Goal: Task Accomplishment & Management: Use online tool/utility

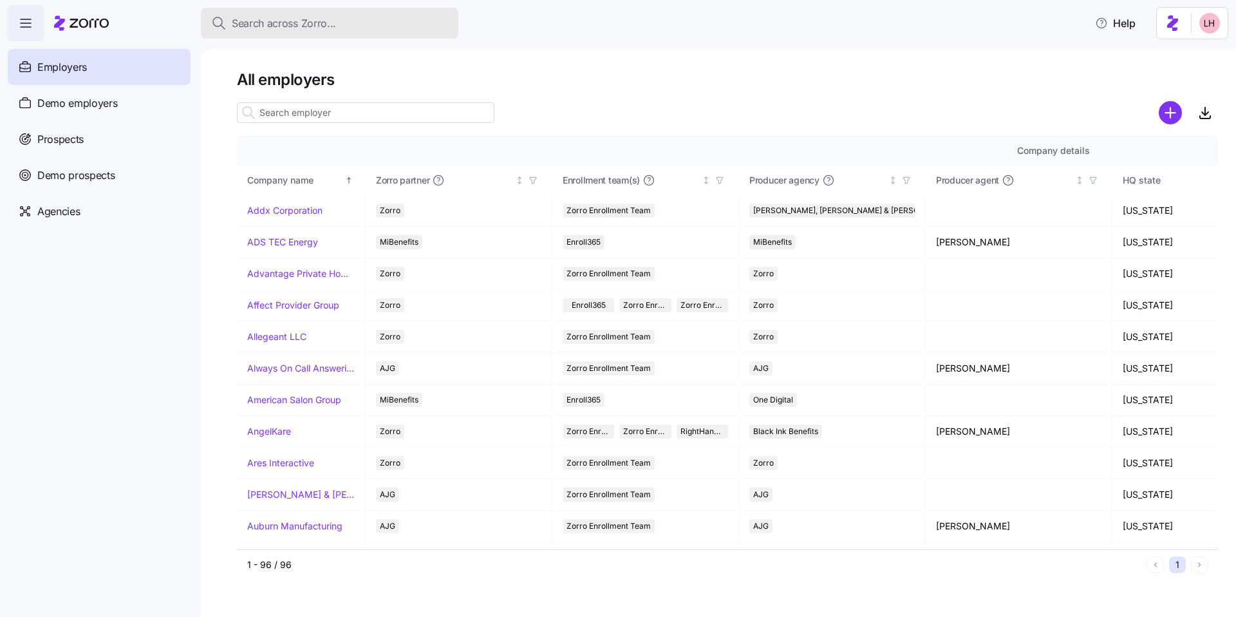
click at [307, 23] on span "Search across Zorro..." at bounding box center [284, 23] width 104 height 16
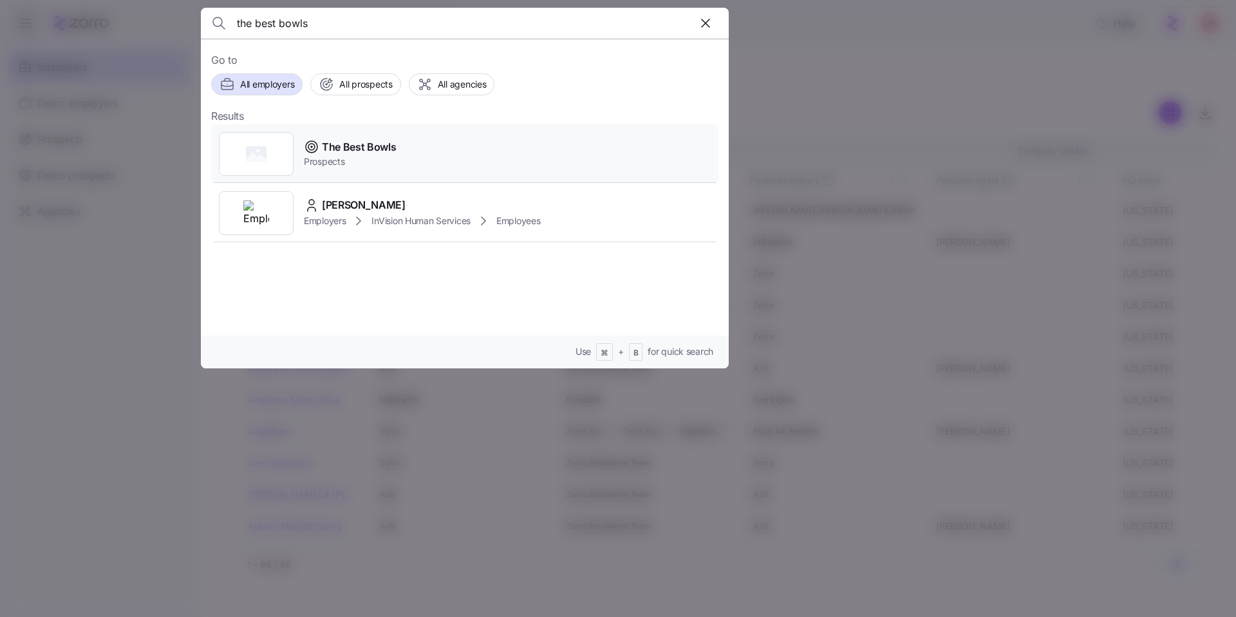
type input "the best bowls"
click at [419, 162] on div "The Best Bowls Prospects" at bounding box center [464, 153] width 507 height 59
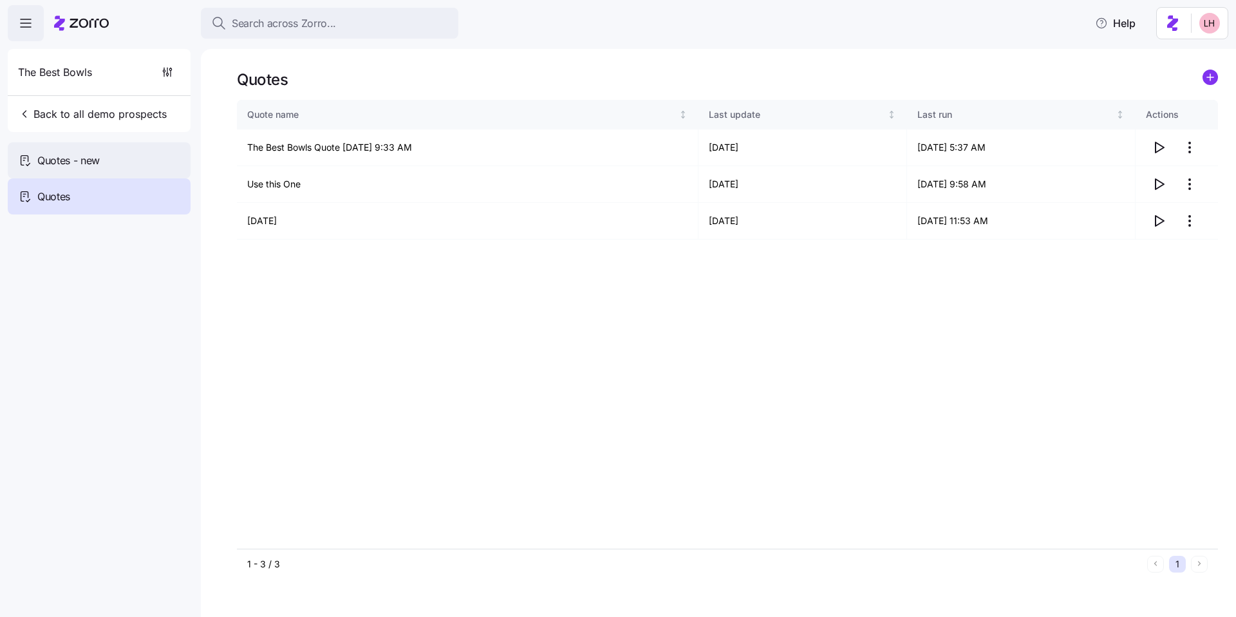
click at [44, 149] on div "Quotes - new" at bounding box center [99, 160] width 183 height 36
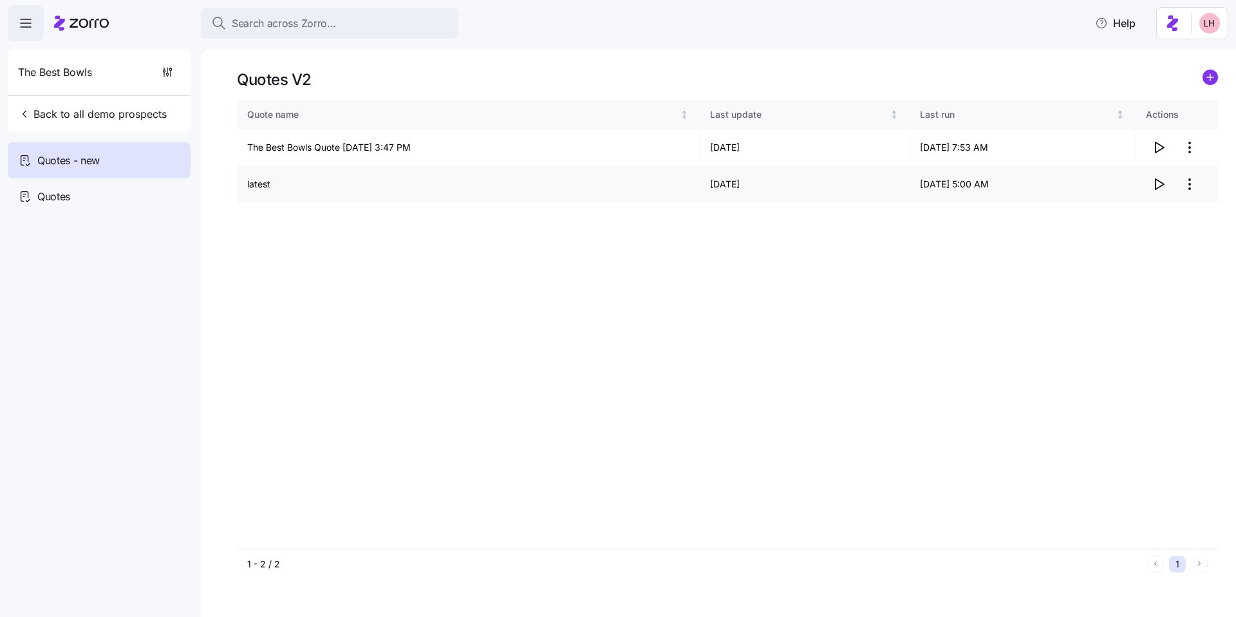
click at [1161, 182] on icon "button" at bounding box center [1158, 183] width 15 height 15
click at [347, 21] on div "Search across Zorro..." at bounding box center [329, 23] width 237 height 16
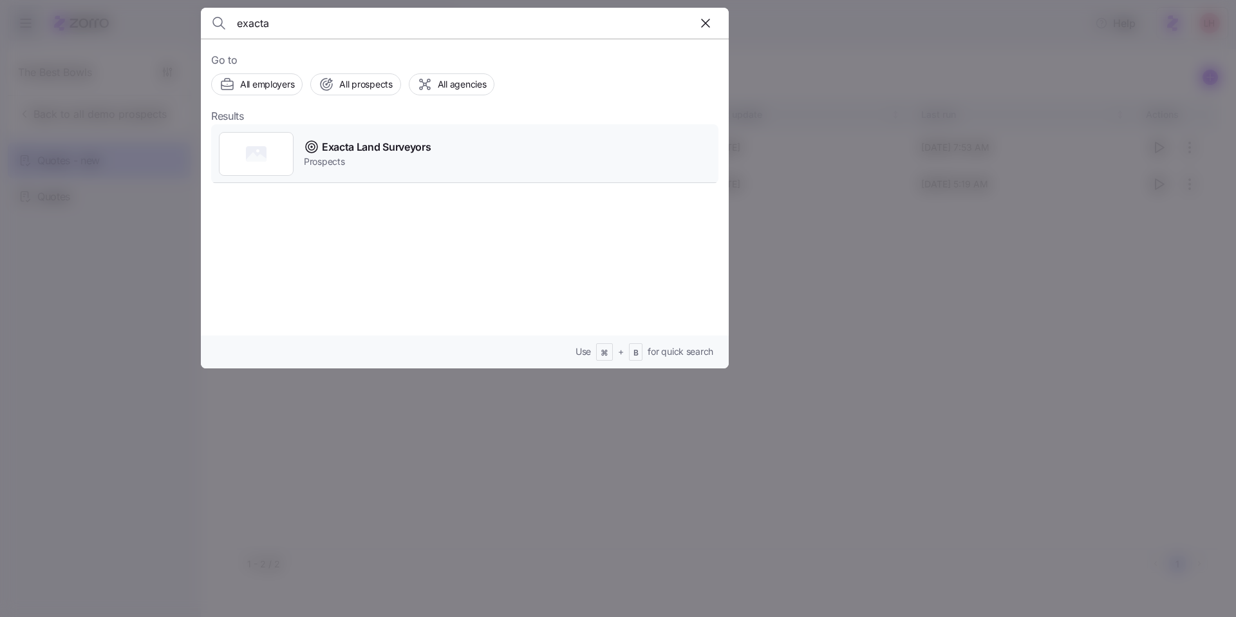
type input "exacta"
click at [411, 152] on span "Exacta Land Surveyors" at bounding box center [376, 147] width 109 height 16
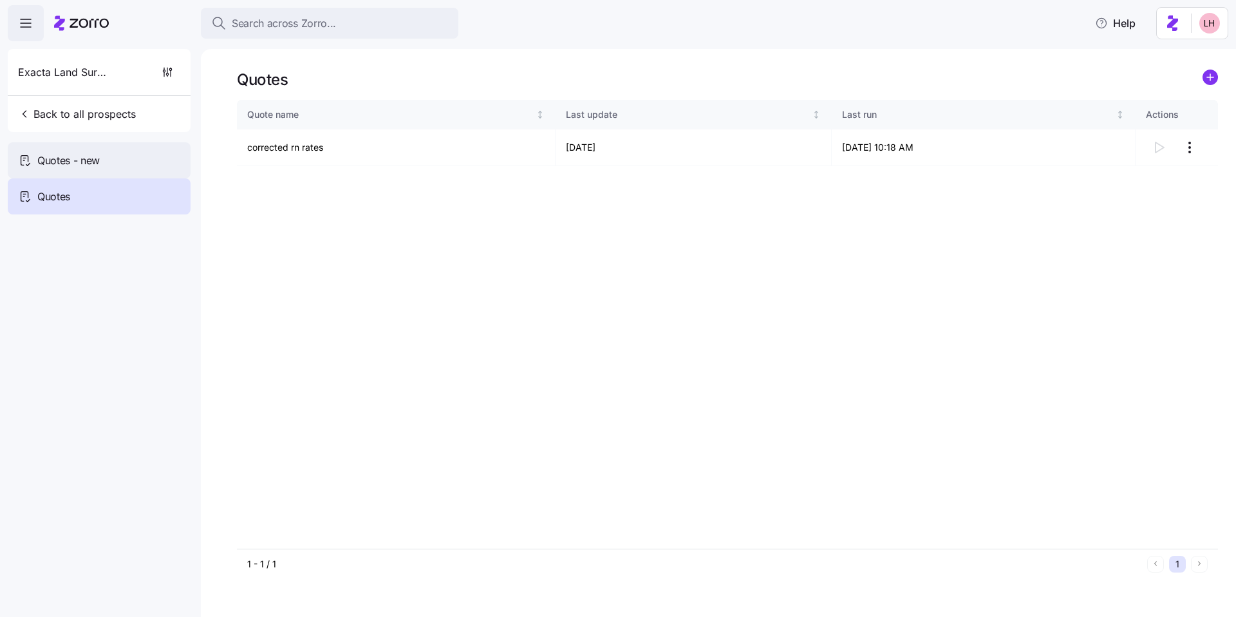
click at [118, 159] on div "Quotes - new" at bounding box center [99, 160] width 183 height 36
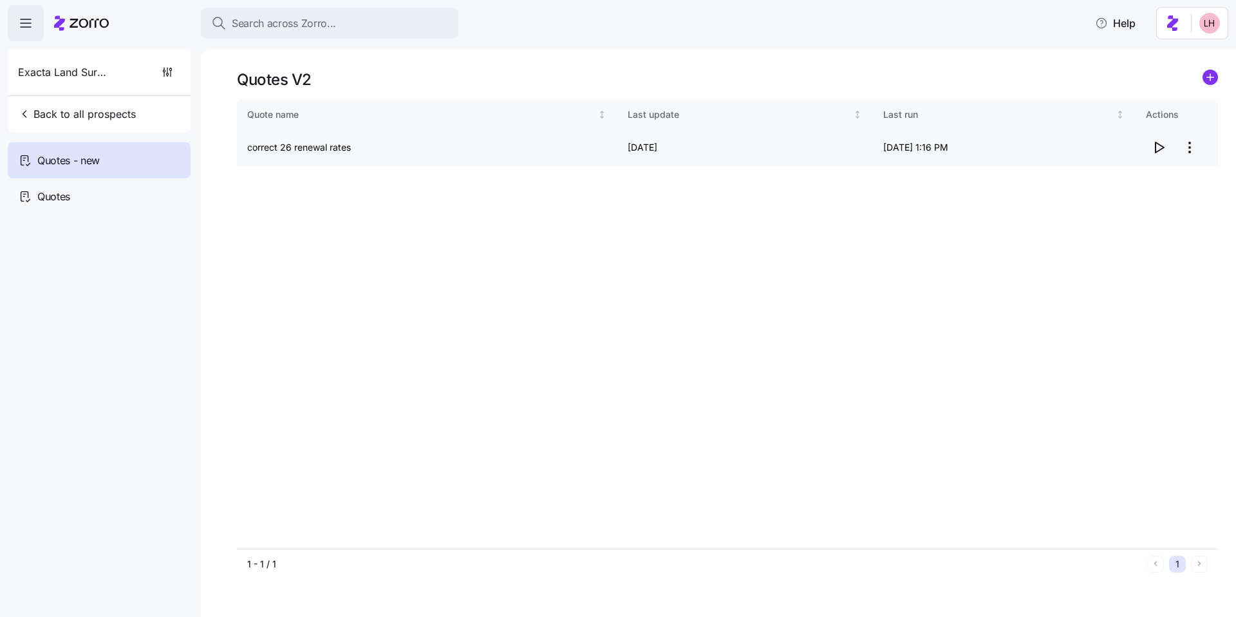
click at [1166, 147] on span "button" at bounding box center [1158, 147] width 24 height 24
click at [265, 19] on span "Search across Zorro..." at bounding box center [284, 23] width 104 height 16
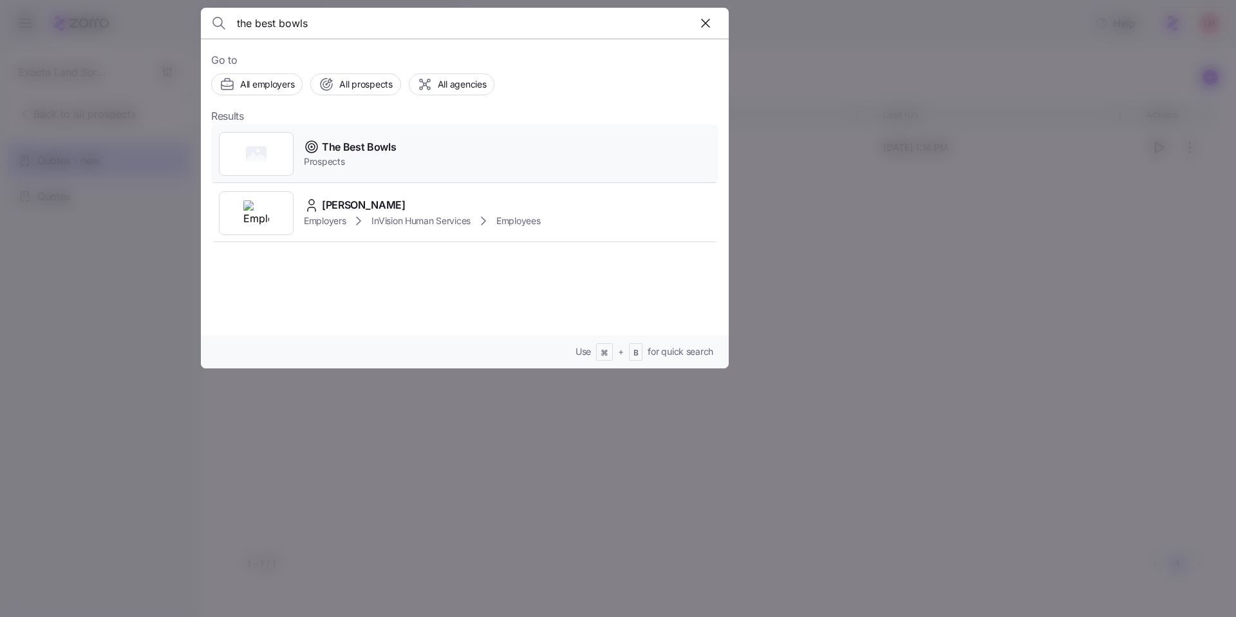
type input "the best bowls"
click at [355, 169] on div "The Best Bowls Prospects" at bounding box center [464, 153] width 507 height 59
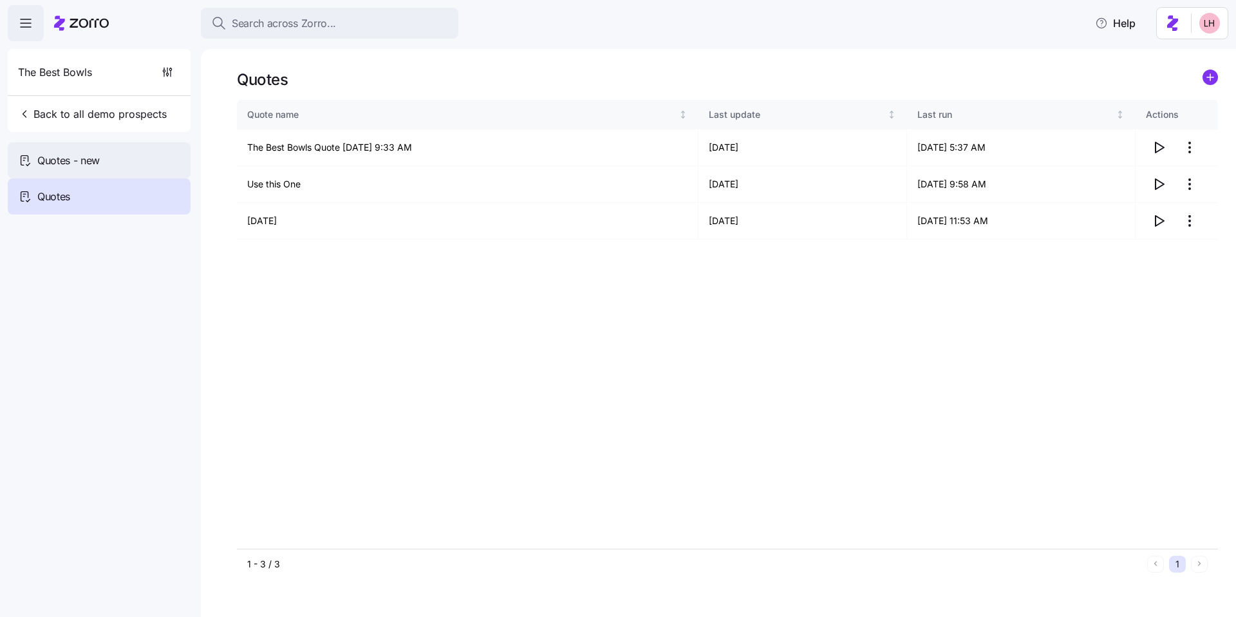
click at [138, 164] on div "Quotes - new" at bounding box center [99, 160] width 183 height 36
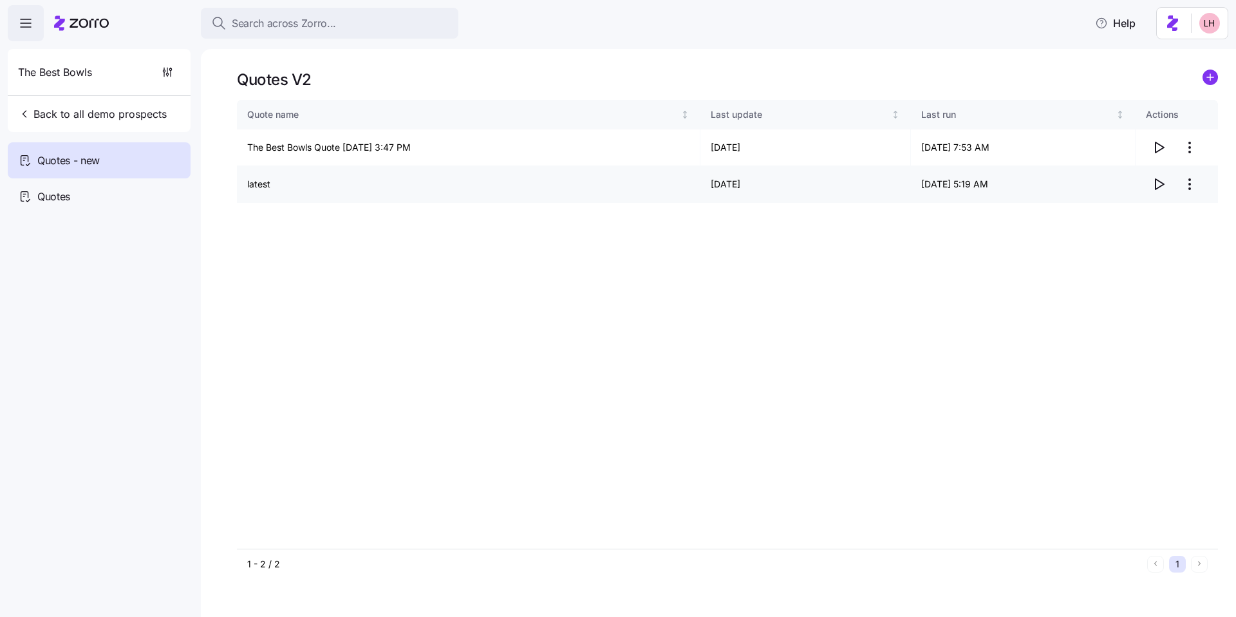
click at [1159, 188] on icon "button" at bounding box center [1158, 183] width 15 height 15
click at [1207, 80] on circle "add icon" at bounding box center [1210, 77] width 14 height 14
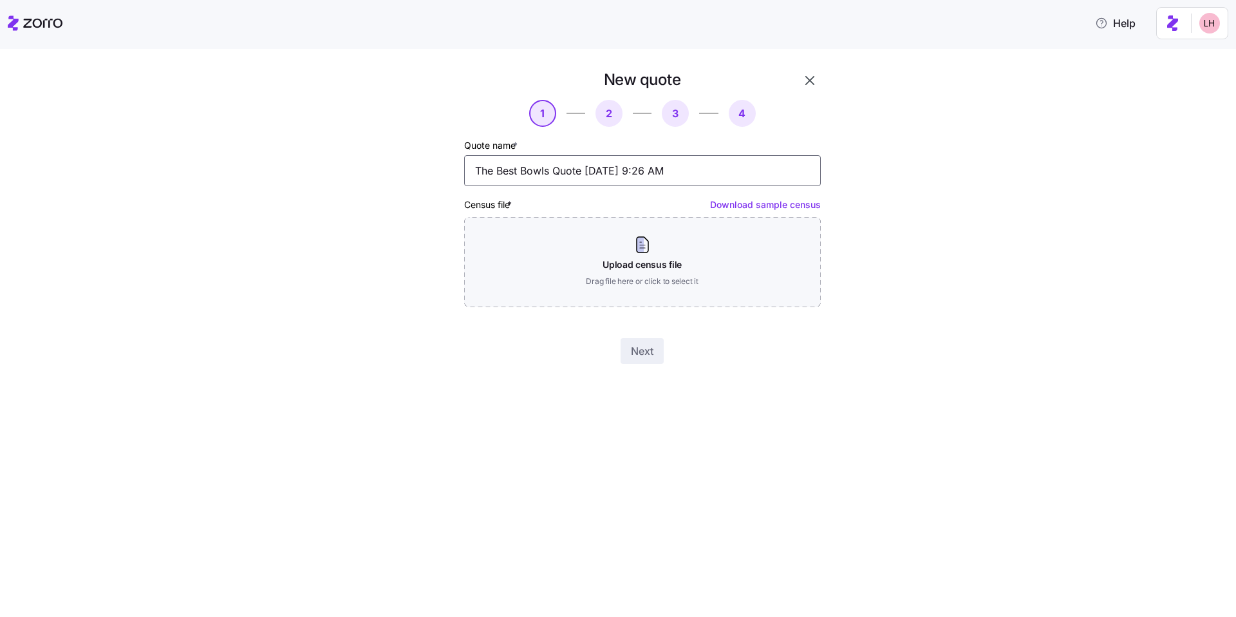
click at [629, 173] on input "The Best Bowls Quote 09/30/2025 9:26 AM" at bounding box center [642, 170] width 357 height 31
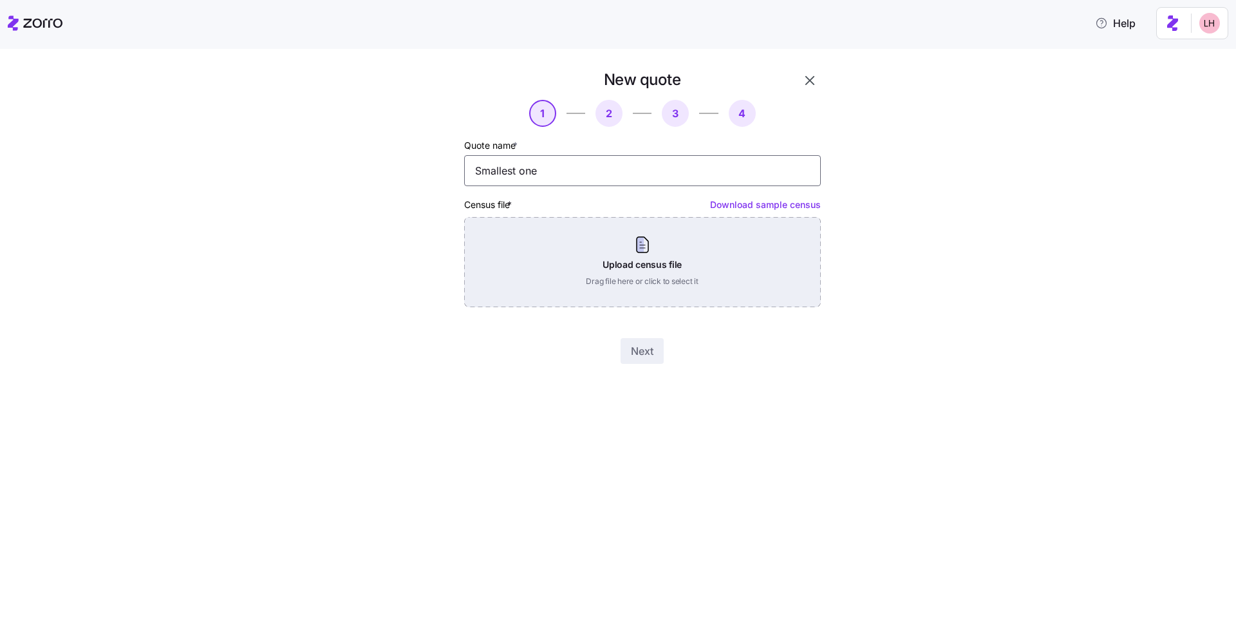
type input "Smallest one"
click at [624, 266] on div "Upload census file Drag file here or click to select it" at bounding box center [642, 262] width 357 height 90
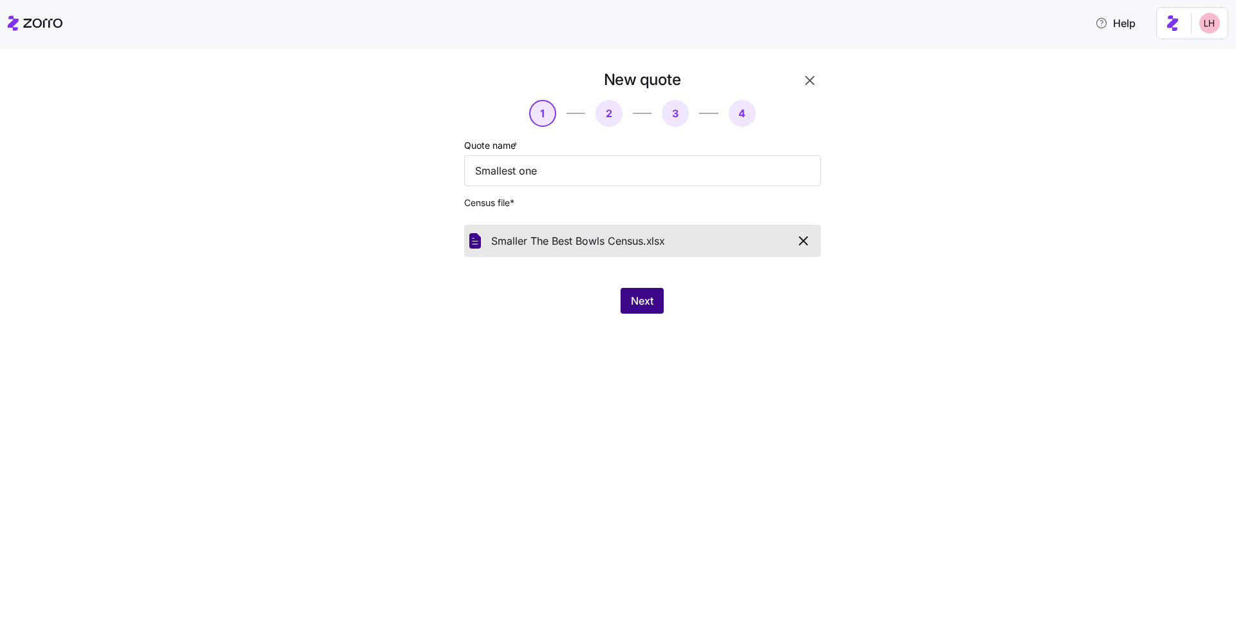
click at [662, 310] on button "Next" at bounding box center [642, 301] width 43 height 26
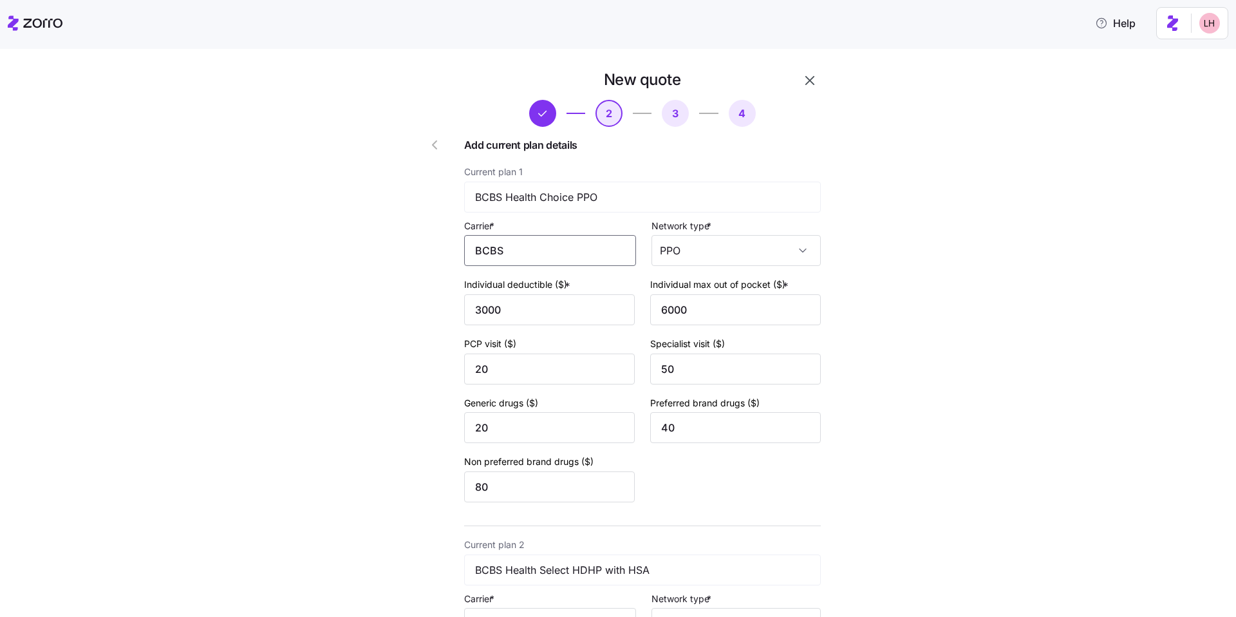
drag, startPoint x: 566, startPoint y: 252, endPoint x: 409, endPoint y: 241, distance: 157.4
click at [487, 339] on span "BlueCross BlueShield" at bounding box center [529, 334] width 102 height 16
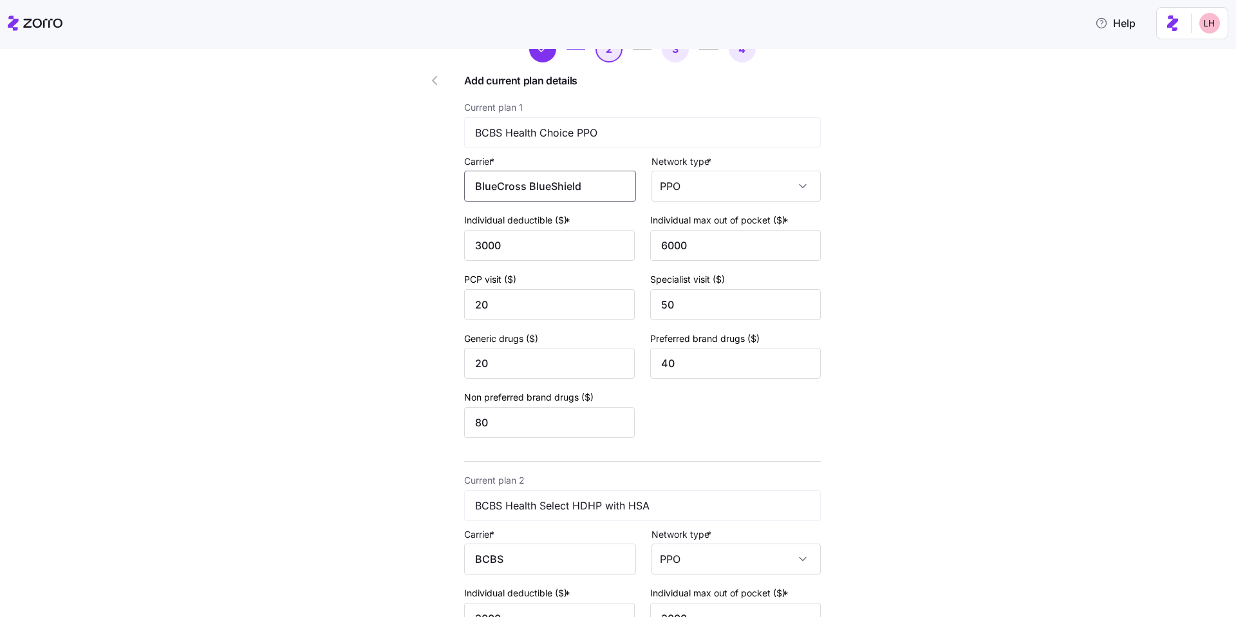
scroll to position [254, 0]
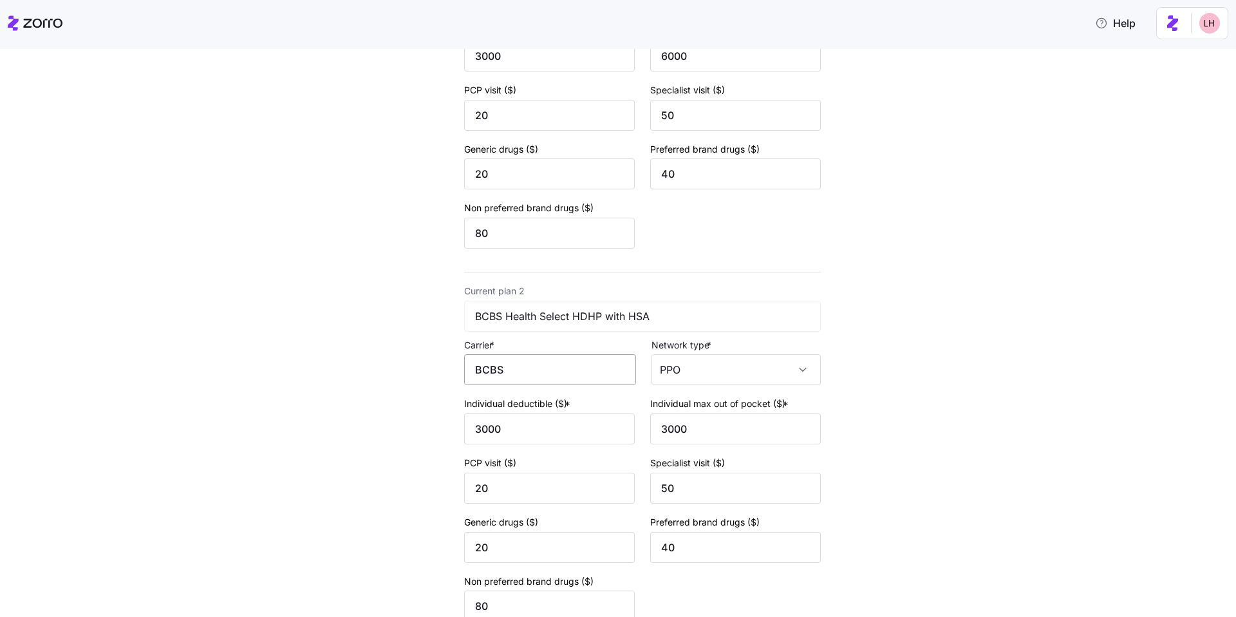
type input "BlueCross BlueShield"
drag, startPoint x: 521, startPoint y: 369, endPoint x: 383, endPoint y: 349, distance: 139.8
drag, startPoint x: 499, startPoint y: 450, endPoint x: 527, endPoint y: 402, distance: 55.4
click at [499, 450] on span "BlueCross BlueShield" at bounding box center [529, 453] width 102 height 16
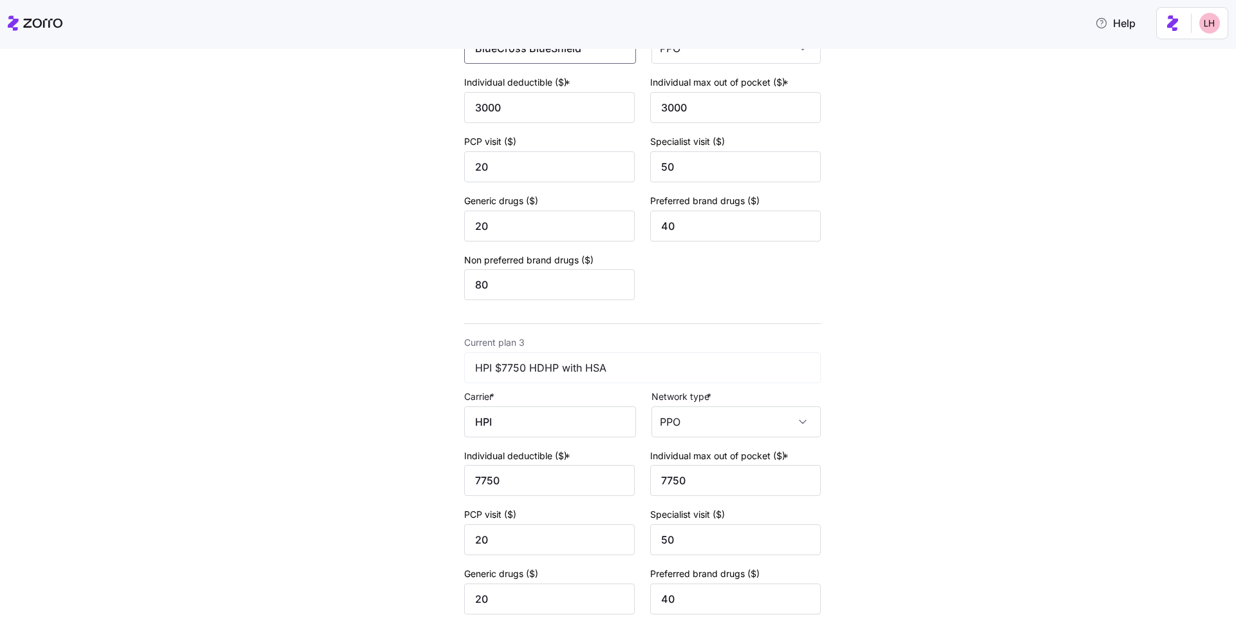
scroll to position [629, 0]
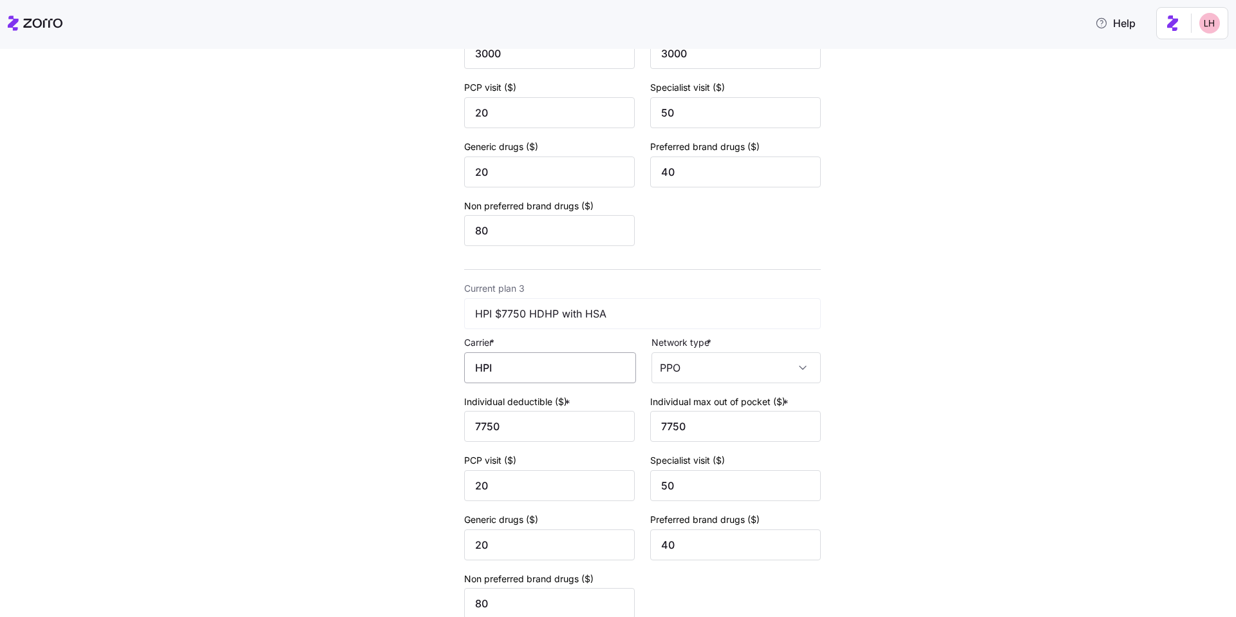
type input "BlueCross BlueShield"
click at [518, 372] on input "HPI" at bounding box center [550, 367] width 172 height 31
click at [560, 405] on span "Alliant Health Plans" at bounding box center [524, 406] width 93 height 16
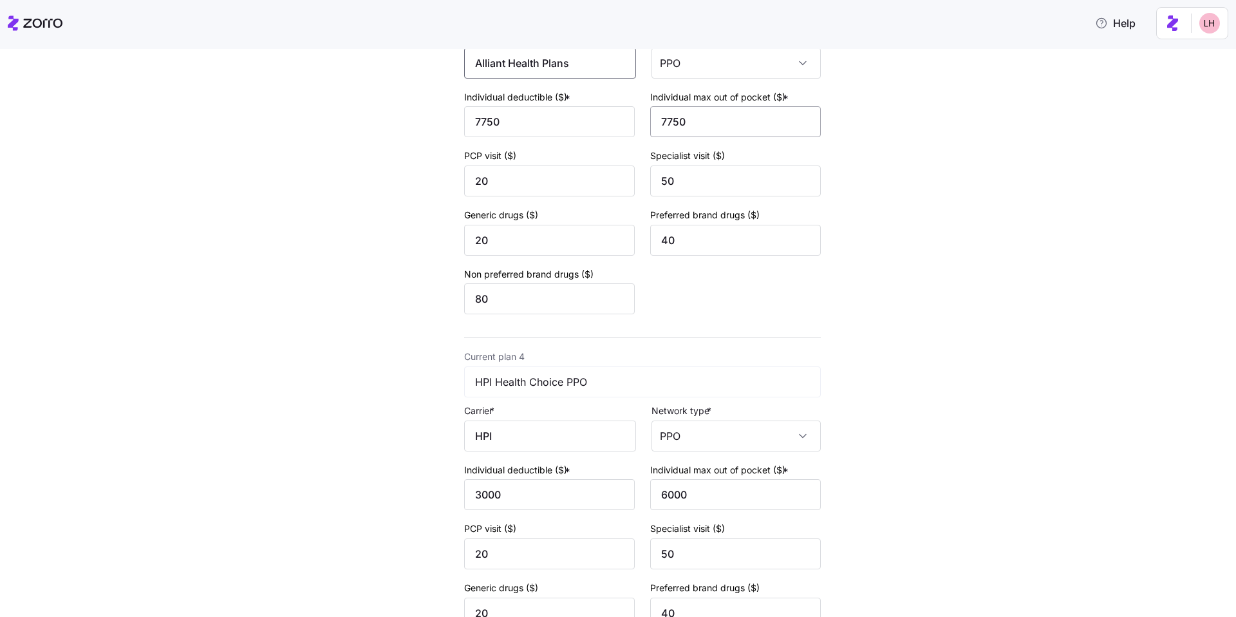
scroll to position [1070, 0]
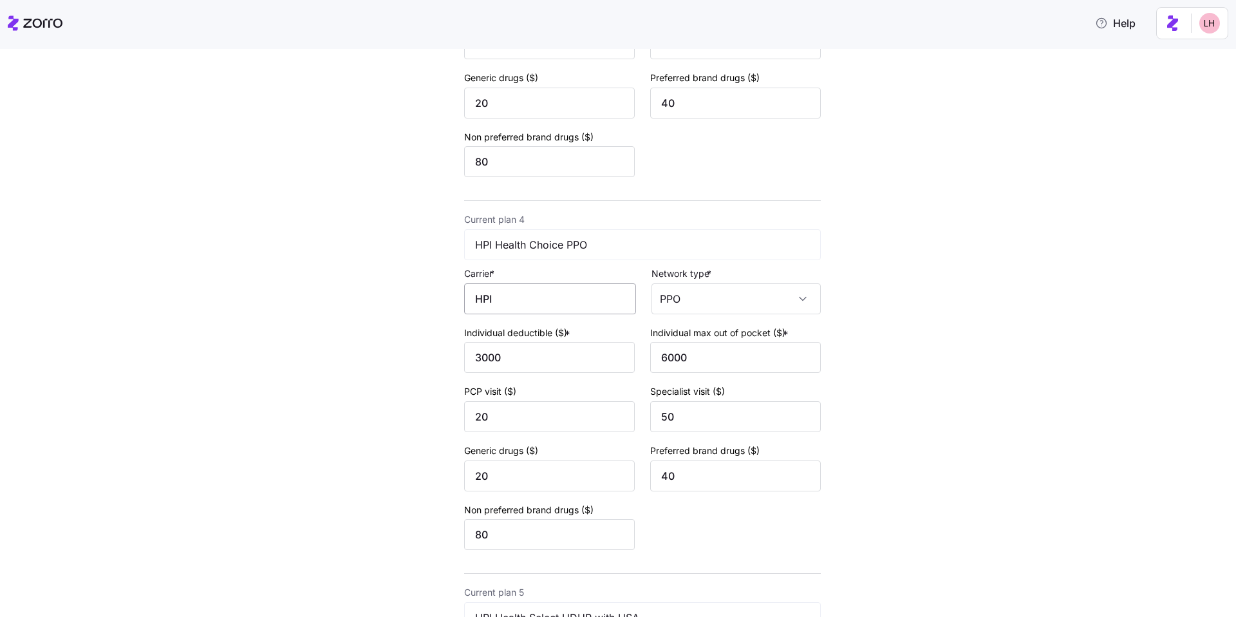
type input "Alliant Health Plans"
drag, startPoint x: 491, startPoint y: 297, endPoint x: 404, endPoint y: 279, distance: 88.8
click at [436, 290] on div "New quote 2 3 4 Add current plan details Current plan 1 BCBS Health Choice PPO …" at bounding box center [606, 1] width 440 height 2015
click at [511, 334] on span "Alliant Health Plans" at bounding box center [524, 337] width 93 height 16
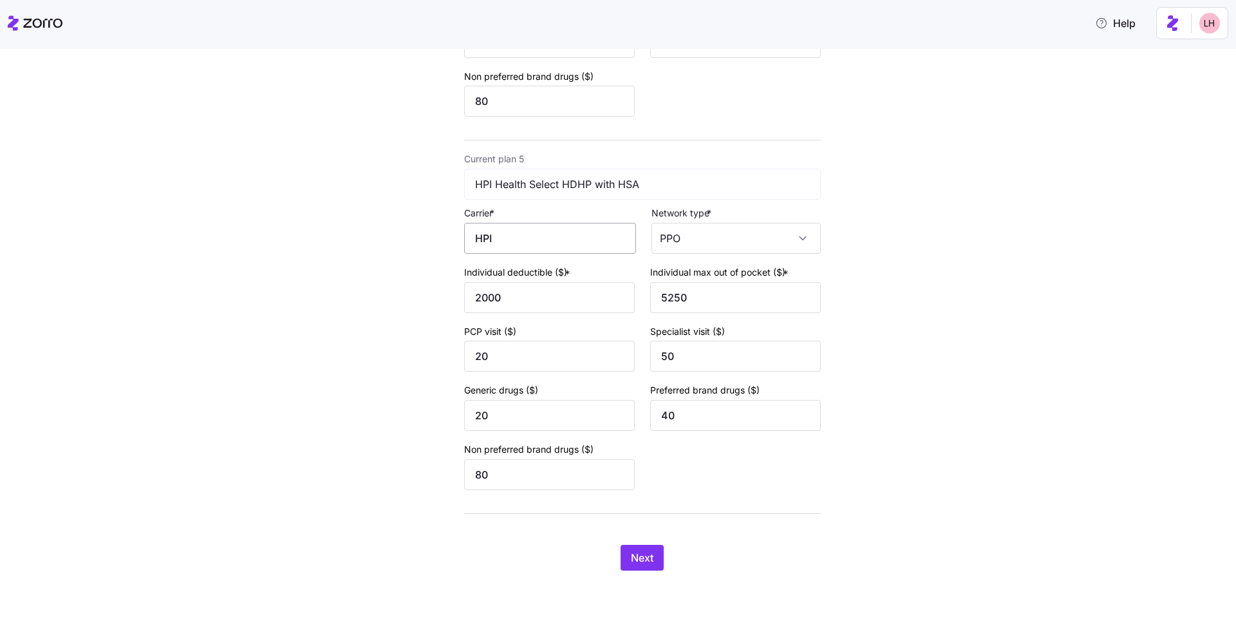
type input "Alliant Health Plans"
drag, startPoint x: 503, startPoint y: 239, endPoint x: 407, endPoint y: 224, distance: 97.8
click at [552, 281] on span "Alliant Health Plans" at bounding box center [524, 276] width 93 height 16
type input "Alliant Health Plans"
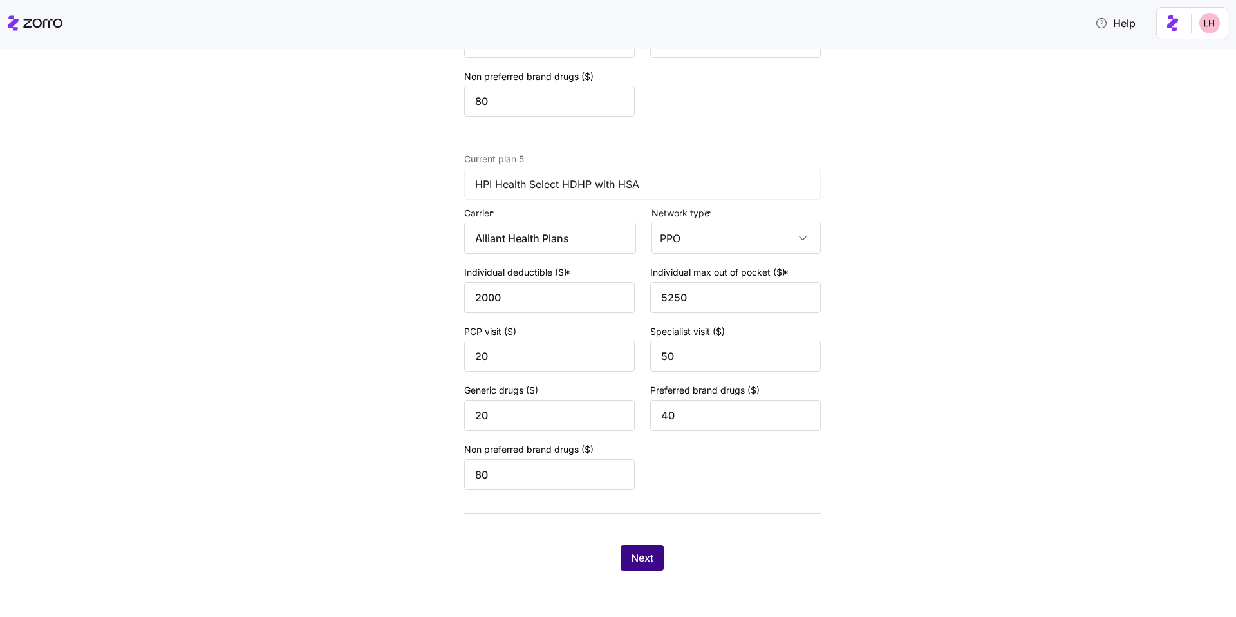
click at [648, 547] on button "Next" at bounding box center [642, 558] width 43 height 26
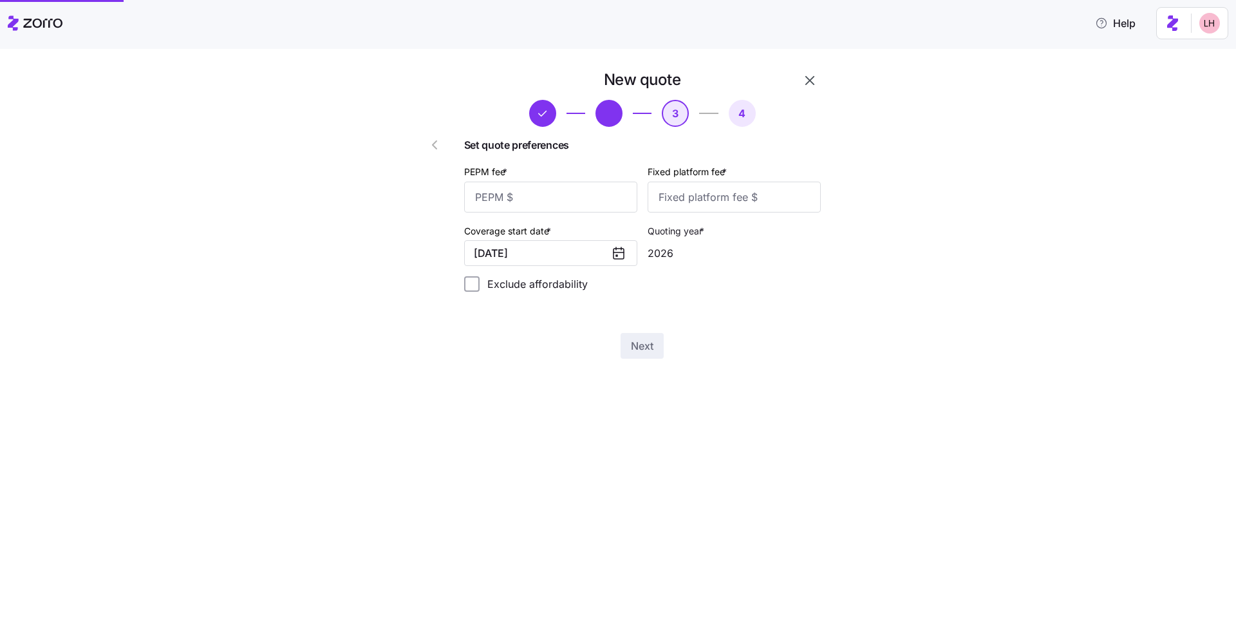
scroll to position [0, 0]
click at [536, 198] on input "PEPM fee *" at bounding box center [550, 197] width 173 height 31
type input "20"
type input "100"
click at [633, 359] on div "New quote 3 4 Set quote preferences PEPM fee * 20 Fixed platform fee * 100 Cove…" at bounding box center [627, 222] width 451 height 304
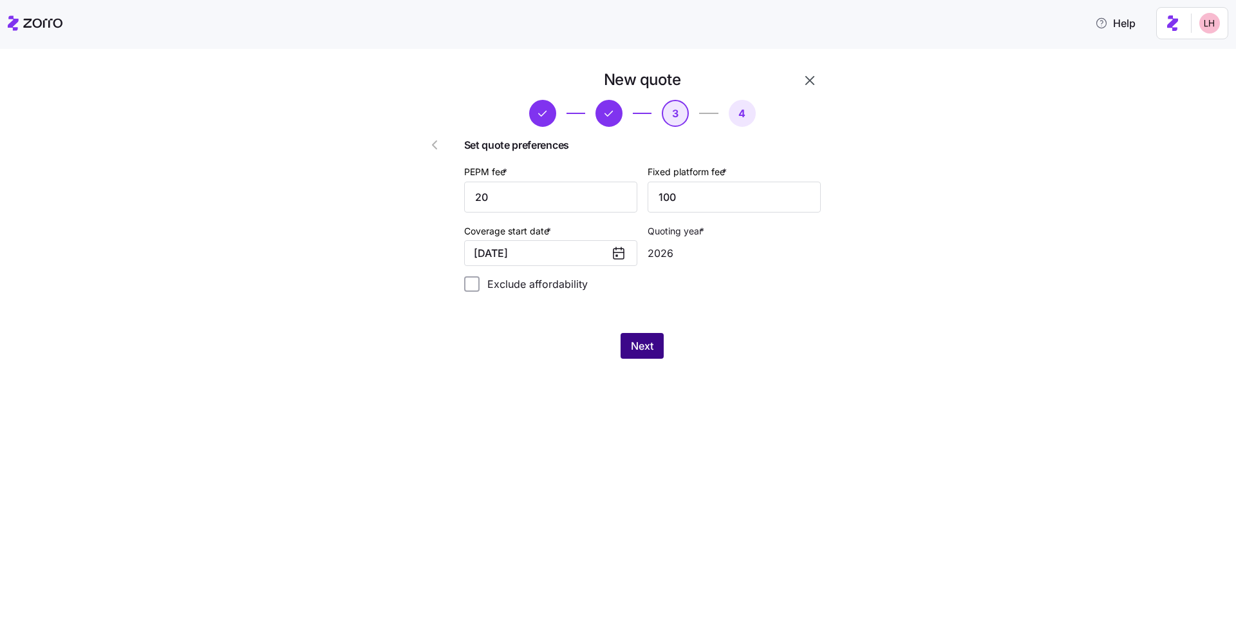
click at [635, 351] on span "Next" at bounding box center [642, 345] width 23 height 15
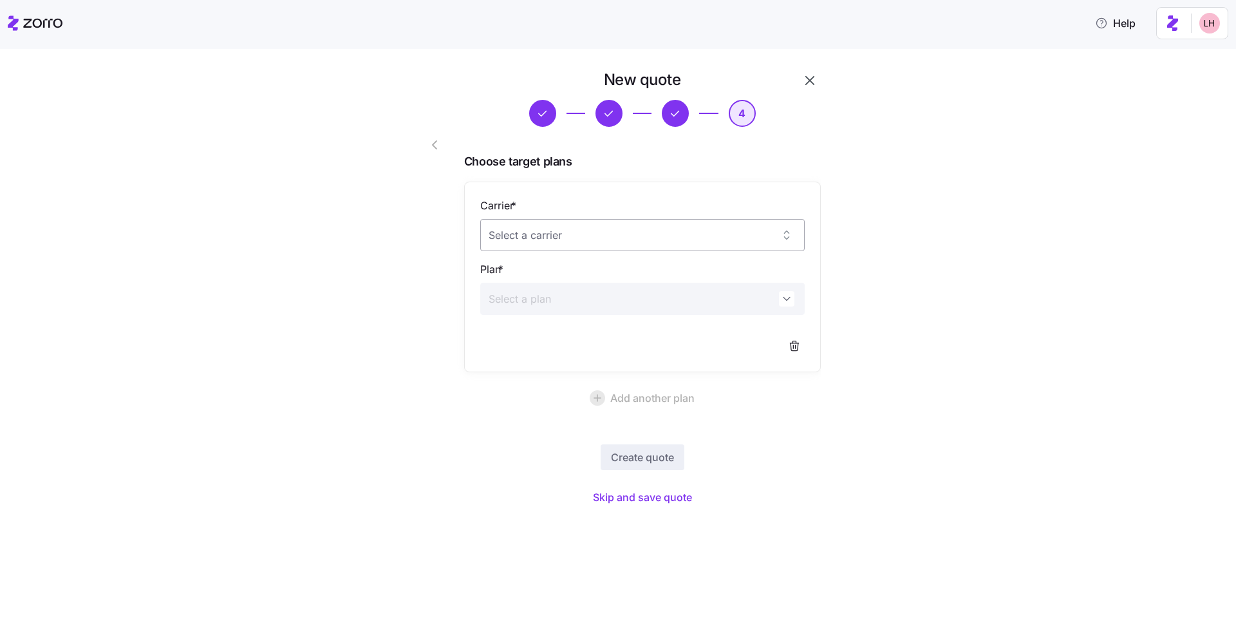
click at [719, 236] on input "Carrier *" at bounding box center [642, 235] width 324 height 32
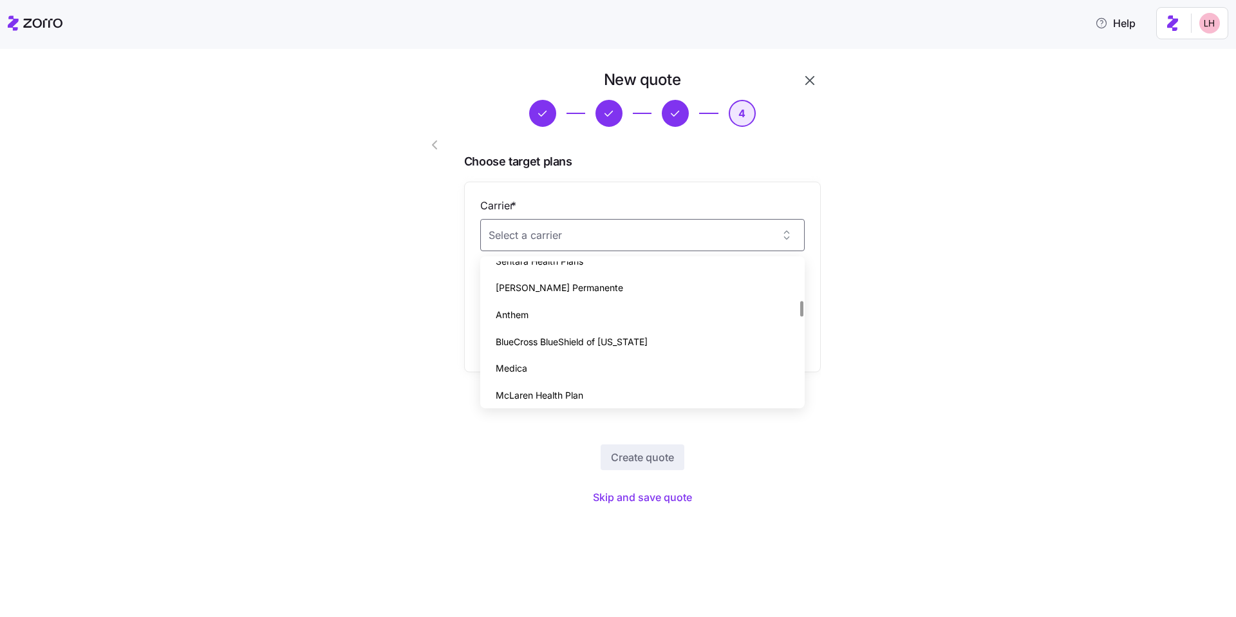
scroll to position [365, 0]
click at [995, 387] on div "New quote 4 Choose target plans Carrier * Plan * Add another plan Create quote …" at bounding box center [627, 297] width 1182 height 454
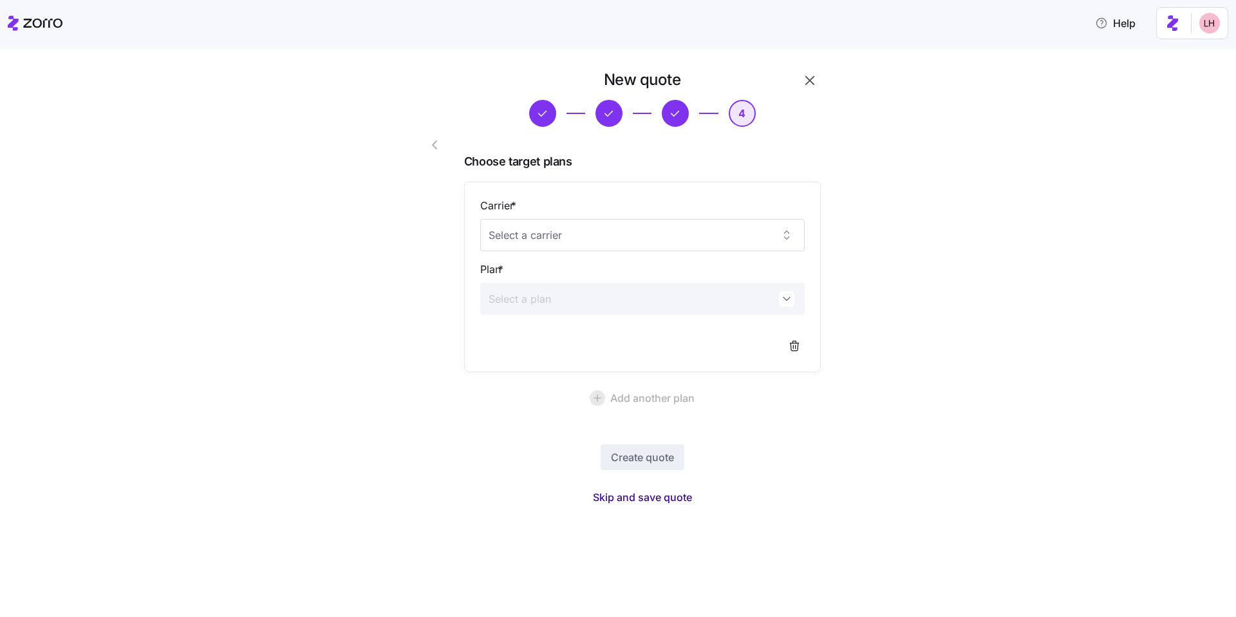
click at [673, 506] on button "Skip and save quote" at bounding box center [643, 496] width 120 height 23
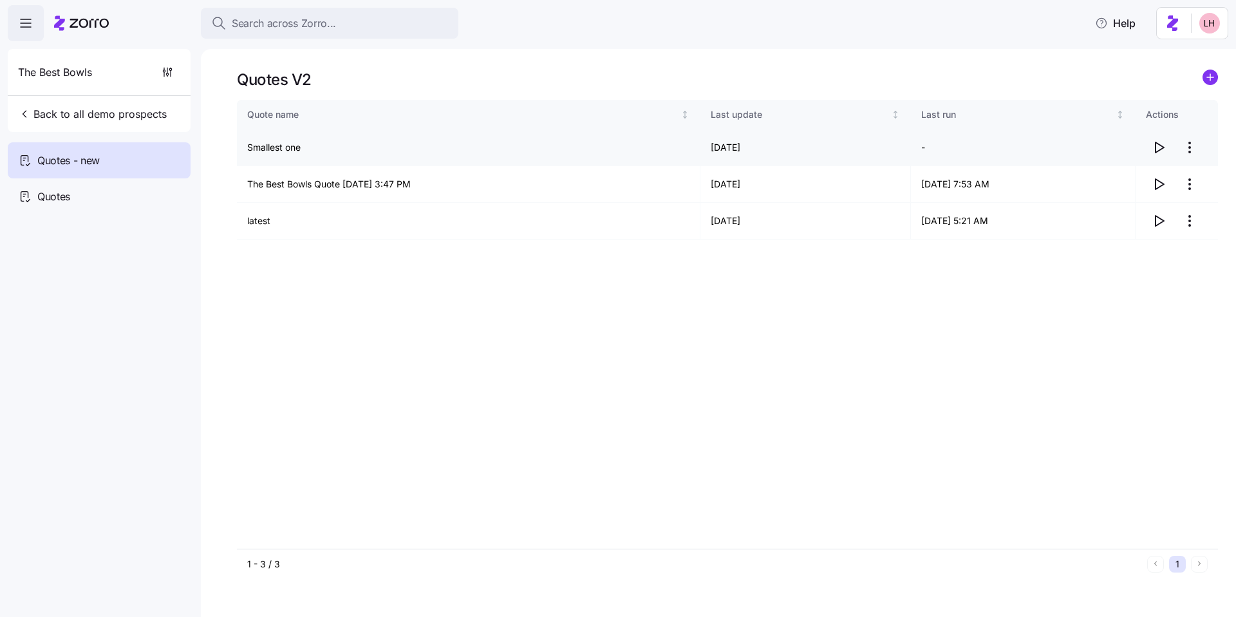
click at [1157, 147] on icon "button" at bounding box center [1158, 147] width 15 height 15
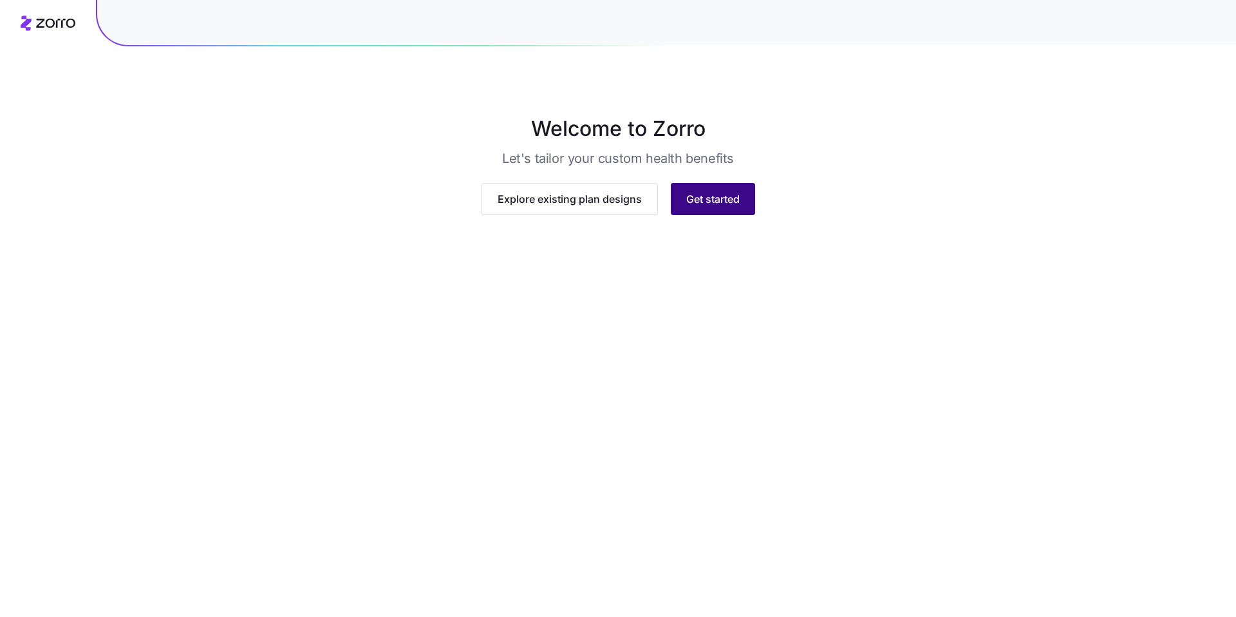
click at [724, 207] on span "Get started" at bounding box center [712, 198] width 53 height 15
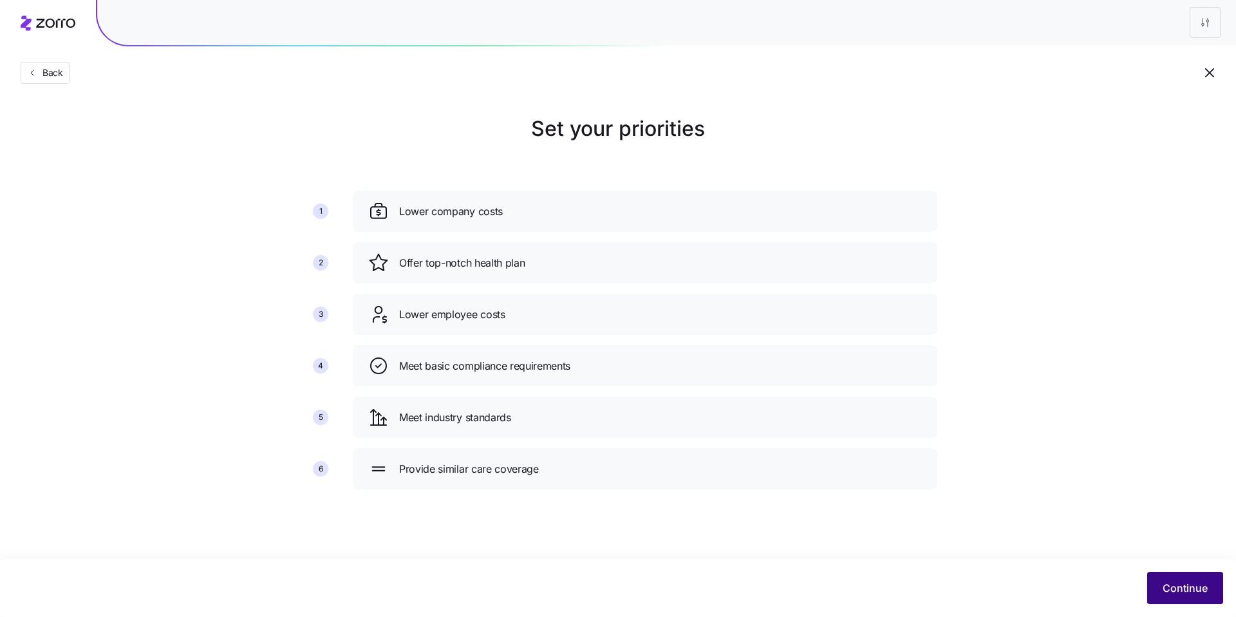
click at [1166, 593] on span "Continue" at bounding box center [1185, 587] width 45 height 15
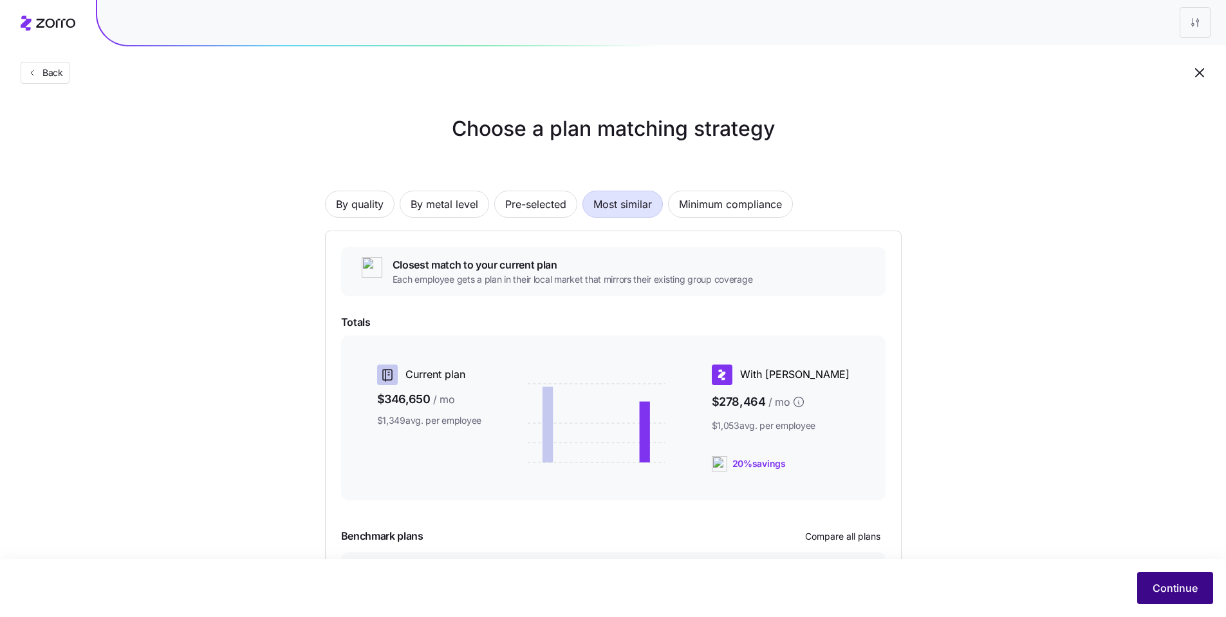
click at [1187, 597] on button "Continue" at bounding box center [1175, 588] width 76 height 32
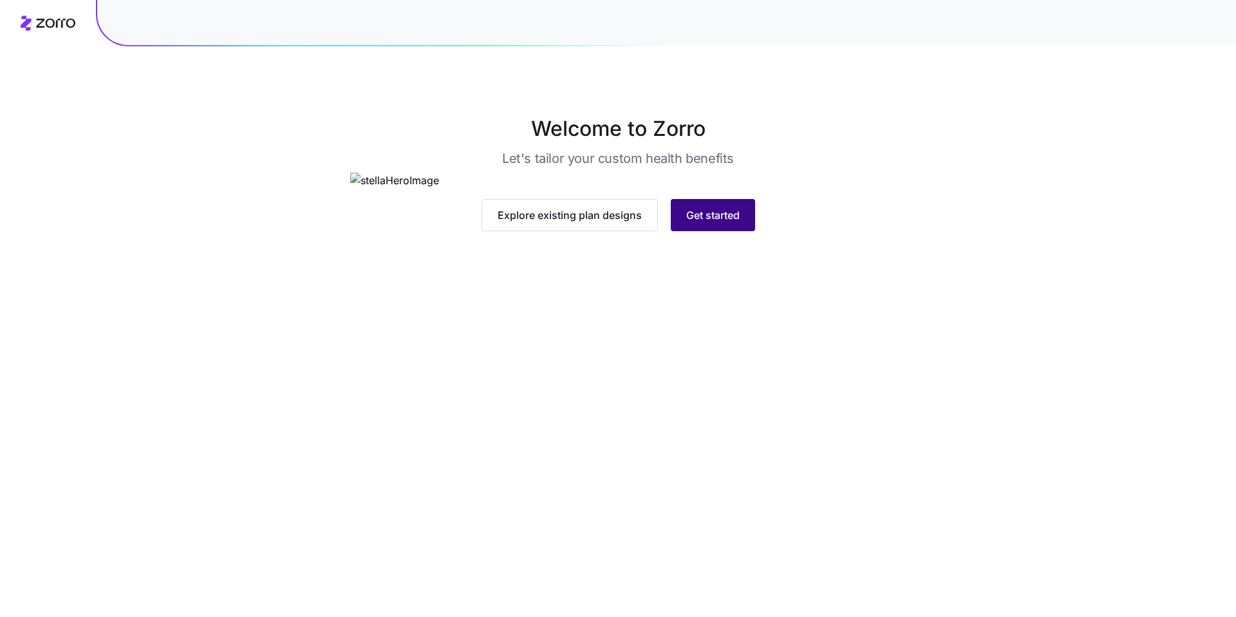
click at [722, 223] on span "Get started" at bounding box center [712, 214] width 53 height 15
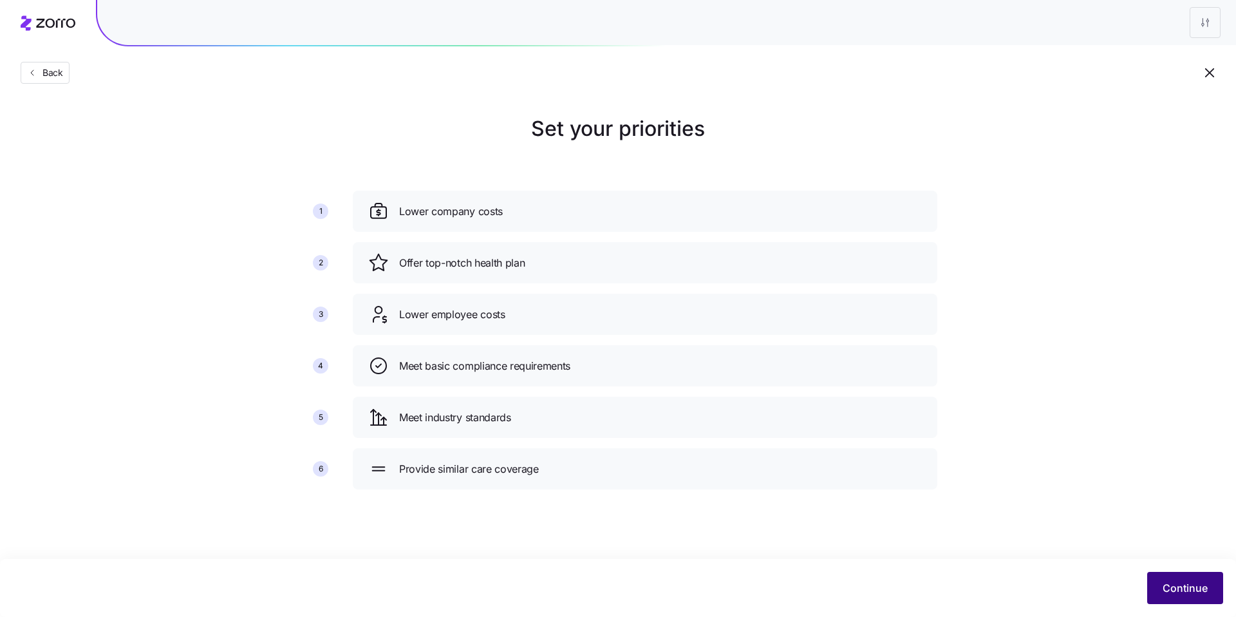
click at [1203, 582] on span "Continue" at bounding box center [1185, 587] width 45 height 15
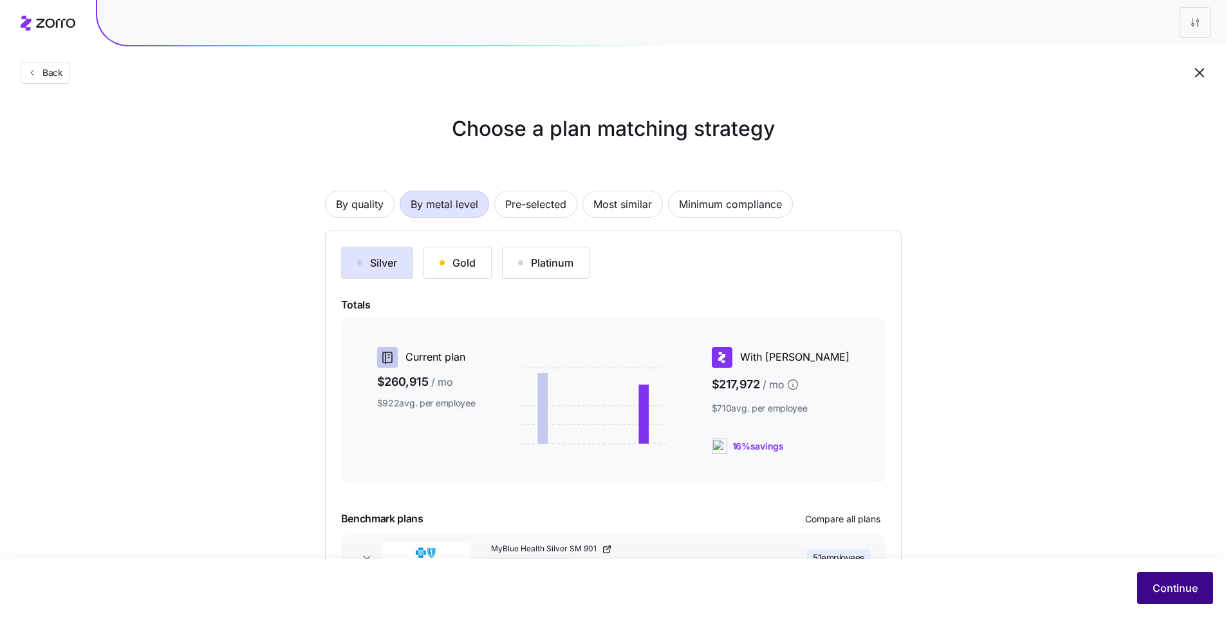
click at [1175, 586] on span "Continue" at bounding box center [1175, 587] width 45 height 15
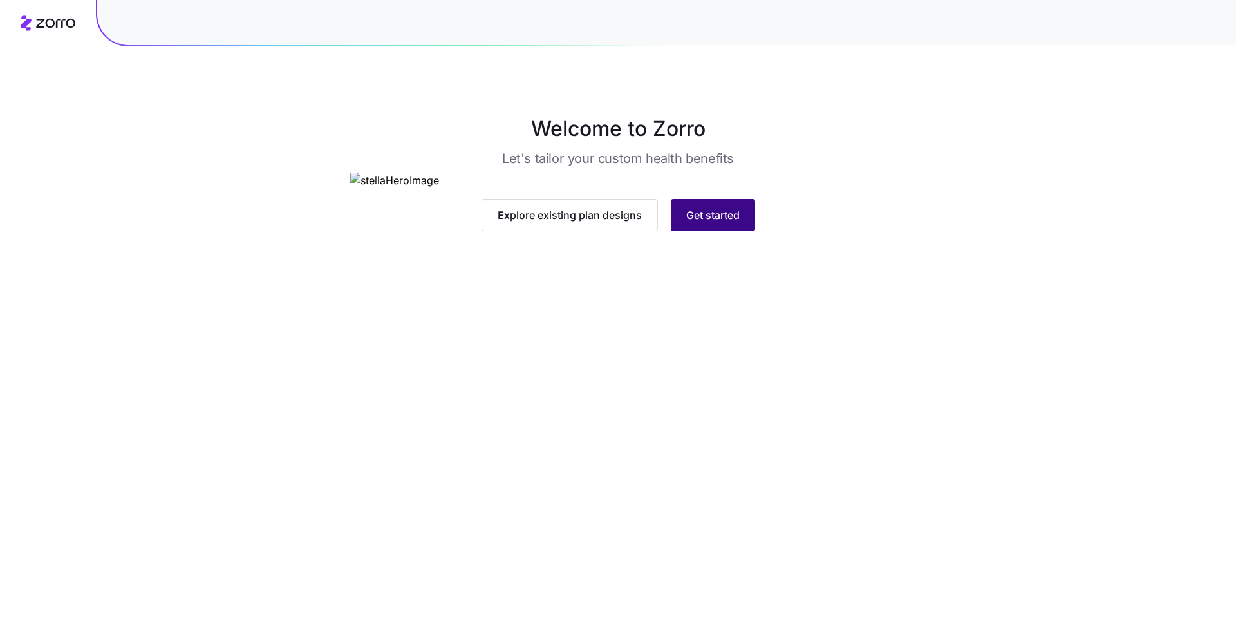
click at [733, 223] on span "Get started" at bounding box center [712, 214] width 53 height 15
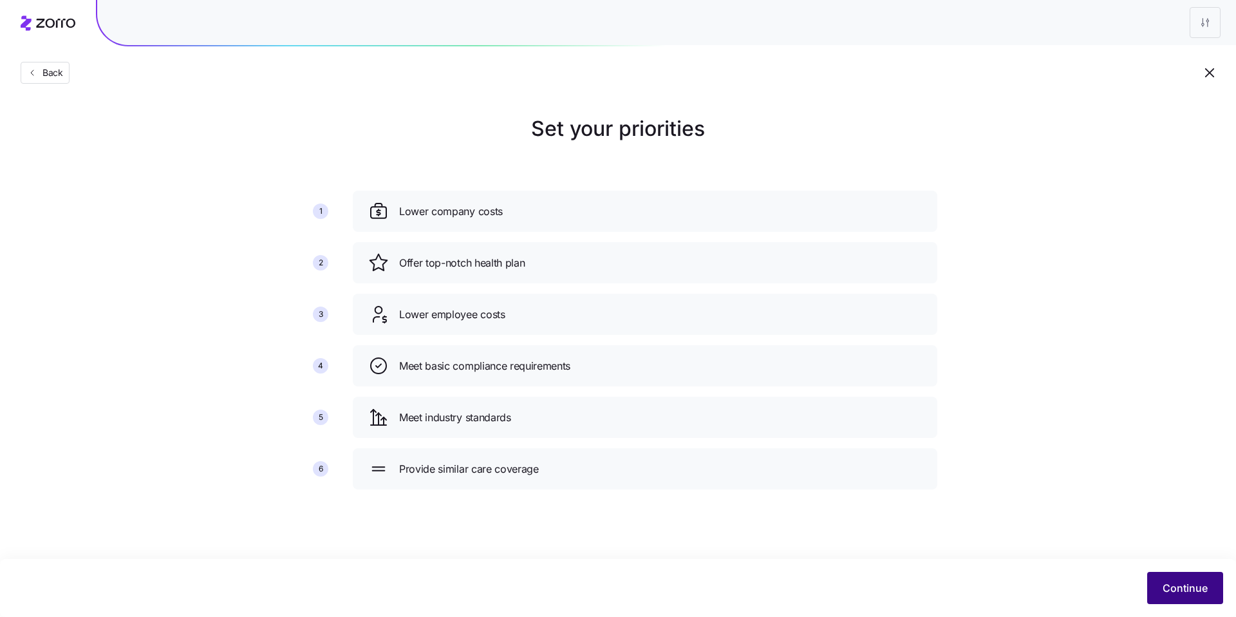
click at [1151, 583] on button "Continue" at bounding box center [1185, 588] width 76 height 32
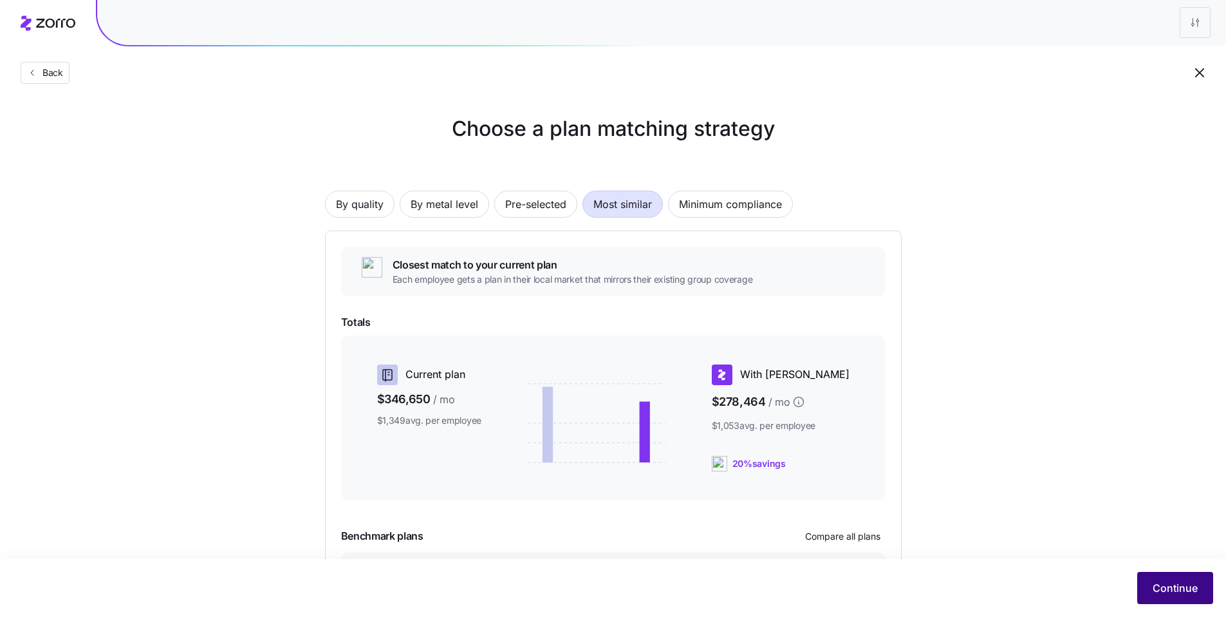
click at [1163, 580] on span "Continue" at bounding box center [1175, 587] width 45 height 15
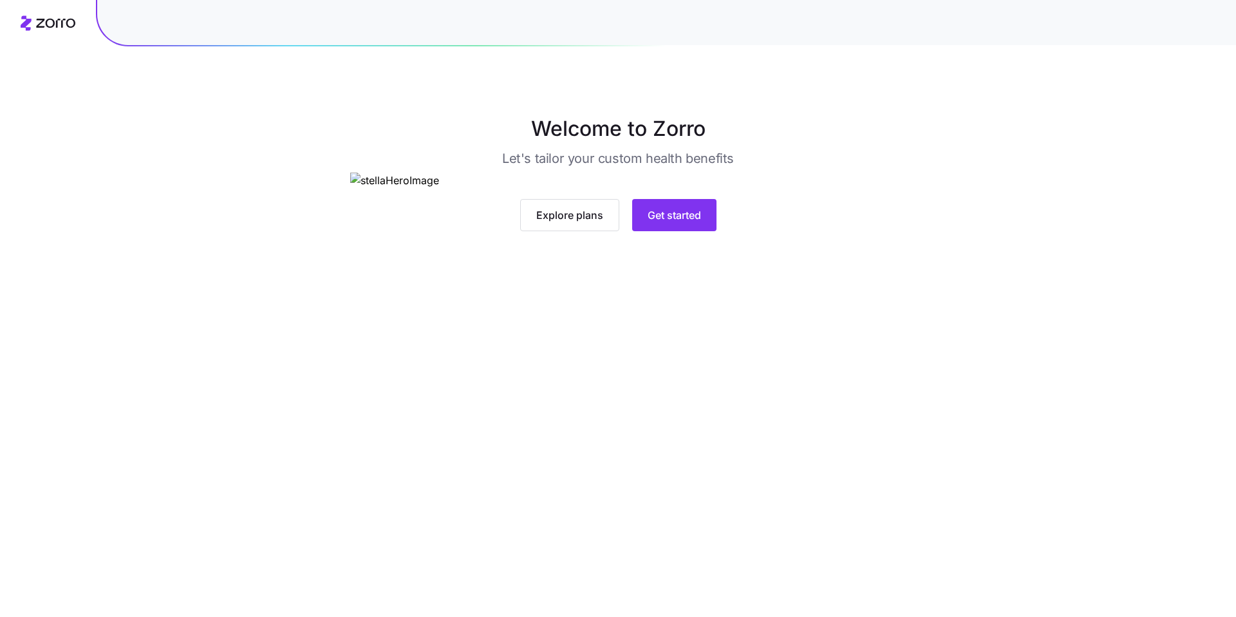
click at [697, 476] on main "Welcome to Zorro Let's tailor your custom health benefits Explore plans Get sta…" at bounding box center [618, 308] width 1236 height 617
click at [695, 231] on button "Get started" at bounding box center [674, 215] width 84 height 32
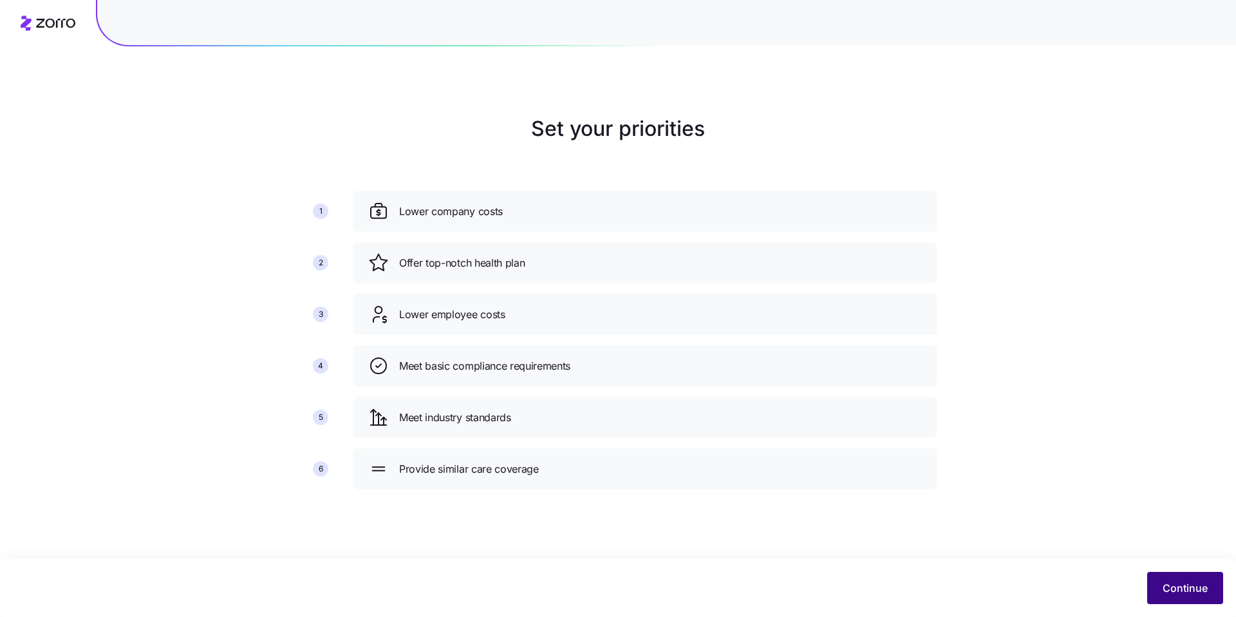
click at [1181, 583] on span "Continue" at bounding box center [1185, 587] width 45 height 15
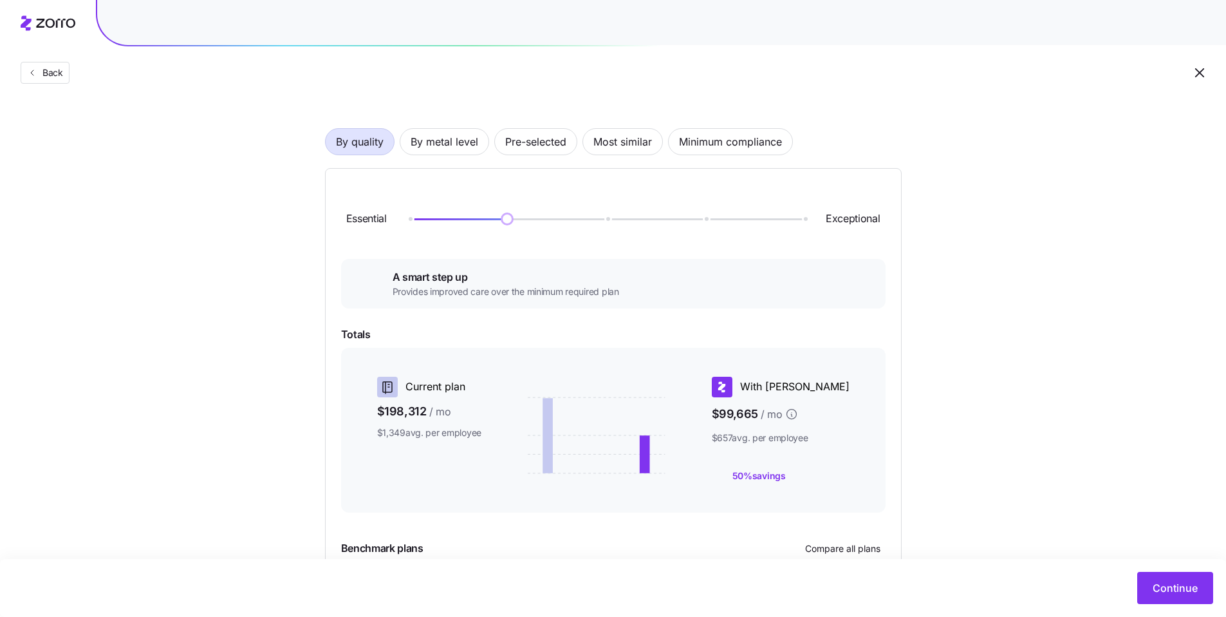
scroll to position [185, 0]
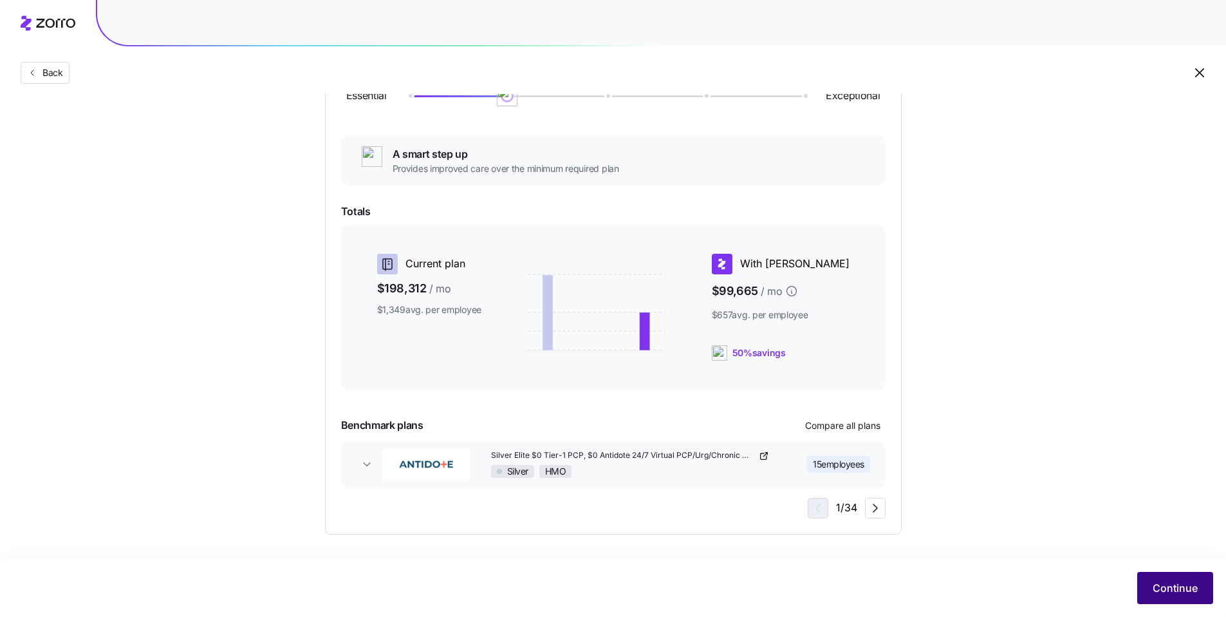
click at [1160, 591] on span "Continue" at bounding box center [1175, 587] width 45 height 15
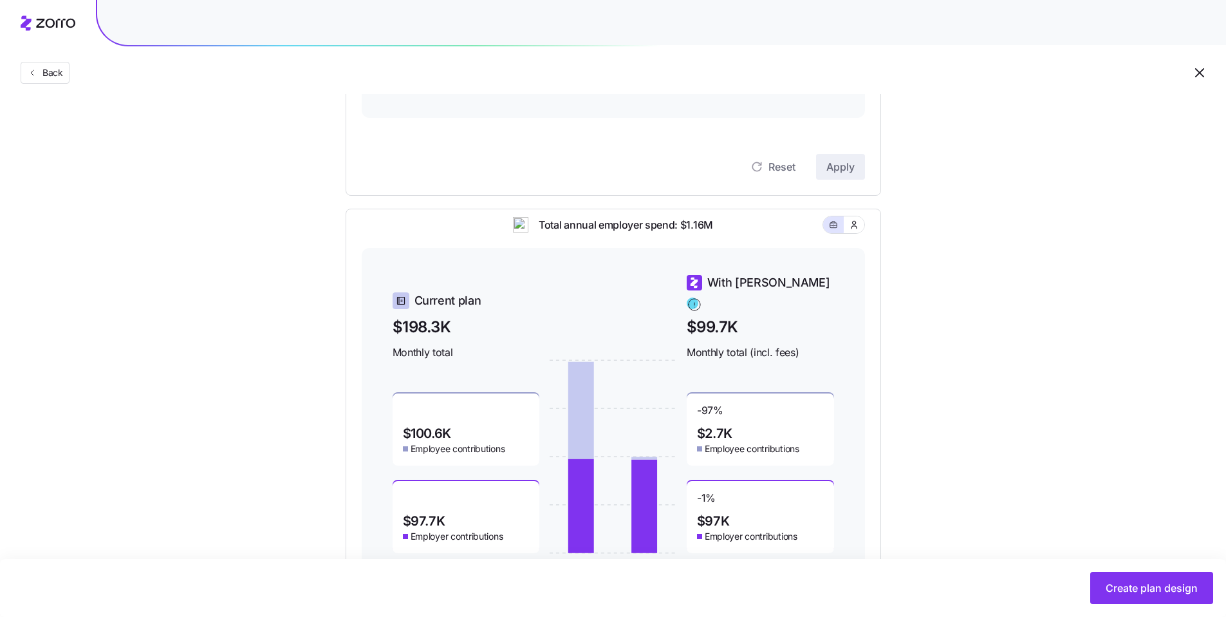
scroll to position [70, 0]
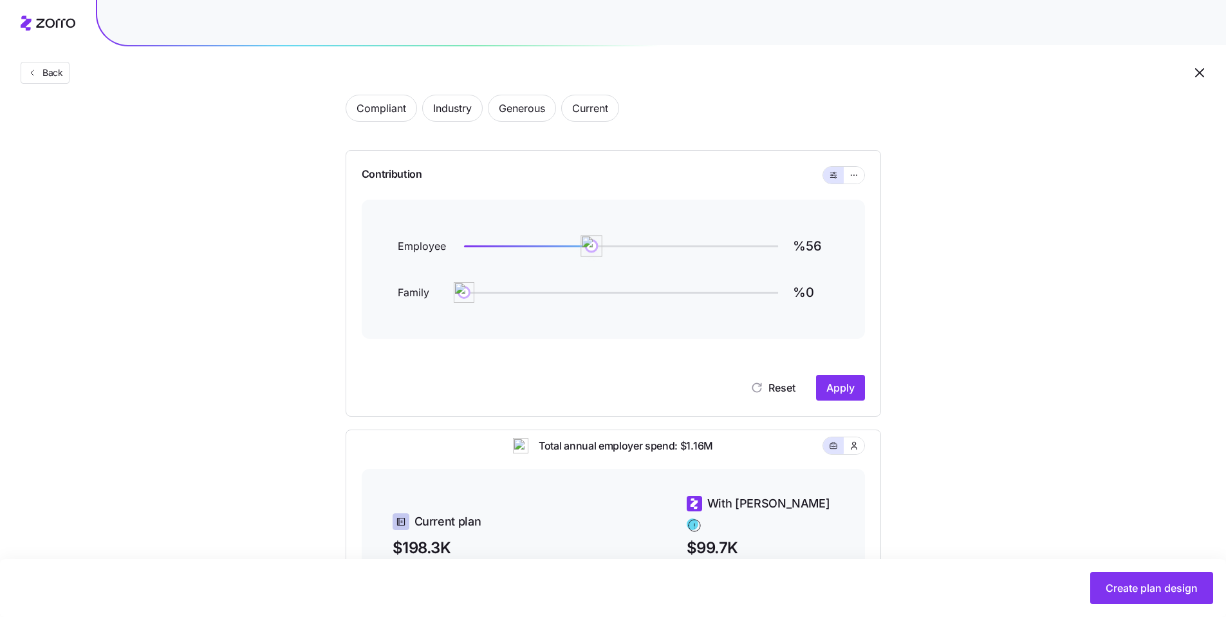
type input "%55"
drag, startPoint x: 672, startPoint y: 250, endPoint x: 579, endPoint y: 250, distance: 93.3
click at [581, 250] on img at bounding box center [592, 246] width 22 height 22
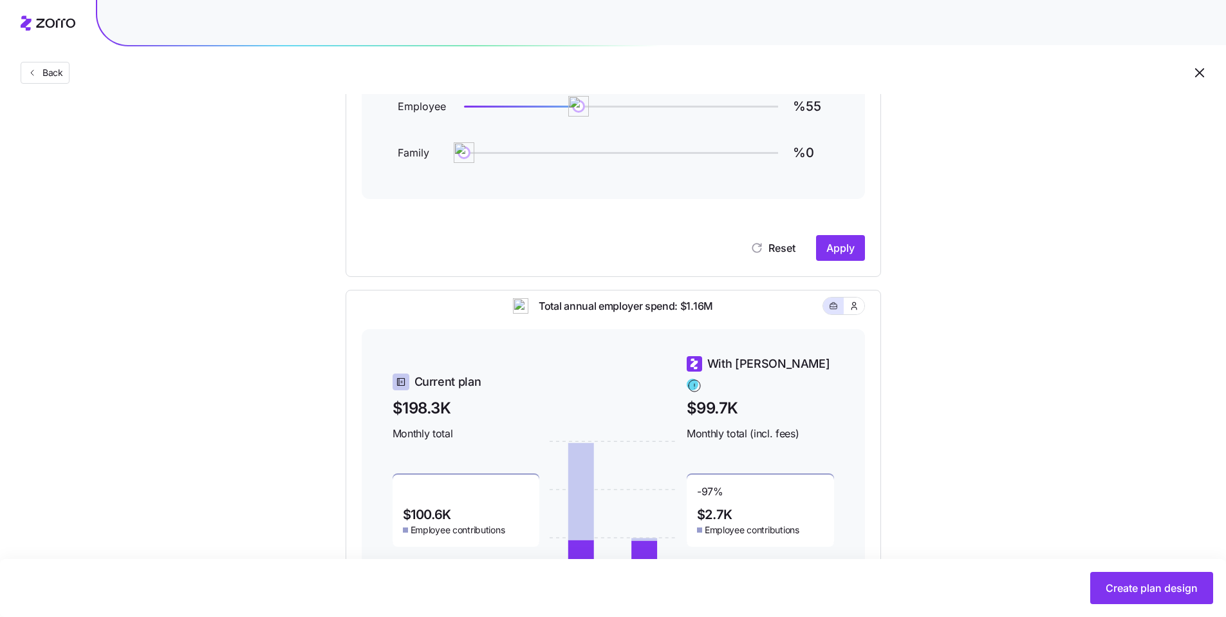
scroll to position [333, 0]
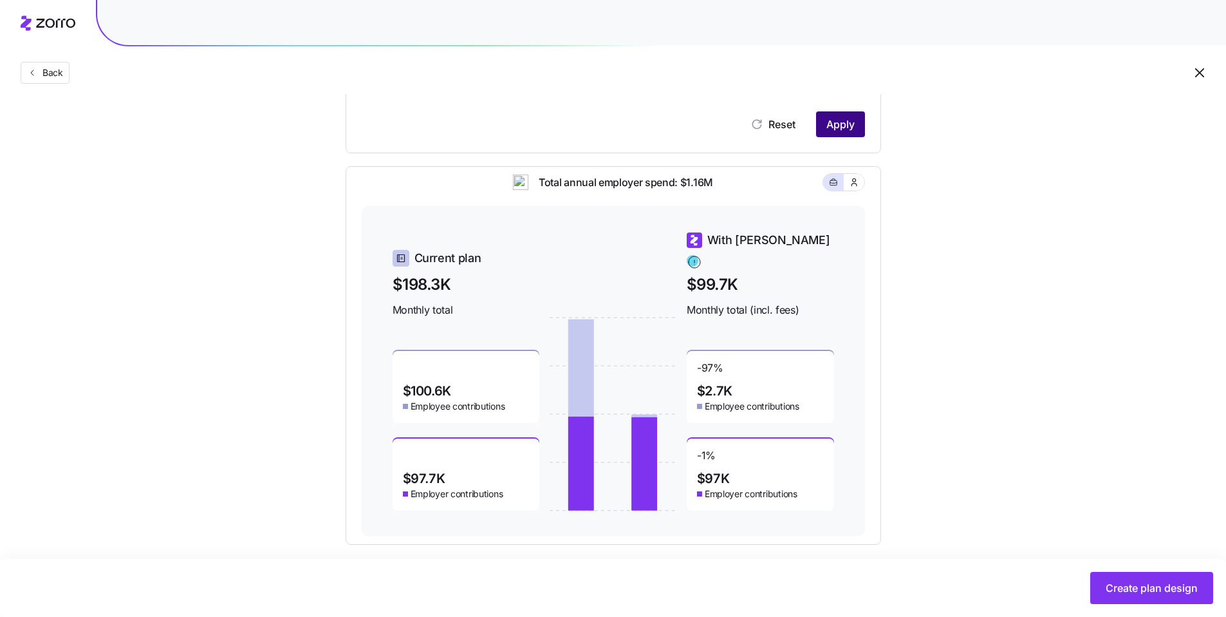
click at [833, 122] on span "Apply" at bounding box center [841, 124] width 28 height 15
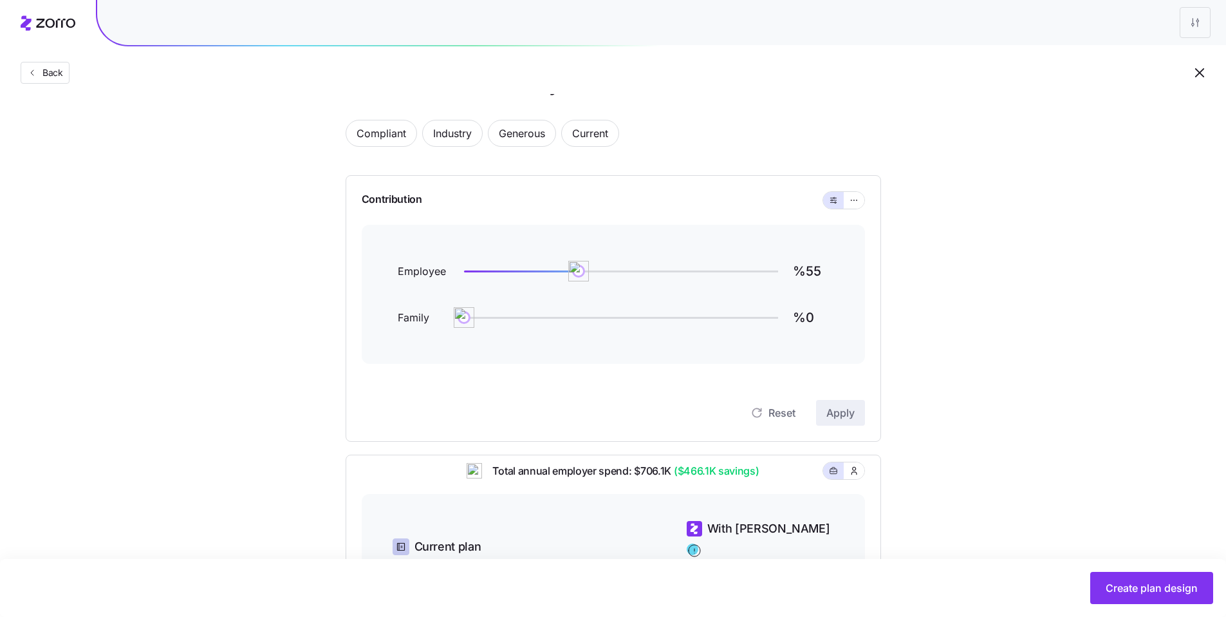
scroll to position [17, 0]
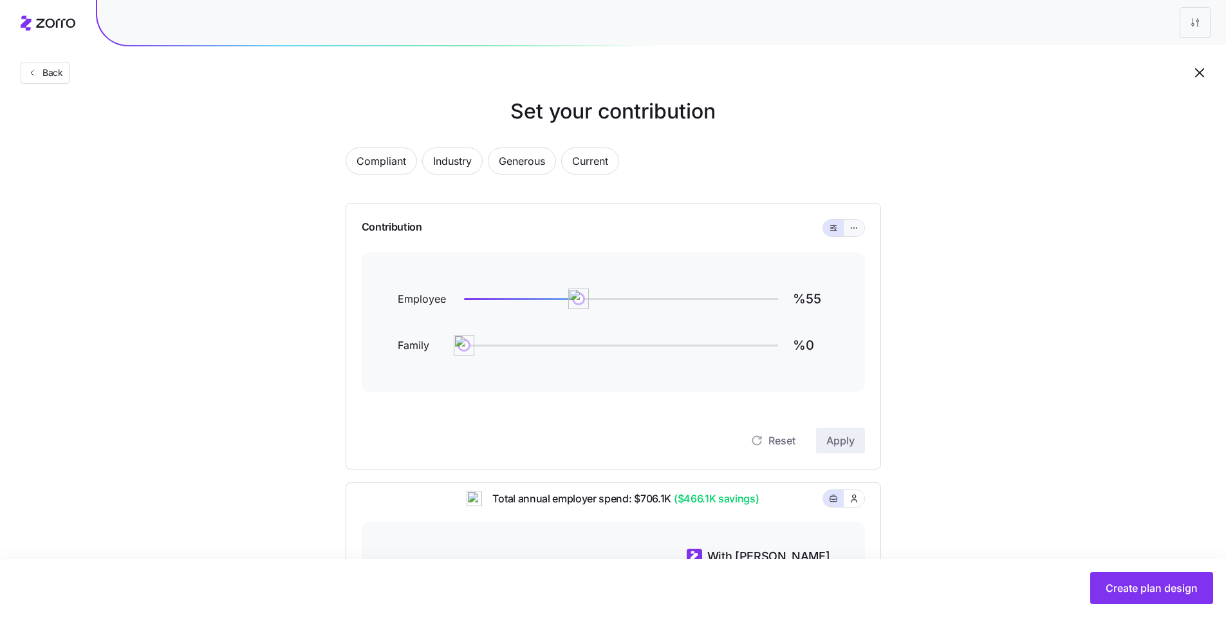
click at [855, 232] on icon "button" at bounding box center [854, 227] width 9 height 15
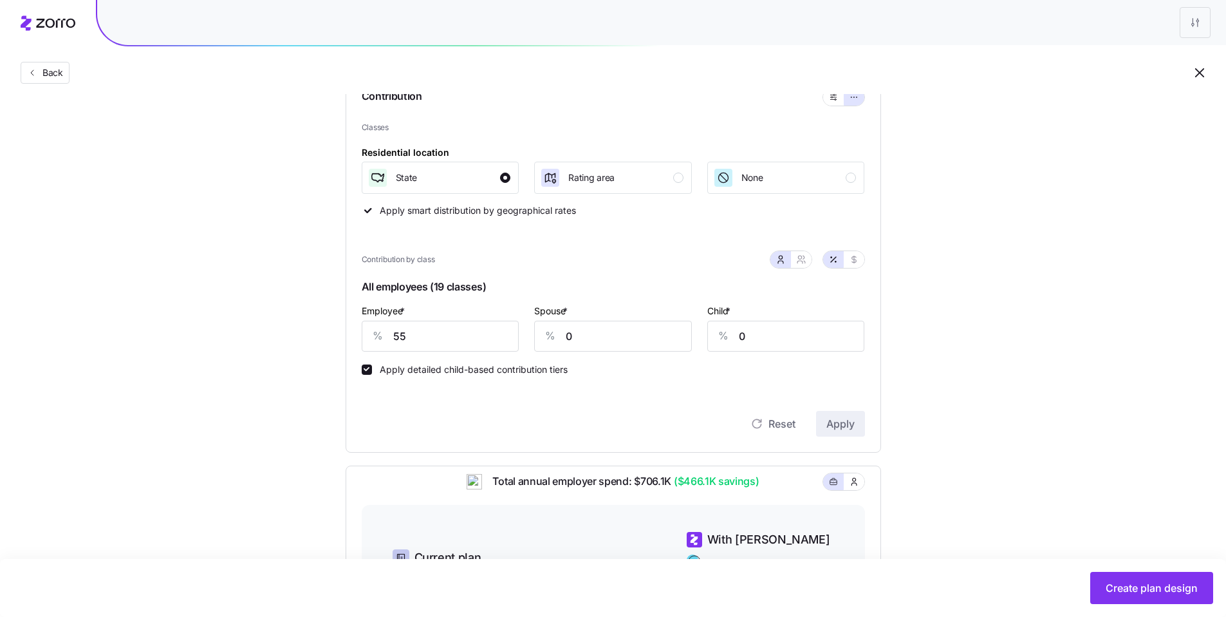
scroll to position [156, 0]
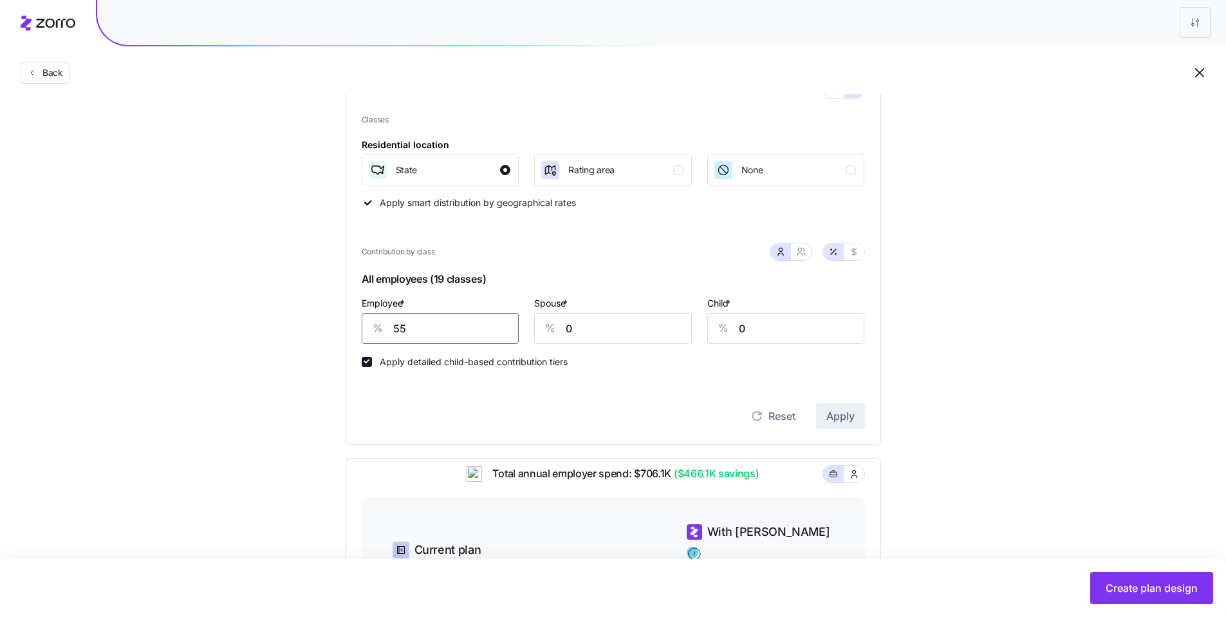
drag, startPoint x: 452, startPoint y: 335, endPoint x: 343, endPoint y: 324, distance: 109.3
click at [341, 326] on div "Compliant Industry Generous Current Contribution Classes Residential location S…" at bounding box center [613, 415] width 577 height 843
type input "75"
click at [846, 425] on button "Apply" at bounding box center [840, 416] width 49 height 26
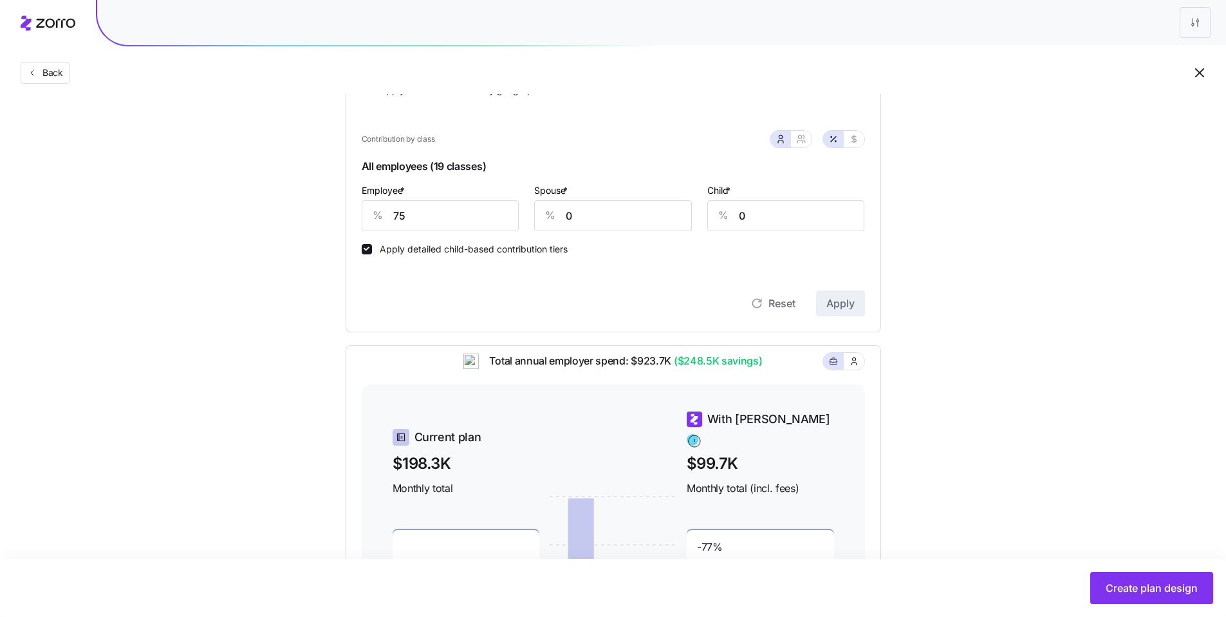
scroll to position [255, 0]
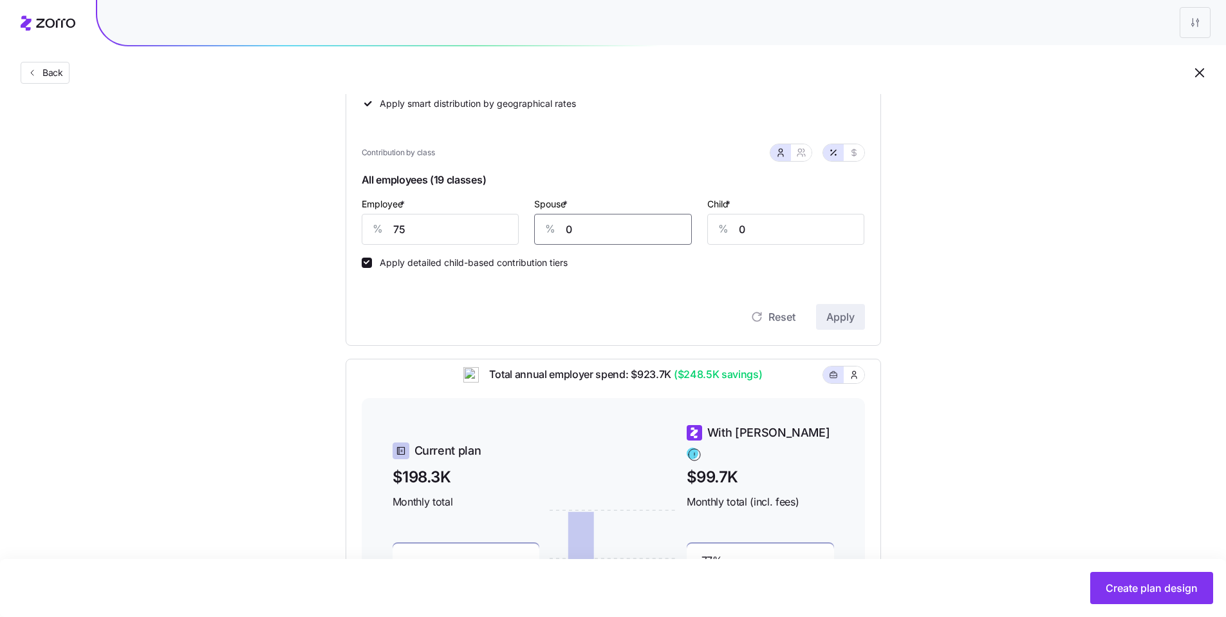
click at [571, 238] on input "0" at bounding box center [613, 229] width 158 height 31
click at [515, 226] on div "Employee * % 75 Spouse * % 0 Child * % 0" at bounding box center [613, 220] width 519 height 64
type input "20"
click at [846, 312] on span "Apply" at bounding box center [841, 316] width 28 height 15
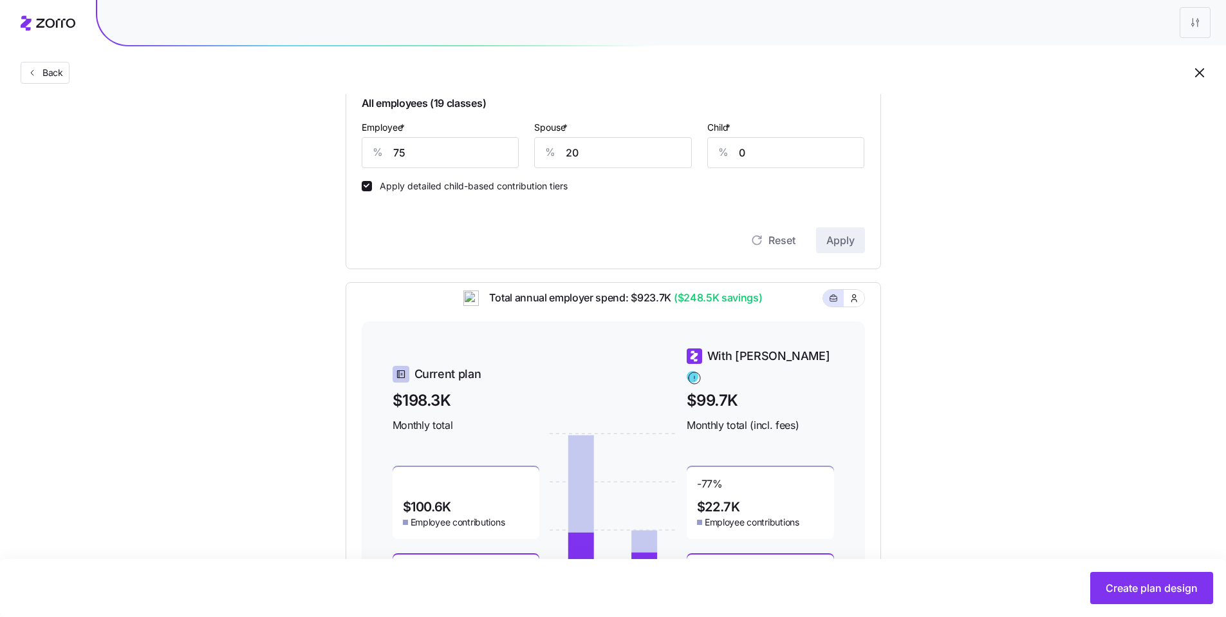
scroll to position [458, 0]
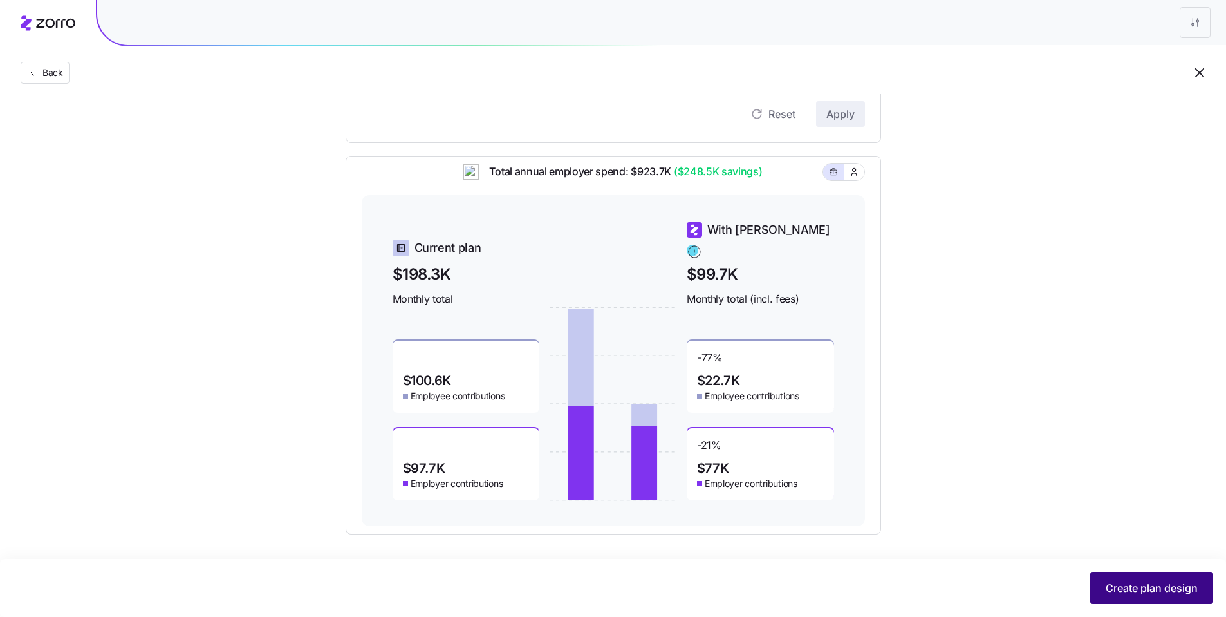
click at [1166, 586] on span "Create plan design" at bounding box center [1152, 587] width 92 height 15
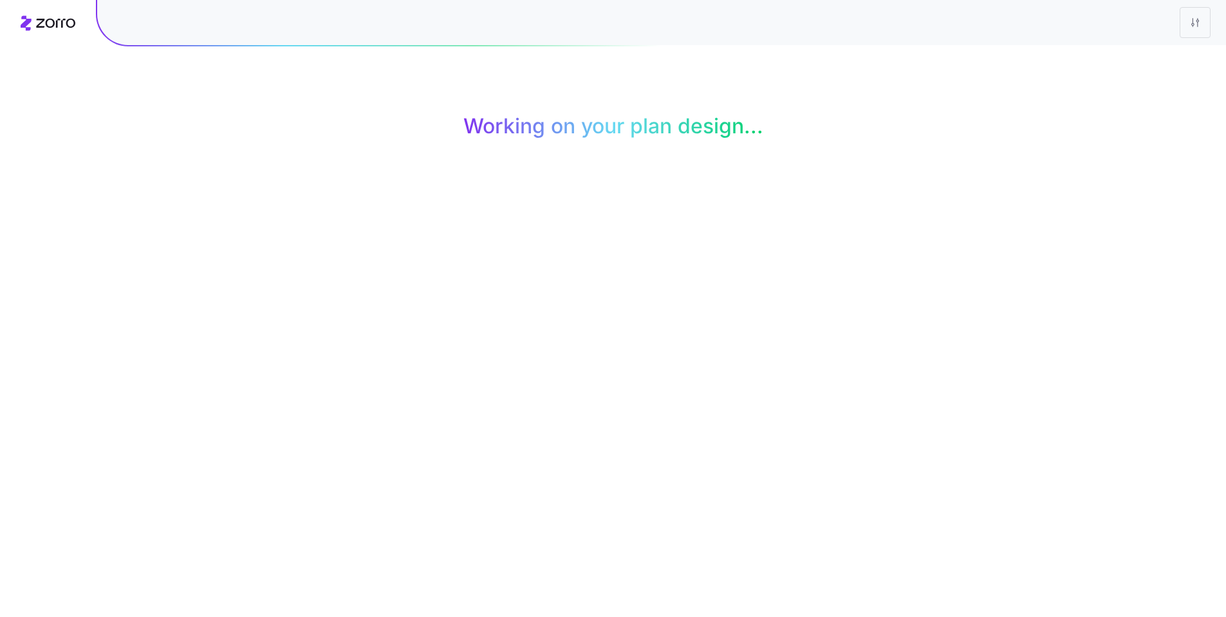
scroll to position [0, 0]
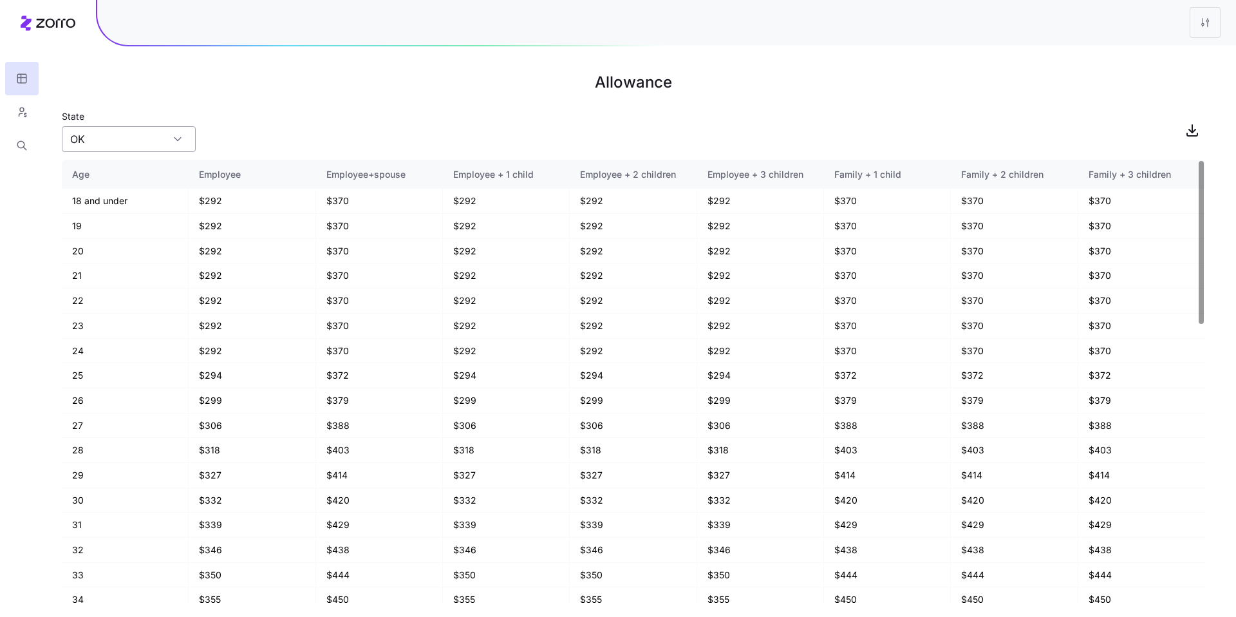
click at [187, 140] on input "OK" at bounding box center [129, 139] width 134 height 26
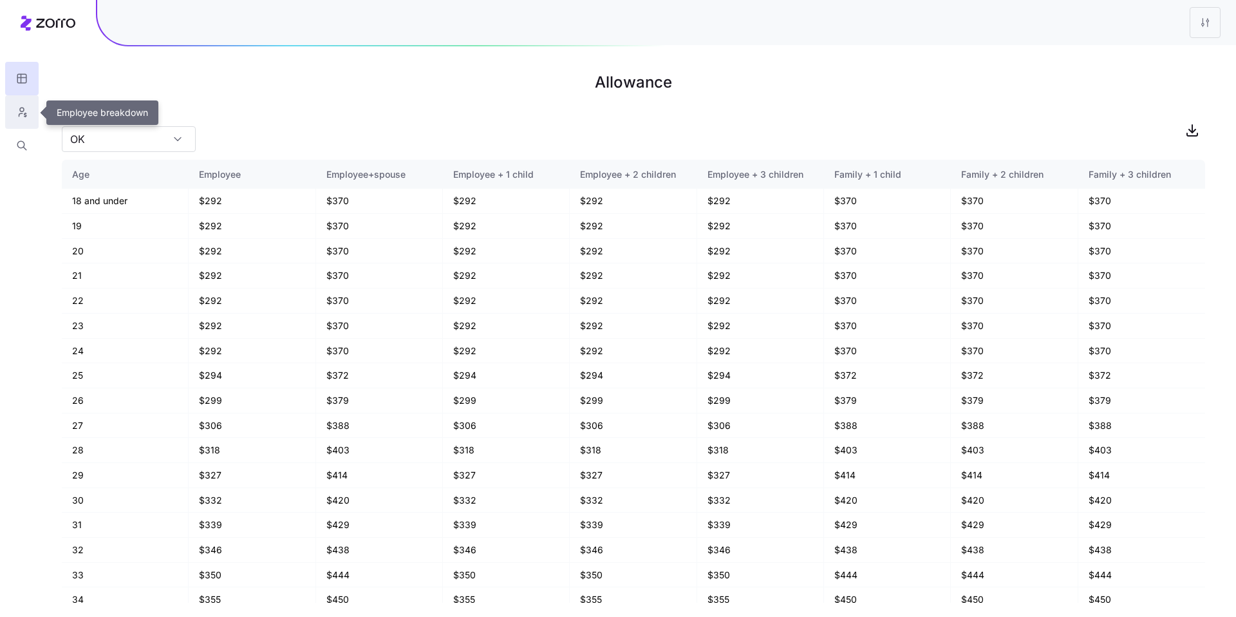
click at [23, 113] on icon "button" at bounding box center [22, 112] width 12 height 13
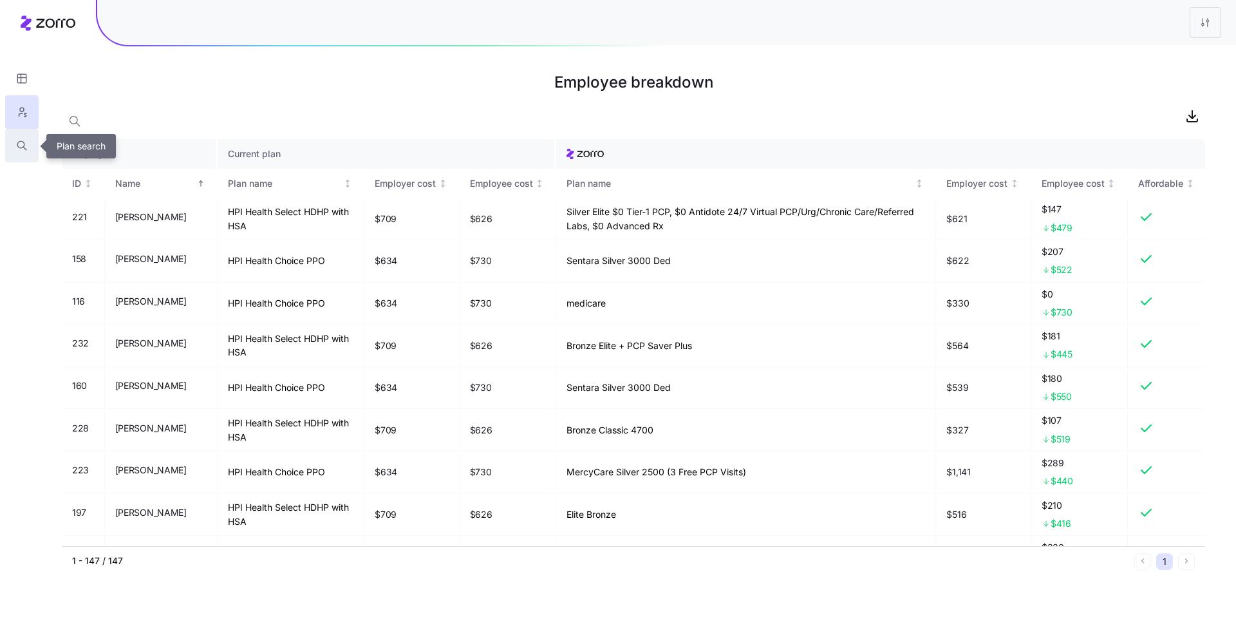
click at [26, 145] on icon "button" at bounding box center [22, 145] width 12 height 13
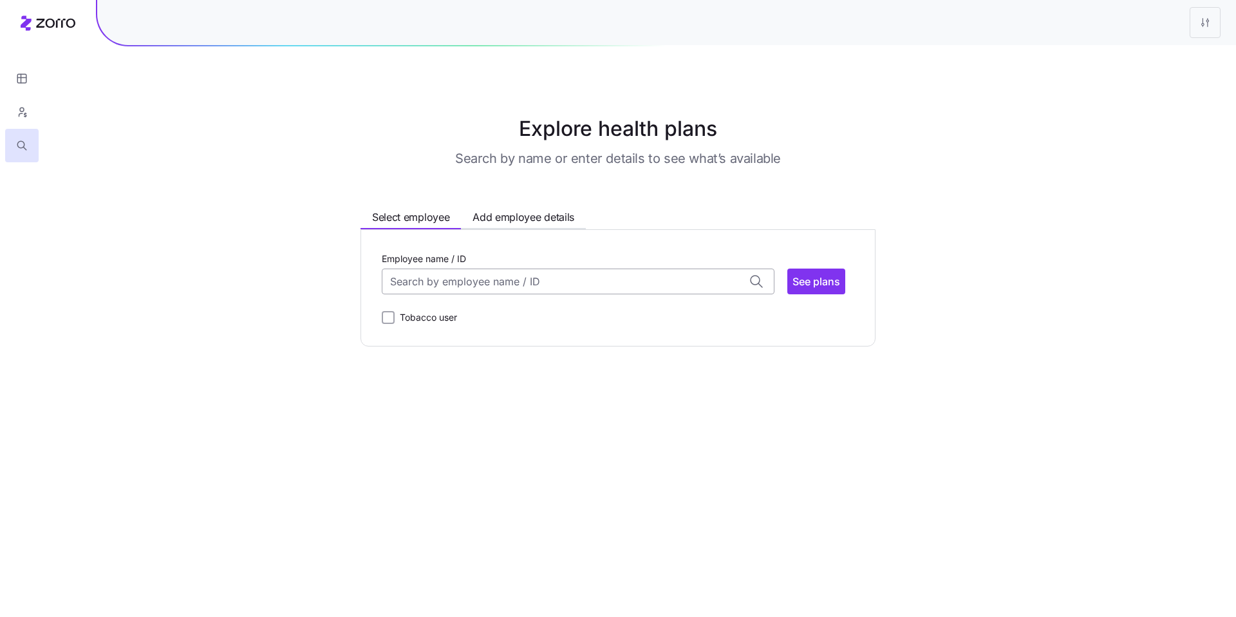
click at [536, 283] on input "Employee name / ID" at bounding box center [578, 281] width 393 height 26
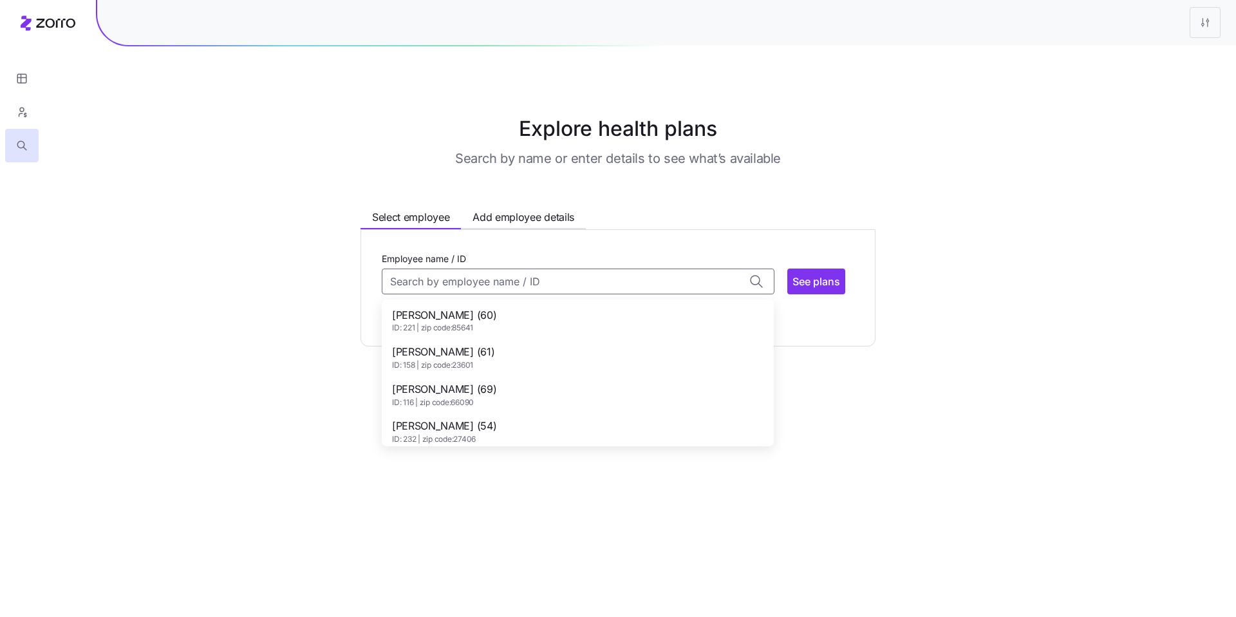
click at [512, 312] on div "Aaron Spencer (60) ID: 221 | zip code: 85641" at bounding box center [577, 320] width 387 height 37
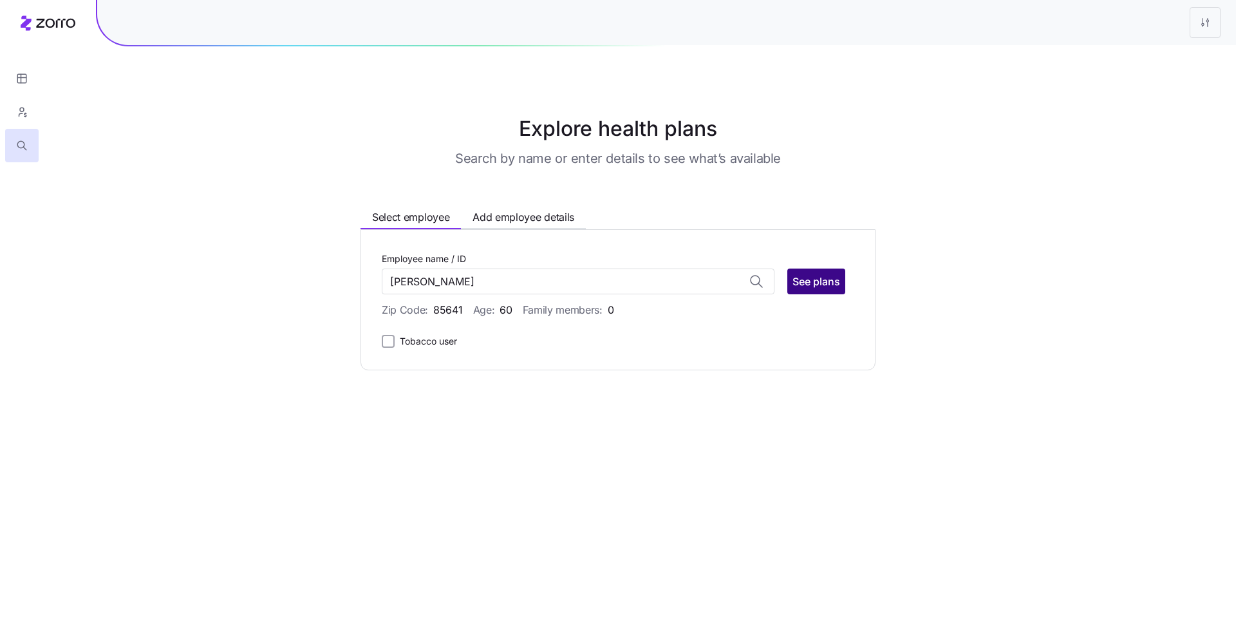
click at [820, 286] on span "See plans" at bounding box center [816, 281] width 48 height 15
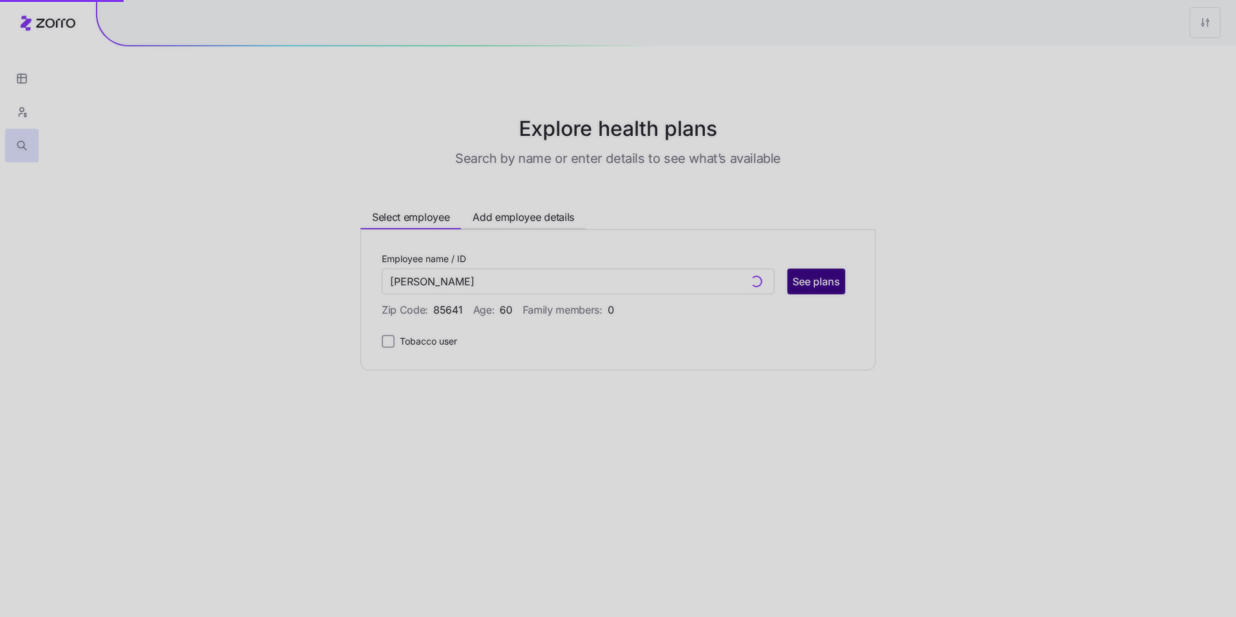
type input "Aaron Spencer (ID: 221)"
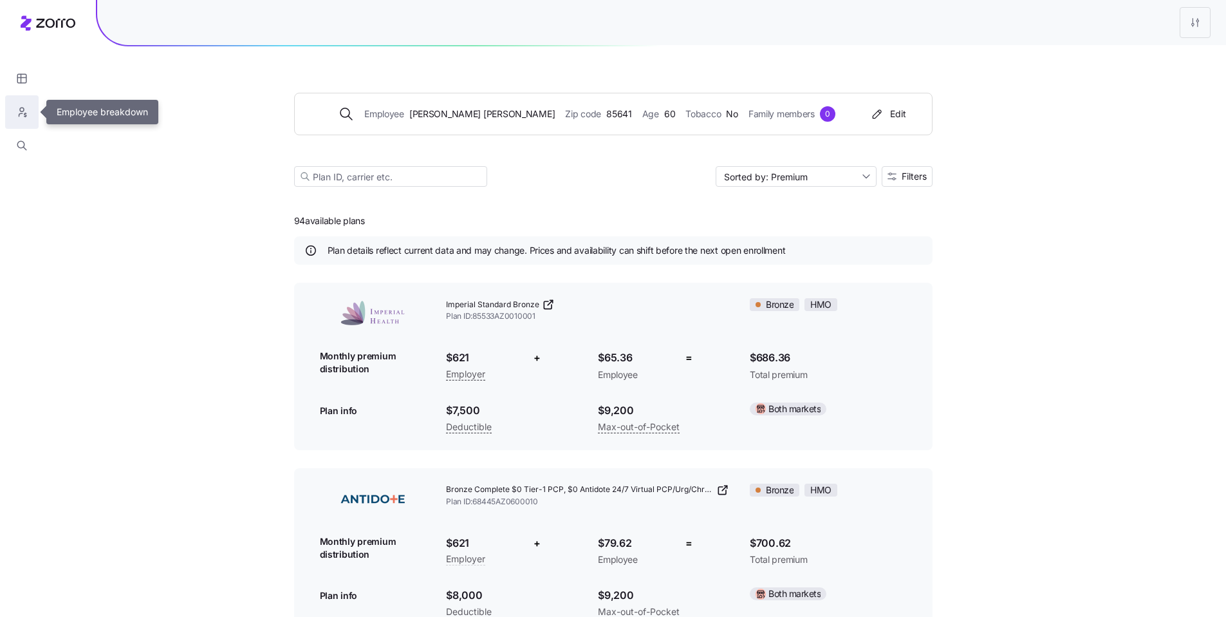
click at [24, 111] on icon "button" at bounding box center [22, 112] width 12 height 13
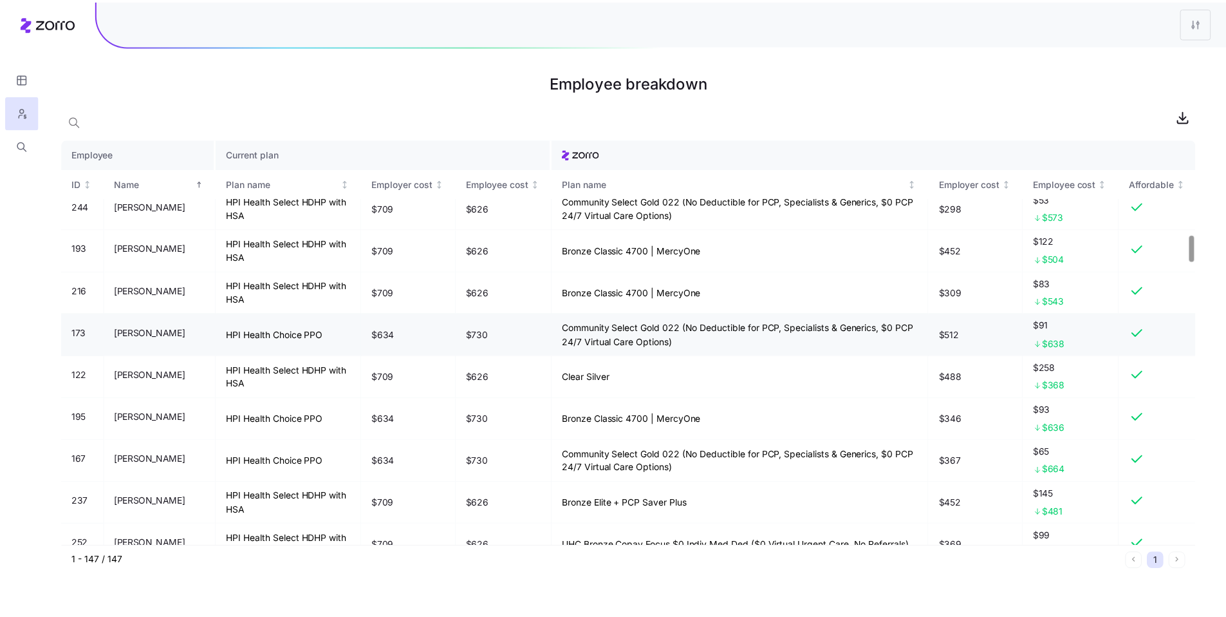
scroll to position [1473, 0]
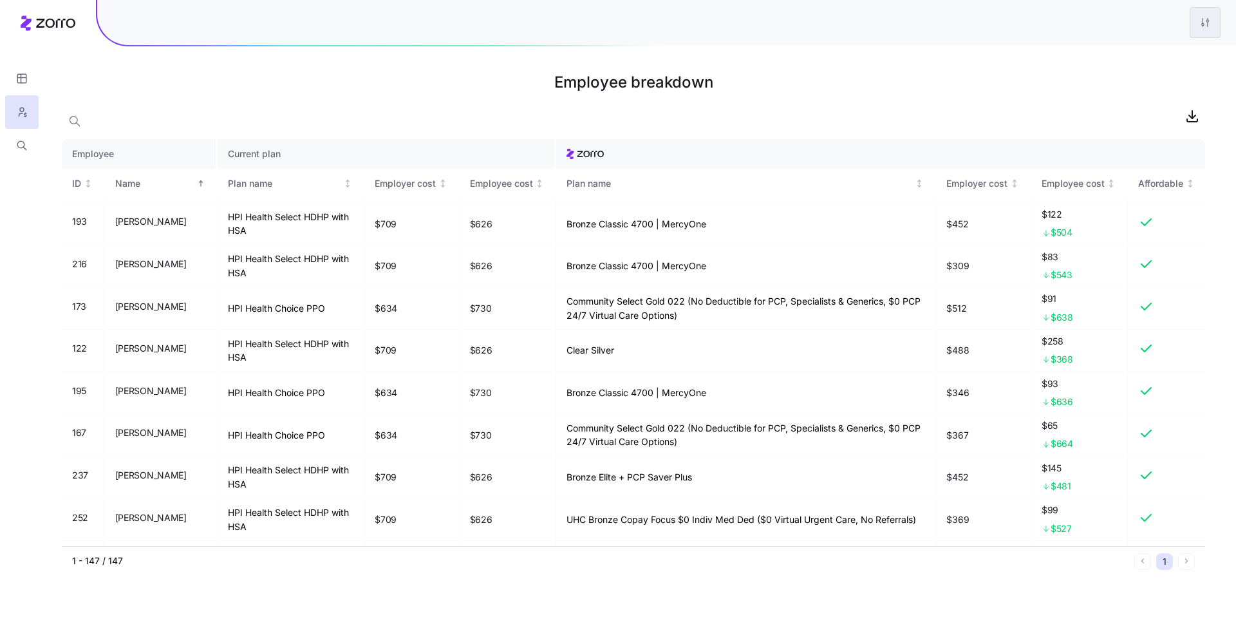
click at [1205, 24] on html "Employee breakdown Employee Current plan ID Name Plan name Employer cost Employ…" at bounding box center [618, 308] width 1236 height 617
click at [1144, 50] on div "Edit plan design" at bounding box center [1128, 57] width 68 height 14
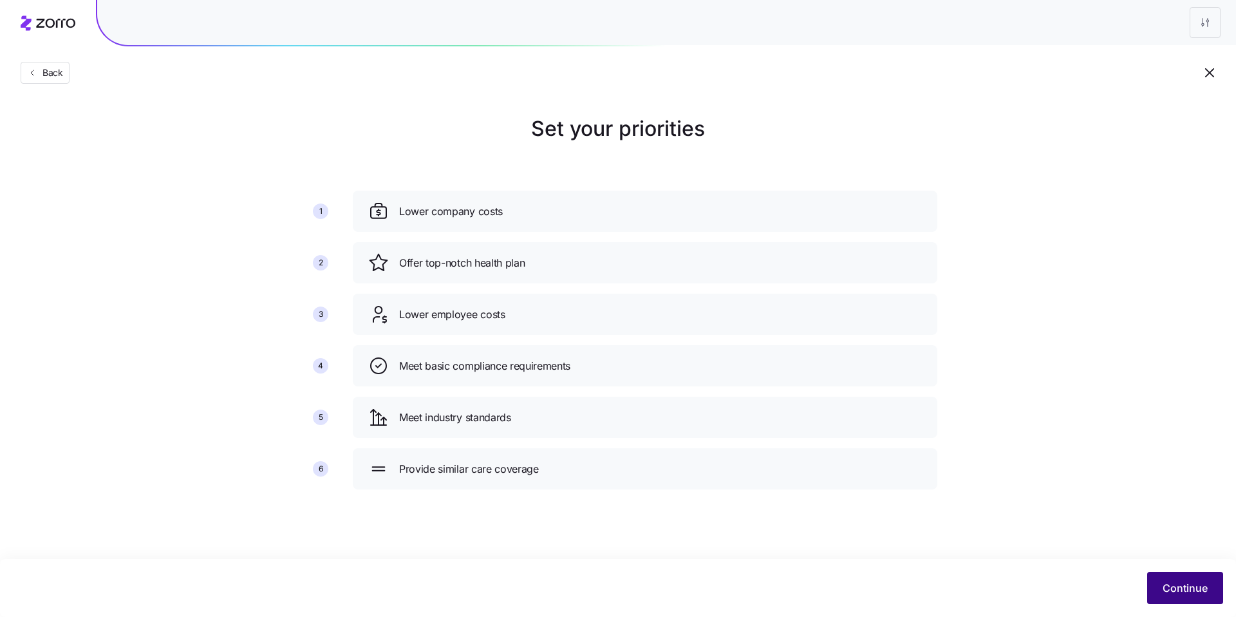
click at [1184, 577] on button "Continue" at bounding box center [1185, 588] width 76 height 32
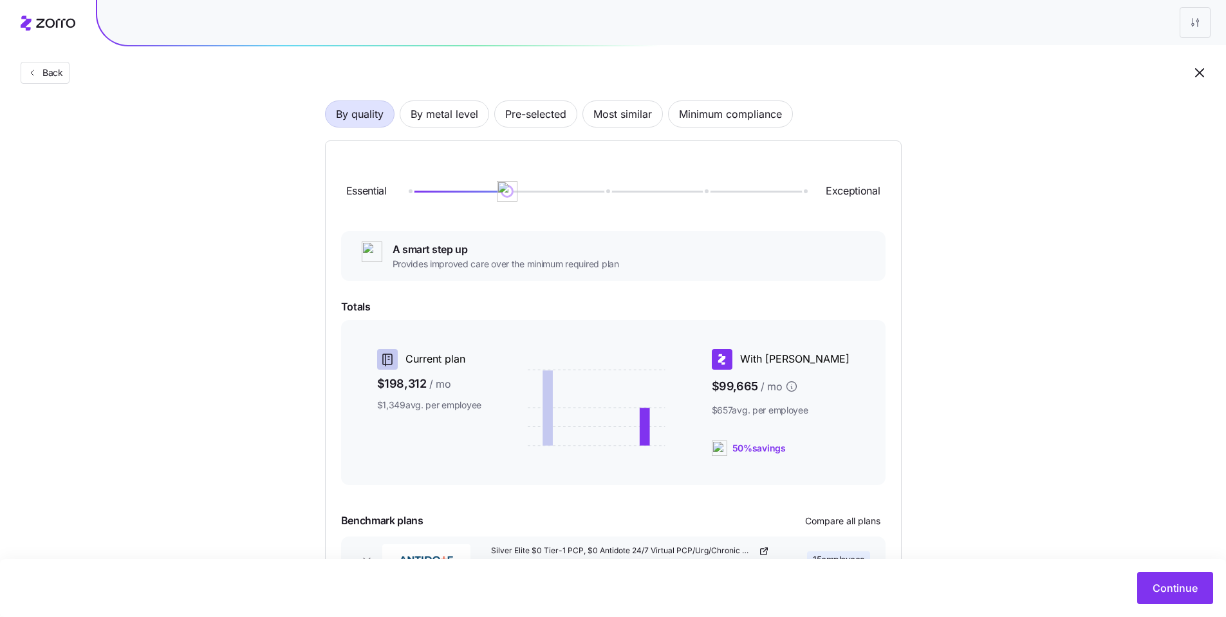
scroll to position [84, 0]
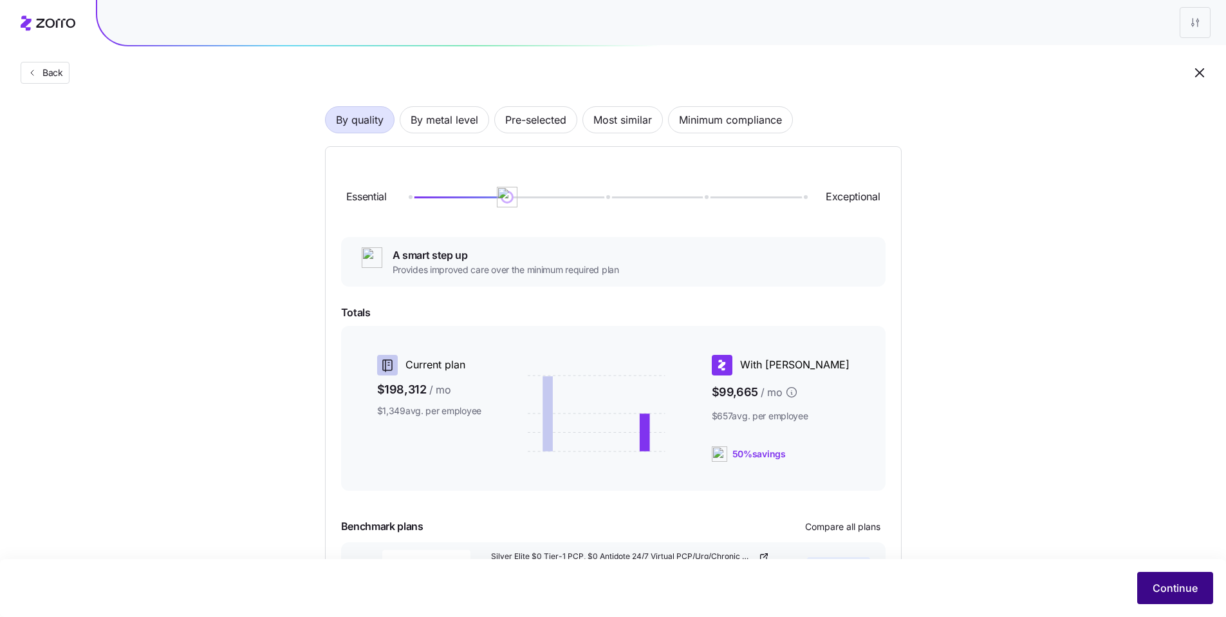
click at [1179, 600] on button "Continue" at bounding box center [1175, 588] width 76 height 32
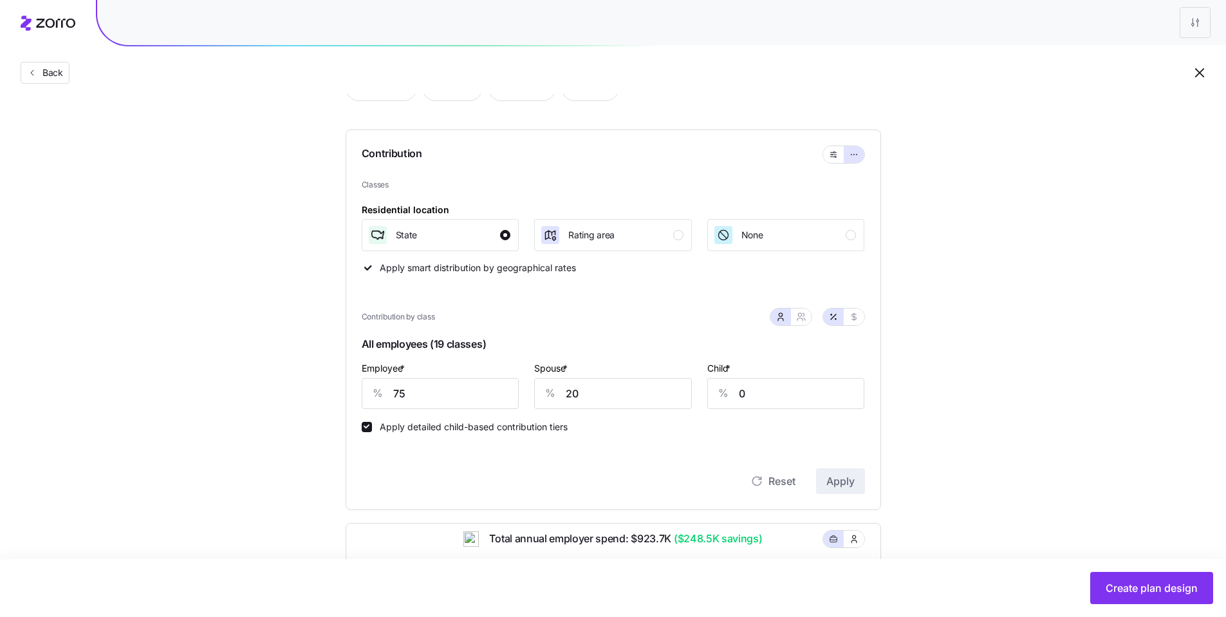
scroll to position [94, 0]
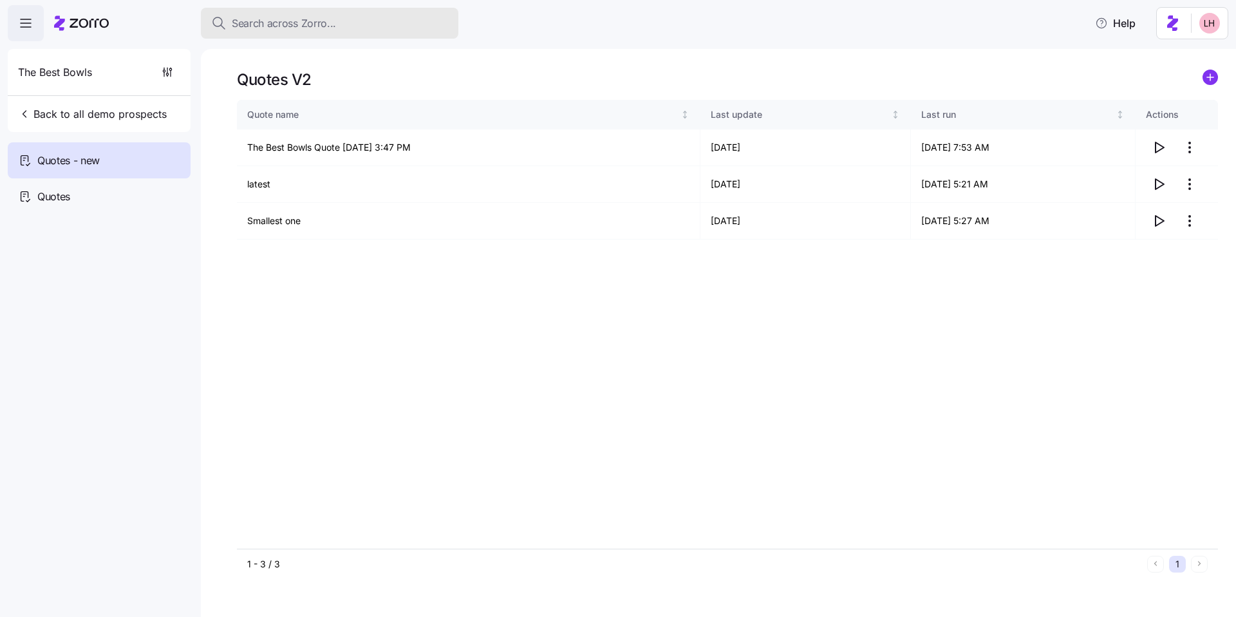
click at [306, 25] on span "Search across Zorro..." at bounding box center [284, 23] width 104 height 16
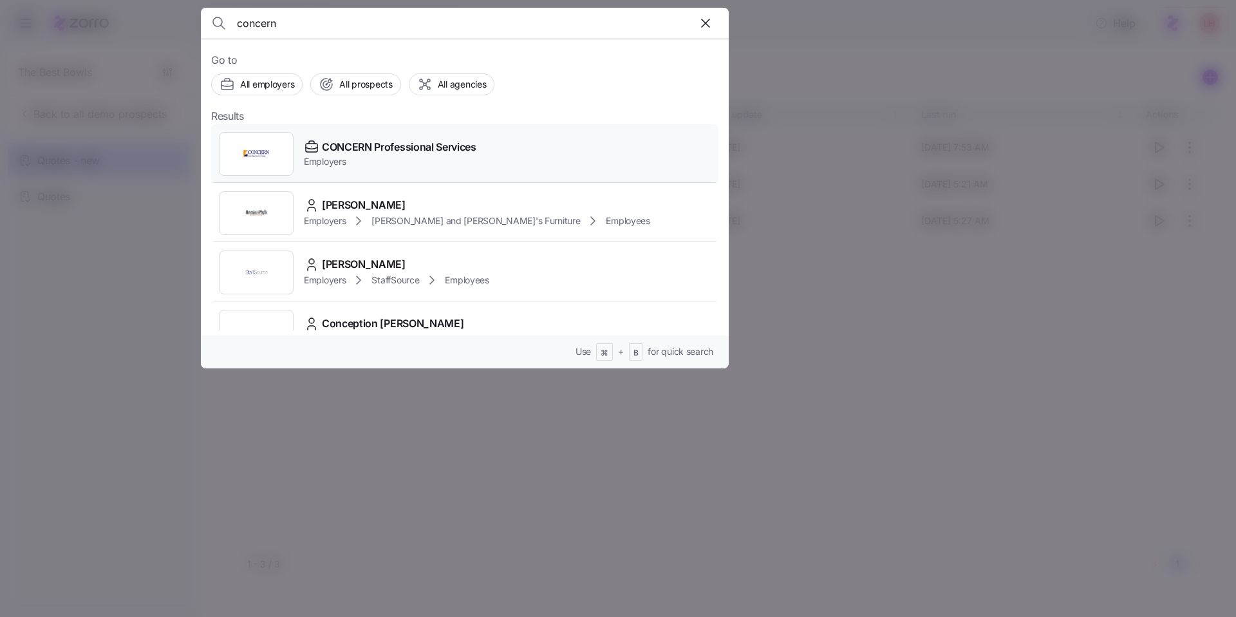
type input "concern"
click at [472, 142] on span "CONCERN Professional Services" at bounding box center [399, 147] width 154 height 16
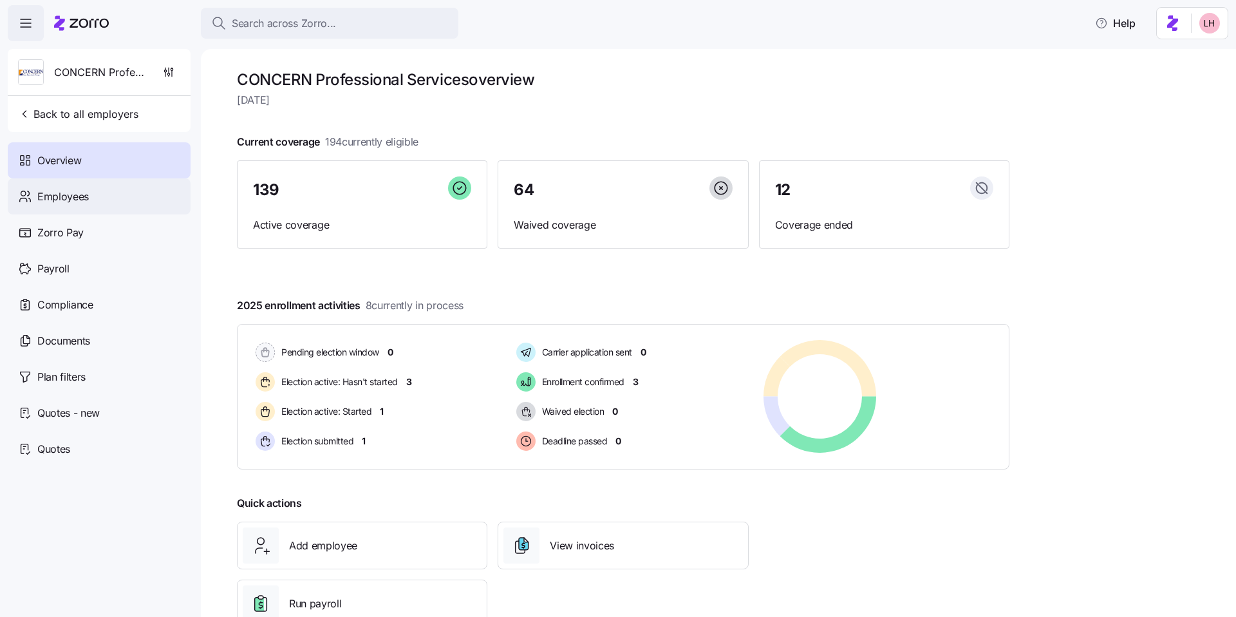
click at [129, 205] on div "Employees" at bounding box center [99, 196] width 183 height 36
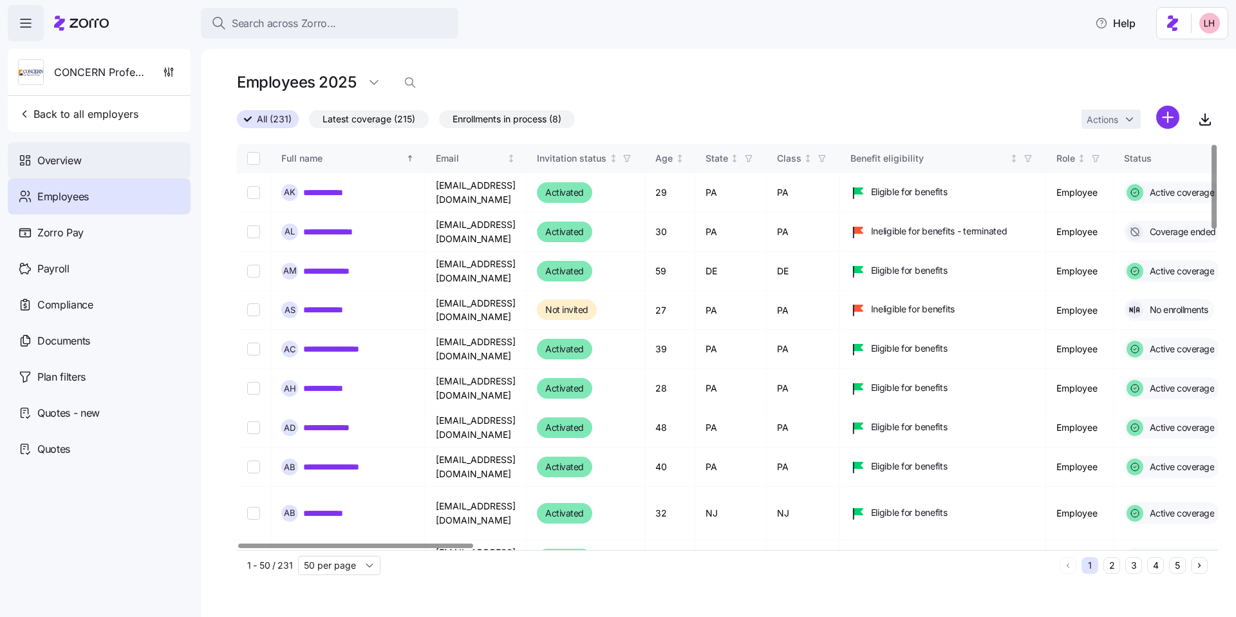
click at [64, 158] on span "Overview" at bounding box center [59, 161] width 44 height 16
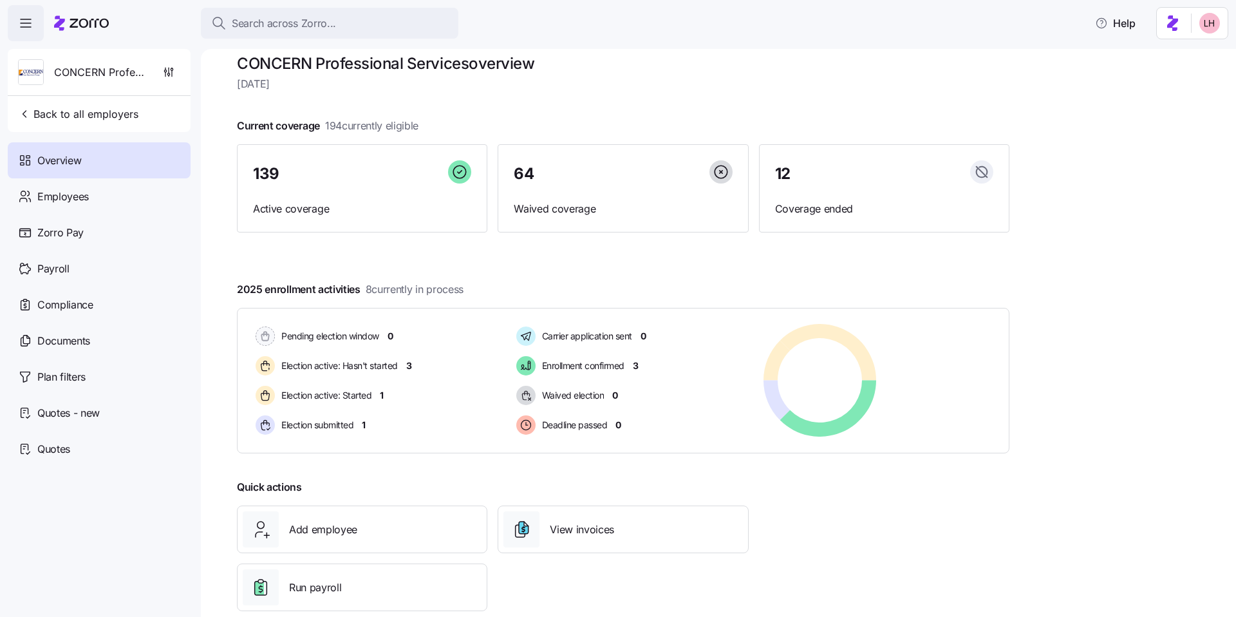
scroll to position [19, 0]
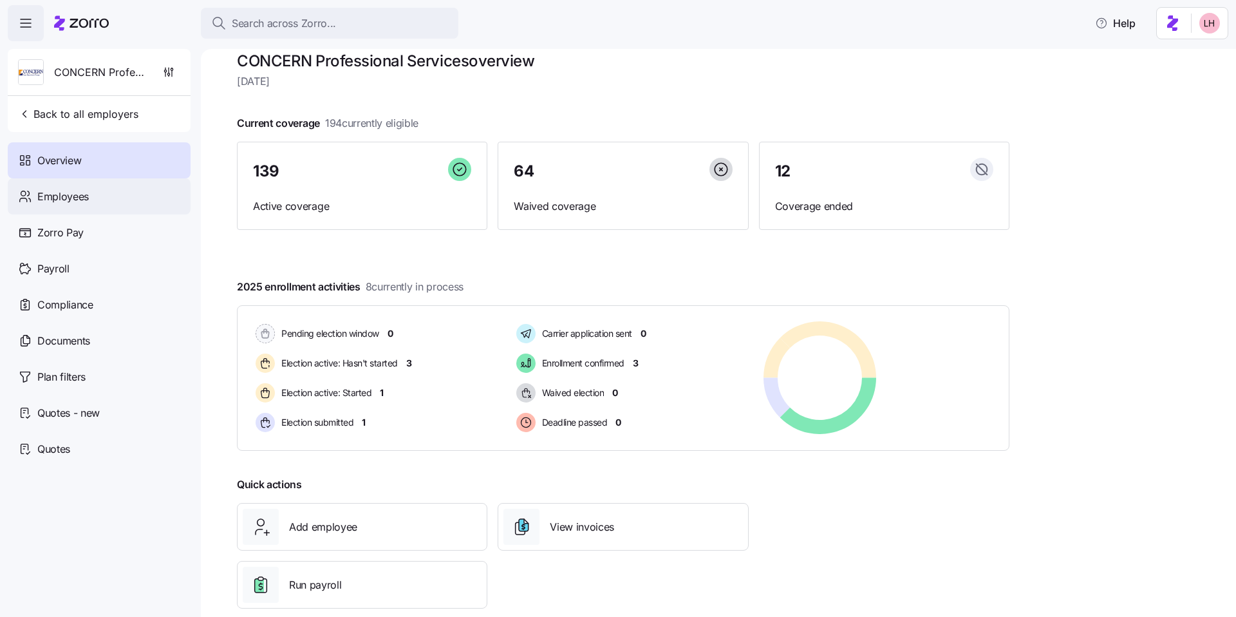
click at [123, 201] on div "Employees" at bounding box center [99, 196] width 183 height 36
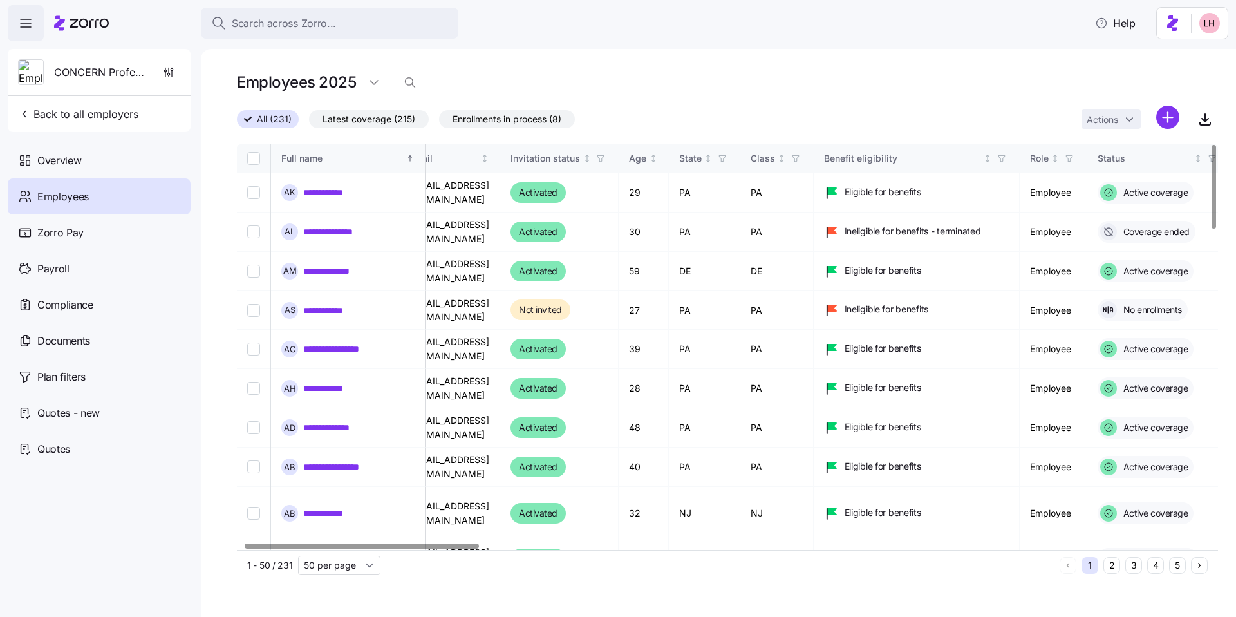
scroll to position [0, 27]
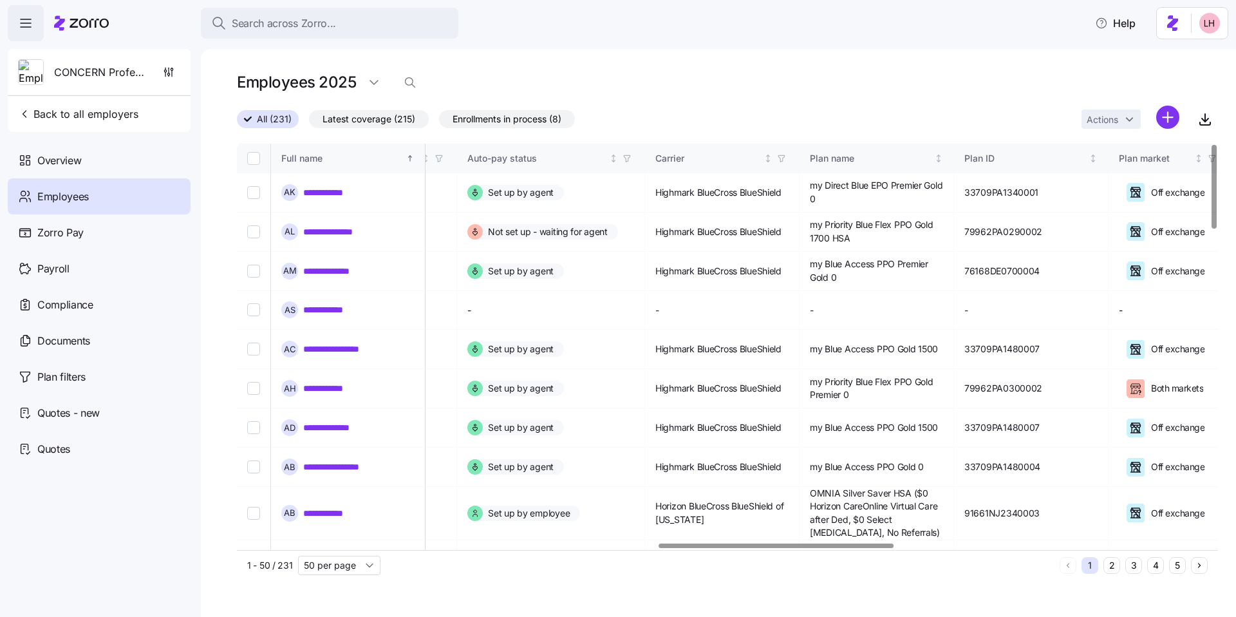
click at [893, 548] on div at bounding box center [776, 545] width 234 height 5
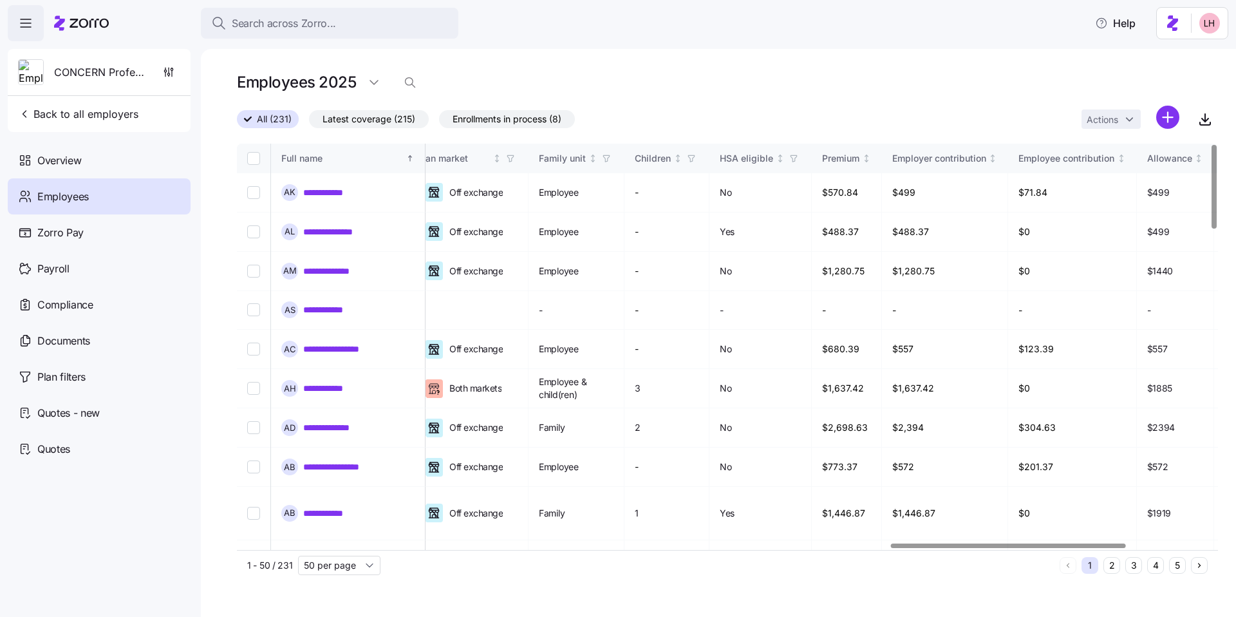
scroll to position [0, 2729]
click at [1080, 546] on div at bounding box center [1008, 545] width 234 height 5
click at [335, 194] on link "**********" at bounding box center [331, 192] width 57 height 13
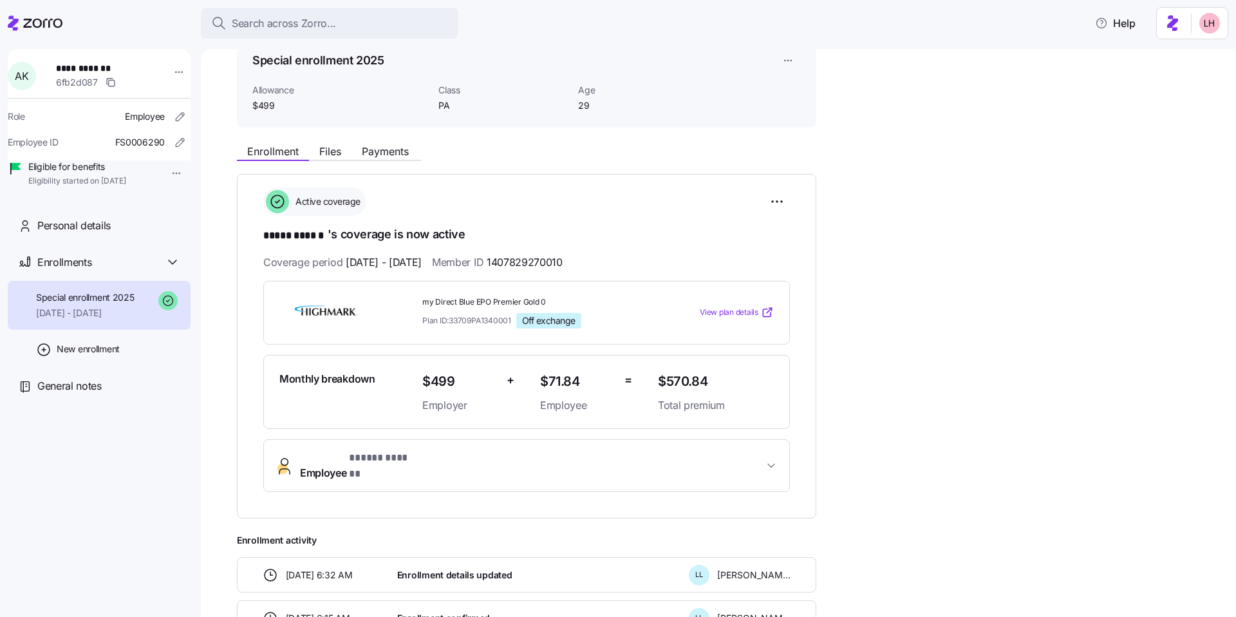
scroll to position [76, 0]
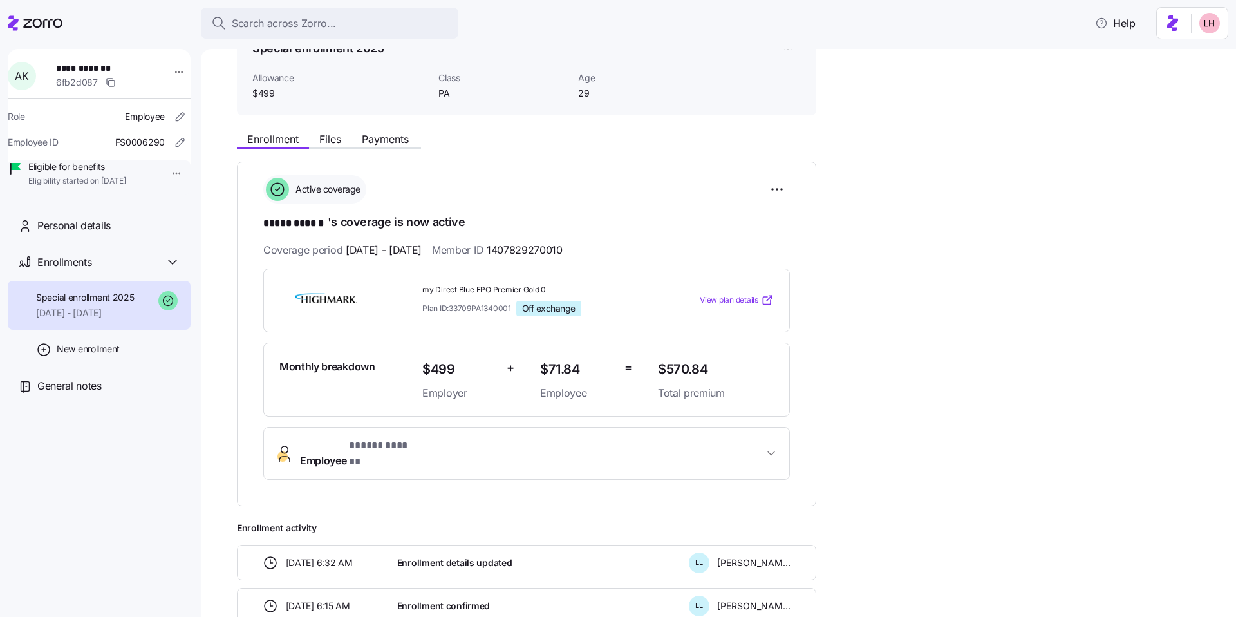
click at [736, 297] on span "View plan details" at bounding box center [729, 300] width 59 height 12
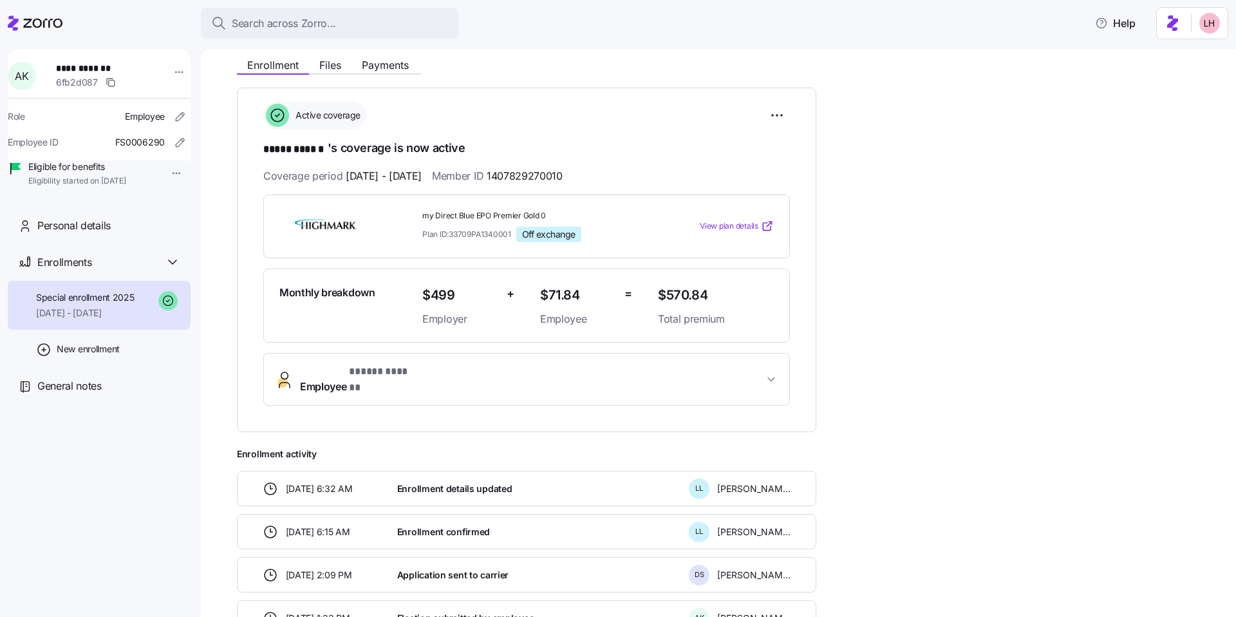
scroll to position [98, 0]
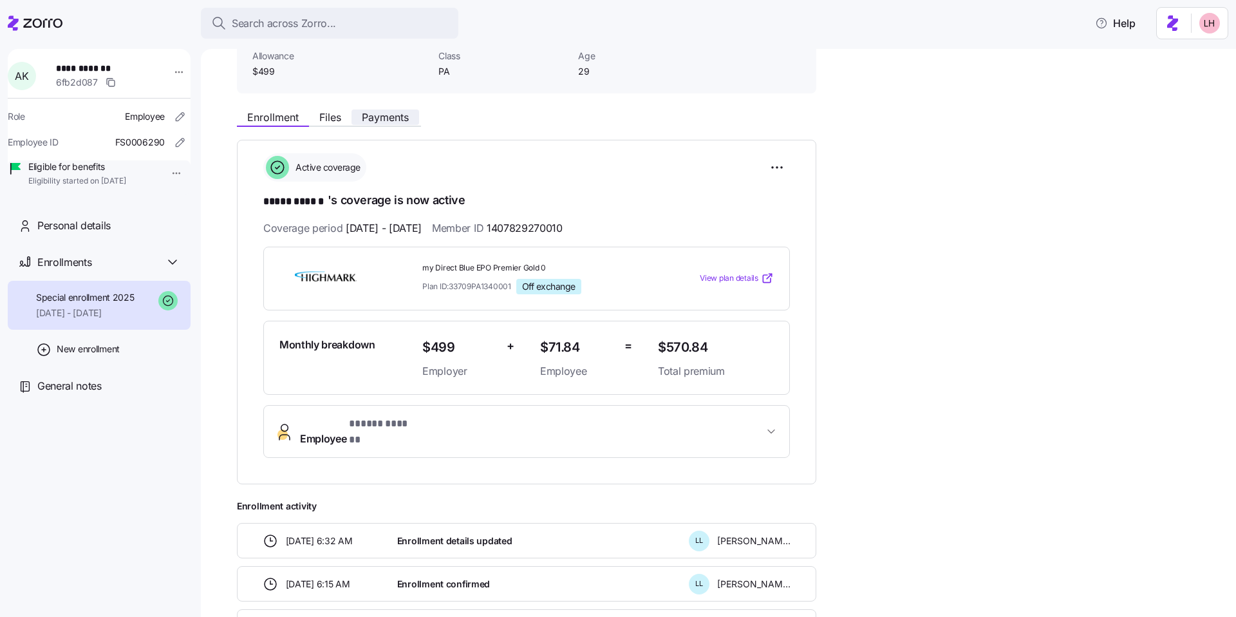
click at [386, 124] on button "Payments" at bounding box center [385, 116] width 68 height 15
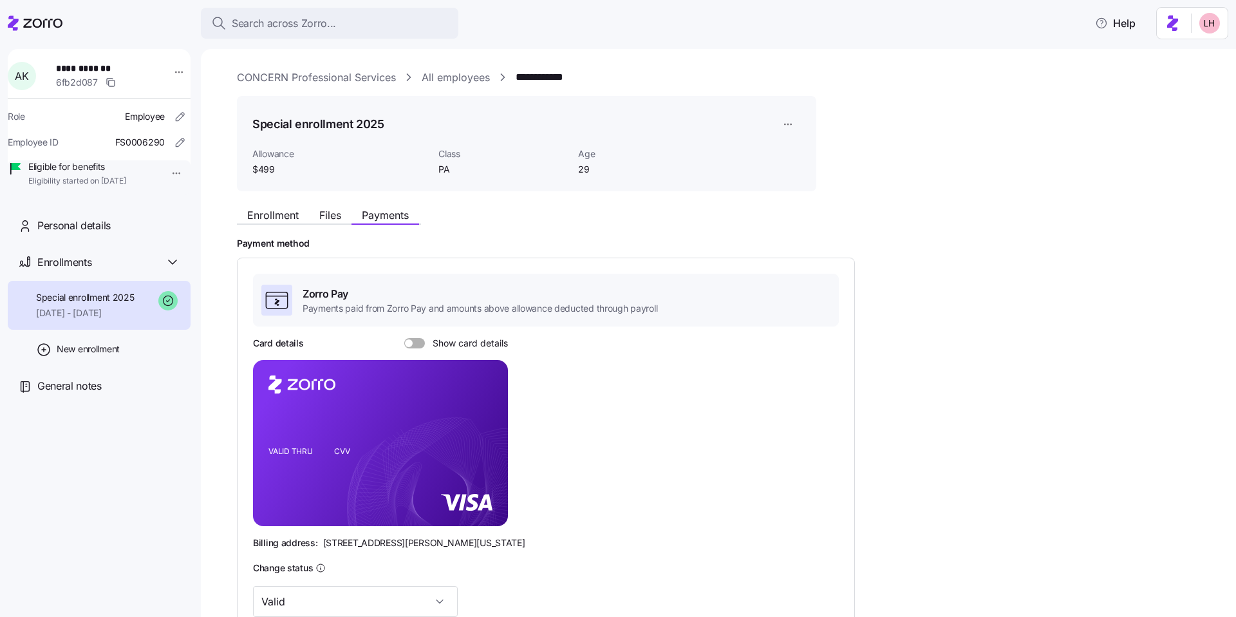
click at [335, 79] on link "CONCERN Professional Services" at bounding box center [316, 78] width 159 height 16
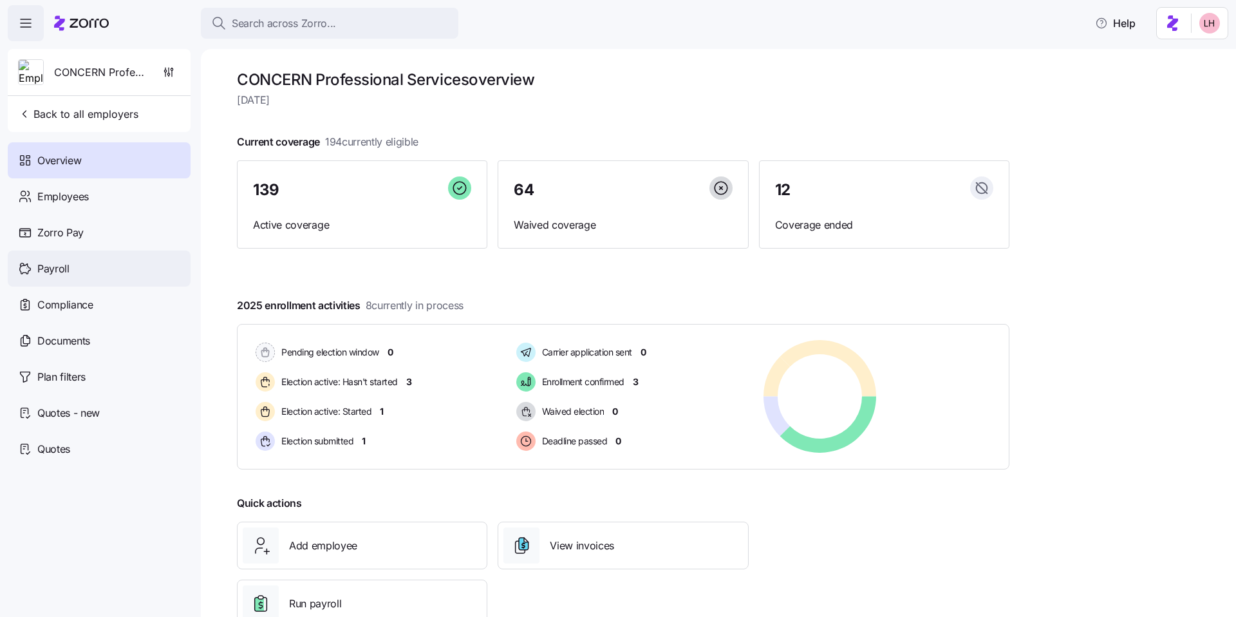
click at [77, 266] on div "Payroll" at bounding box center [99, 268] width 183 height 36
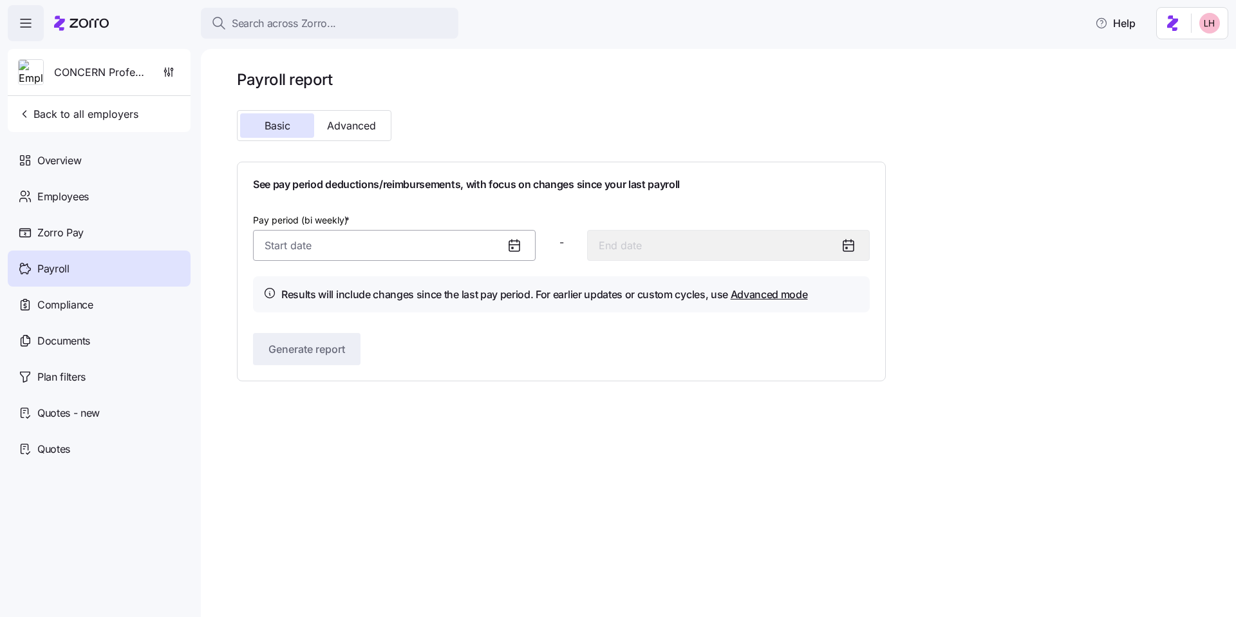
click at [328, 248] on input "Pay period (bi weekly) *" at bounding box center [394, 245] width 283 height 31
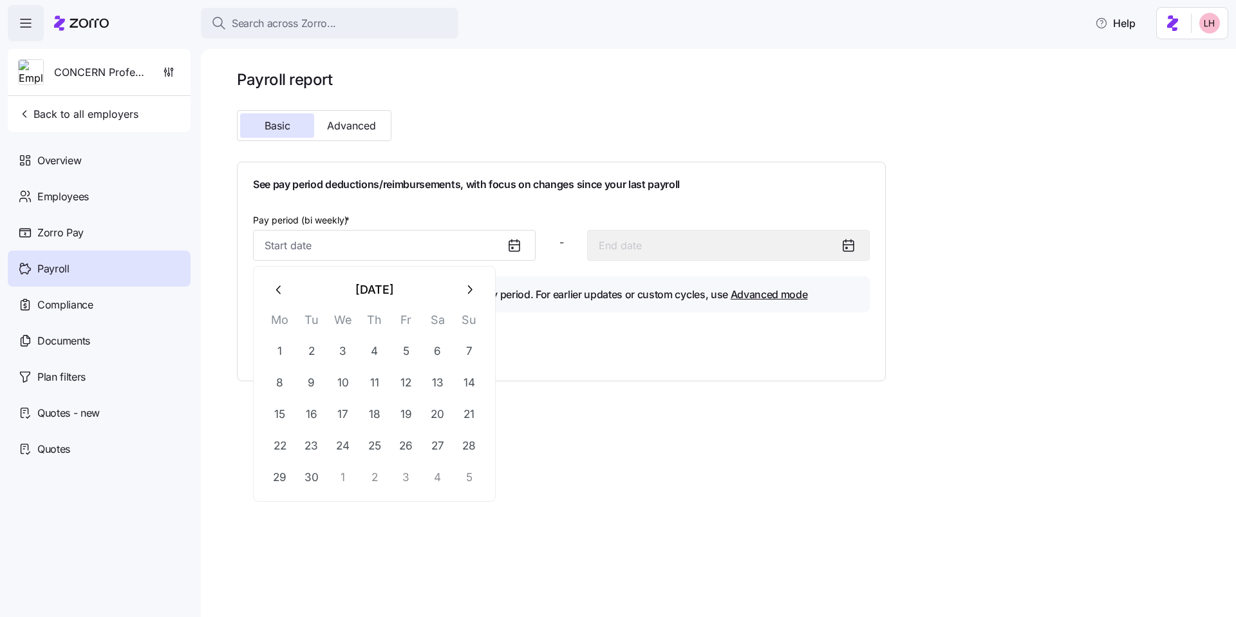
click at [274, 294] on icon "button" at bounding box center [279, 290] width 14 height 14
click at [407, 352] on button "1" at bounding box center [406, 350] width 31 height 31
type input "[DATE]"
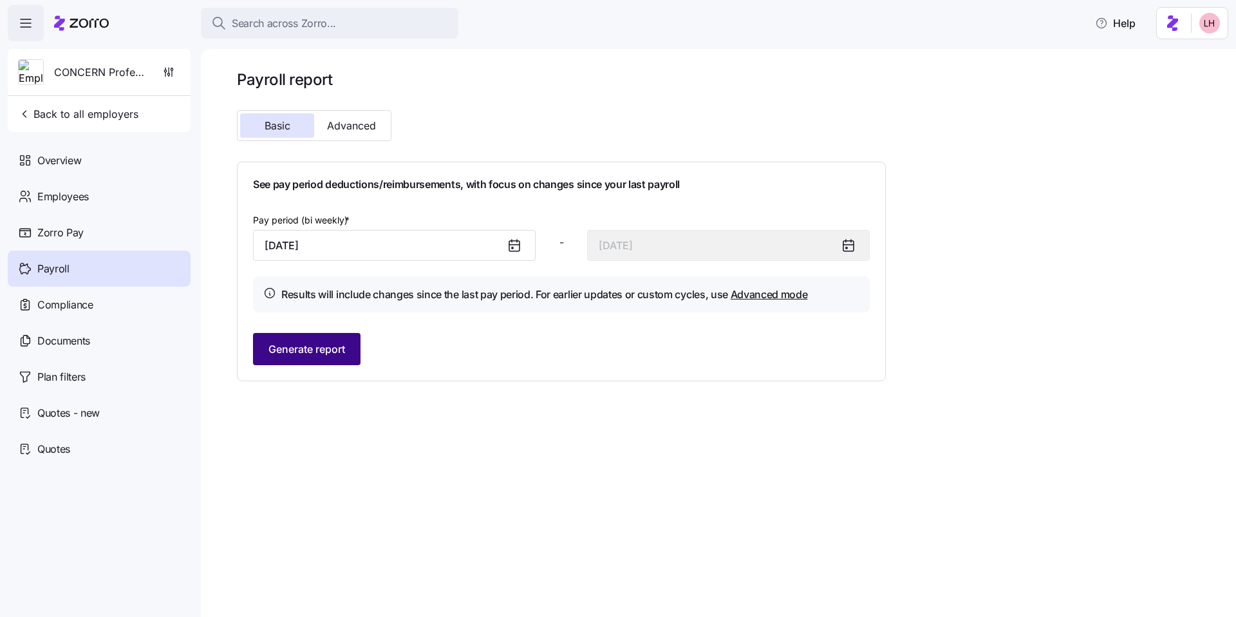
click at [320, 340] on button "Generate report" at bounding box center [307, 349] width 108 height 32
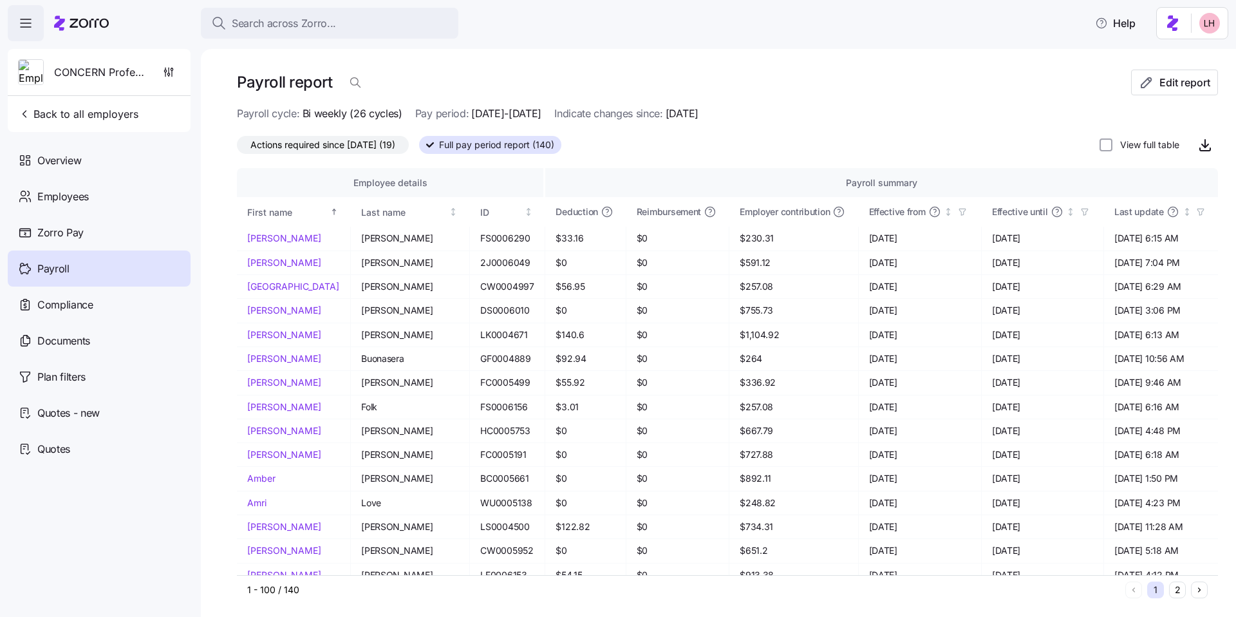
click at [322, 145] on span "Actions required since [DATE] (19)" at bounding box center [322, 144] width 145 height 17
click at [237, 148] on input "Actions required since [DATE] (19)" at bounding box center [237, 148] width 0 height 0
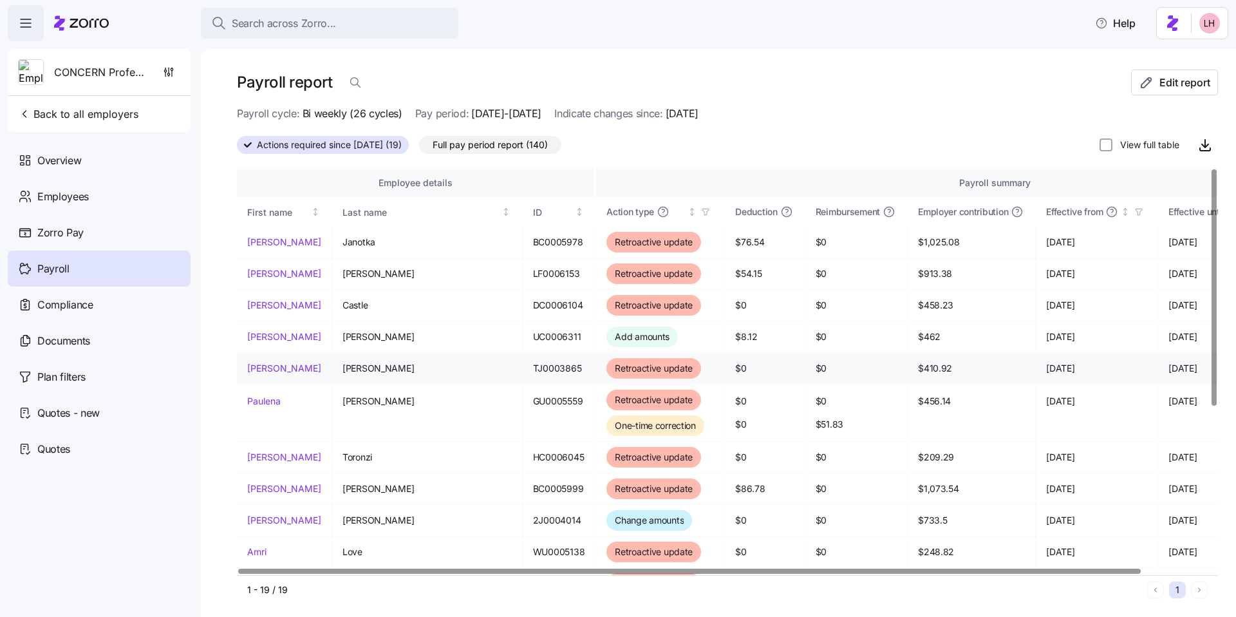
scroll to position [3, 0]
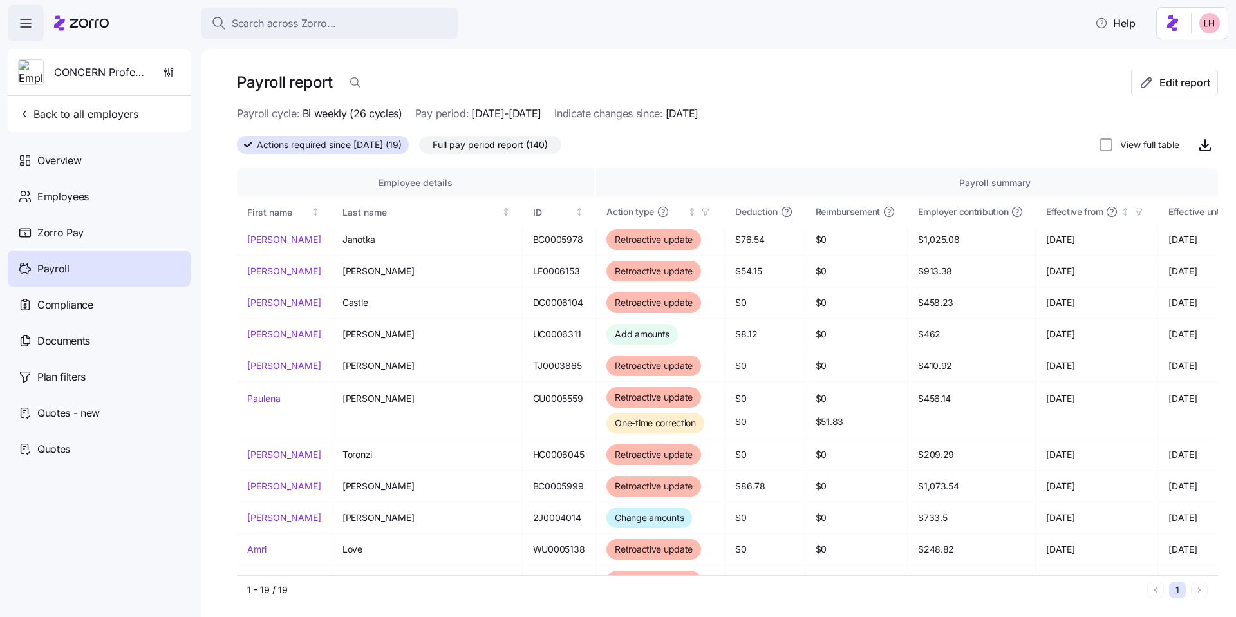
click at [513, 151] on span "Full pay period report (140)" at bounding box center [490, 144] width 115 height 17
click at [419, 148] on input "Full pay period report (140)" at bounding box center [419, 148] width 0 height 0
